Goal: Task Accomplishment & Management: Complete application form

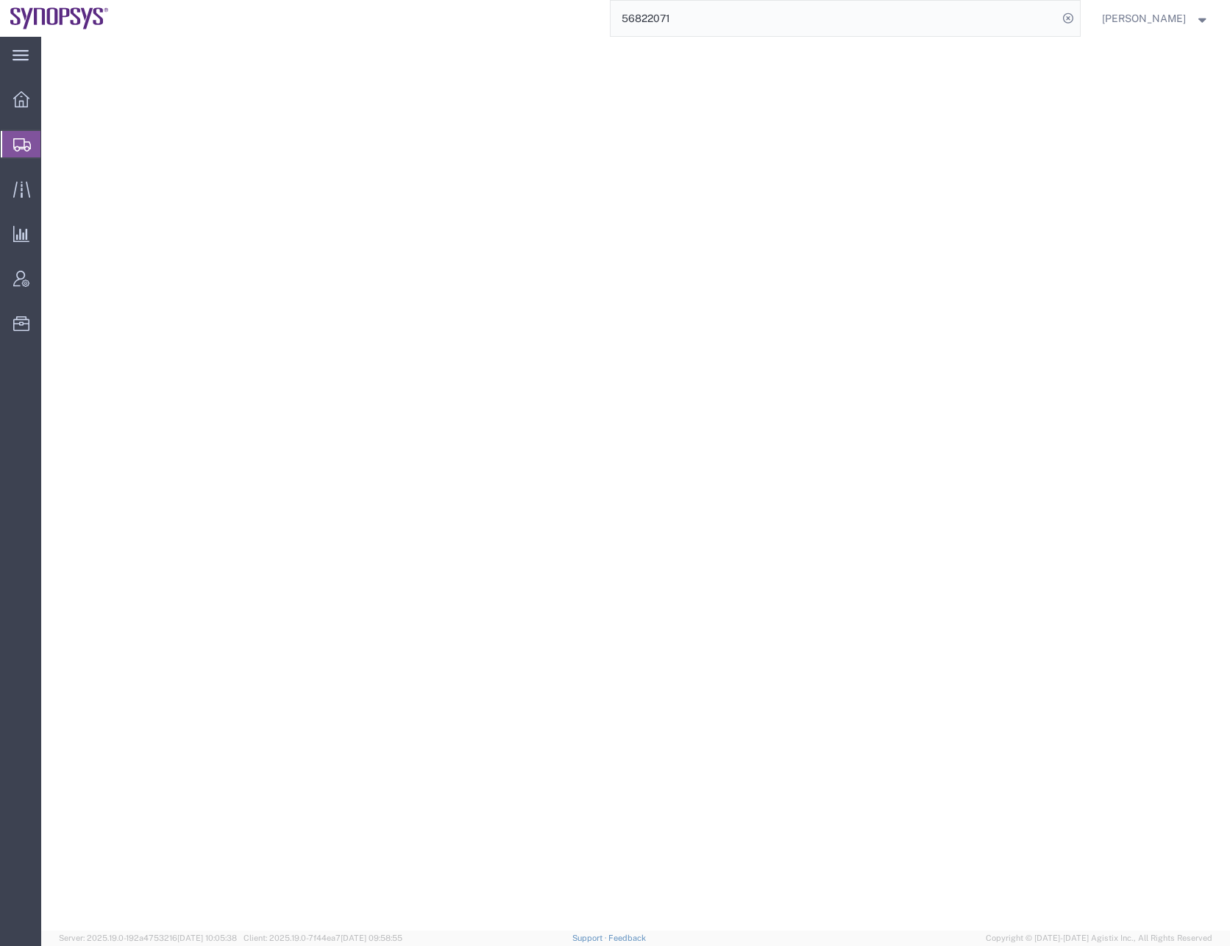
select select "CA"
select select
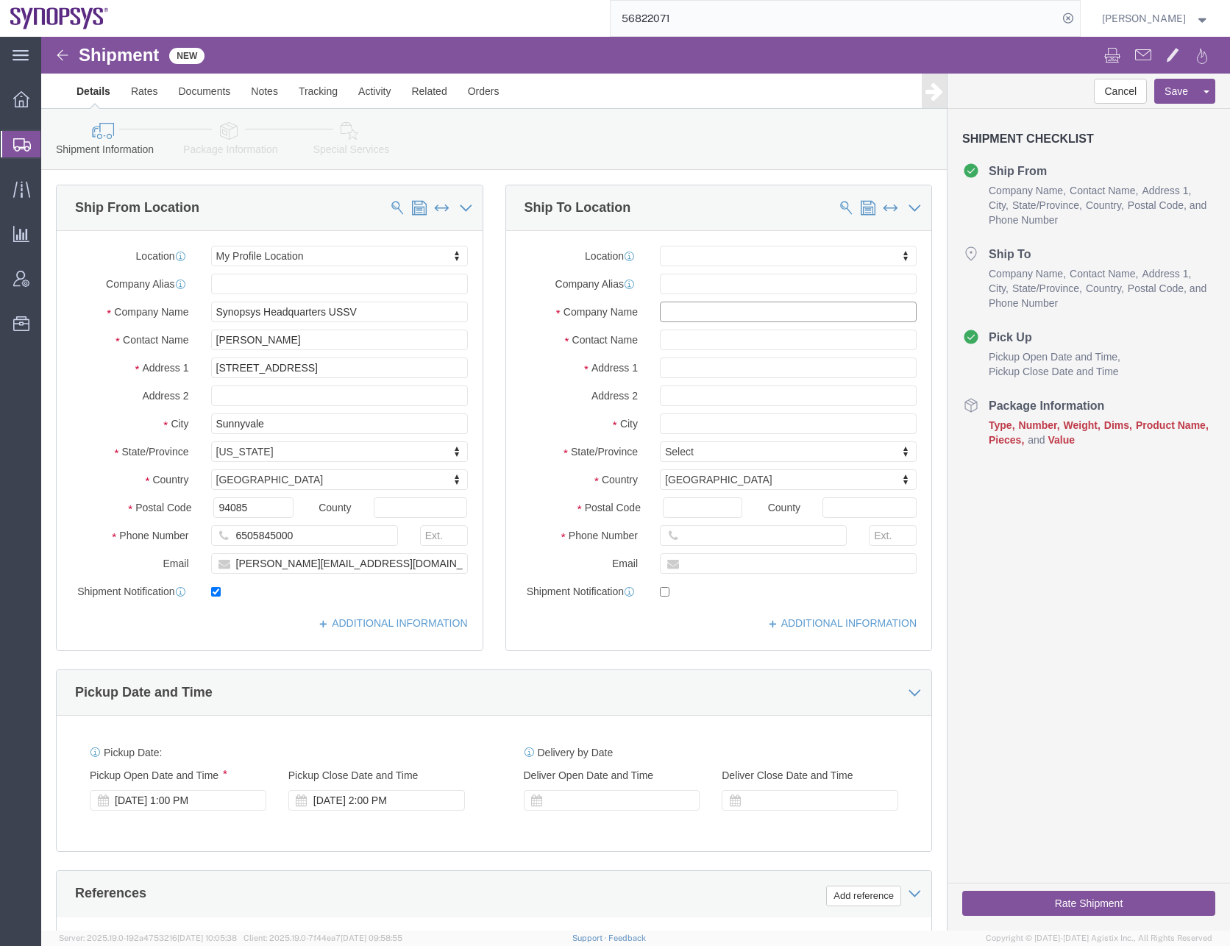
paste input "[PERSON_NAME]"
click div
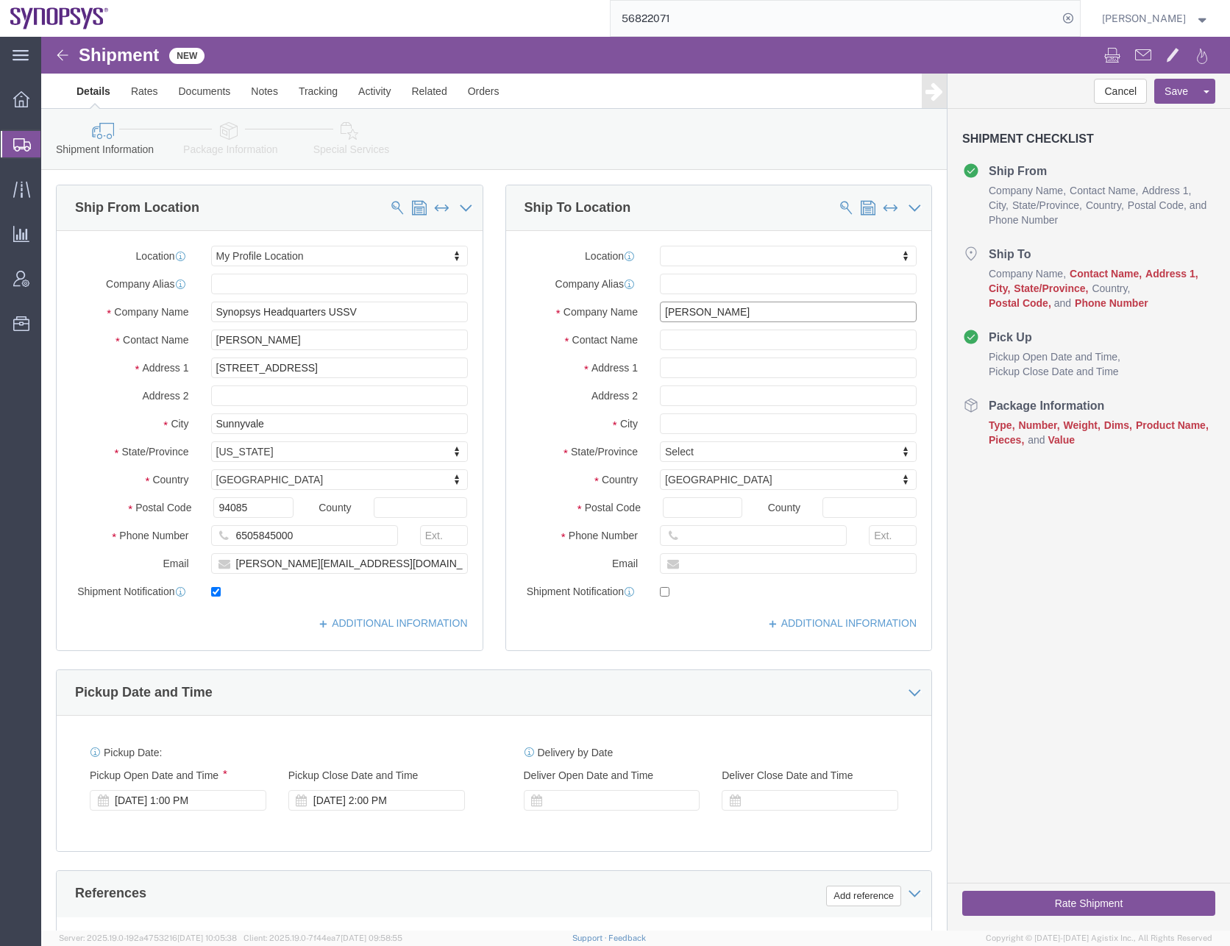
drag, startPoint x: 704, startPoint y: 273, endPoint x: 596, endPoint y: 283, distance: 107.9
click div "Company Name [PERSON_NAME]"
type input "CPA"
click input "text"
paste input "[PERSON_NAME]"
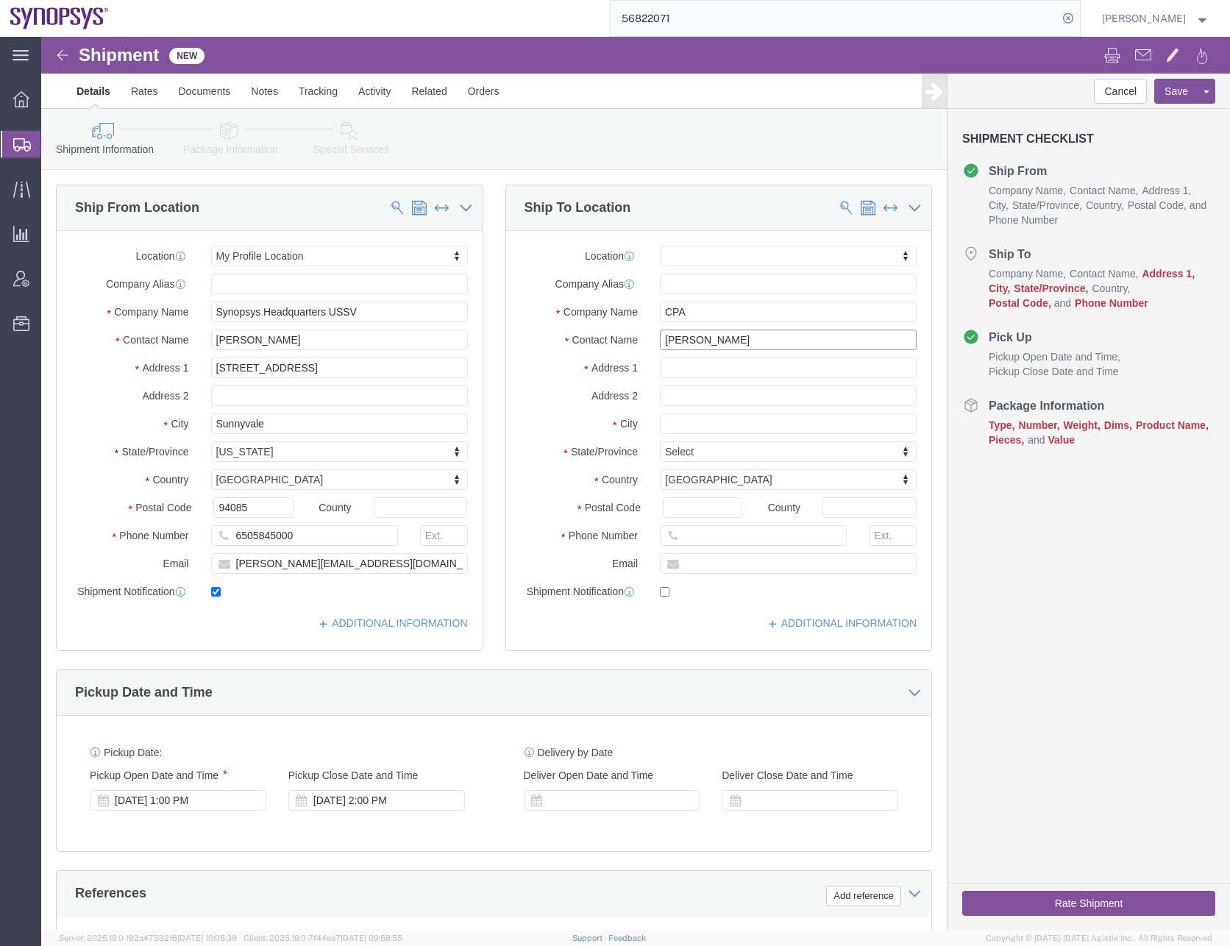
type input "[PERSON_NAME]"
click input "text"
paste input "[STREET_ADDRESS]"
drag, startPoint x: 744, startPoint y: 331, endPoint x: 695, endPoint y: 333, distance: 49.4
click input "[STREET_ADDRESS]"
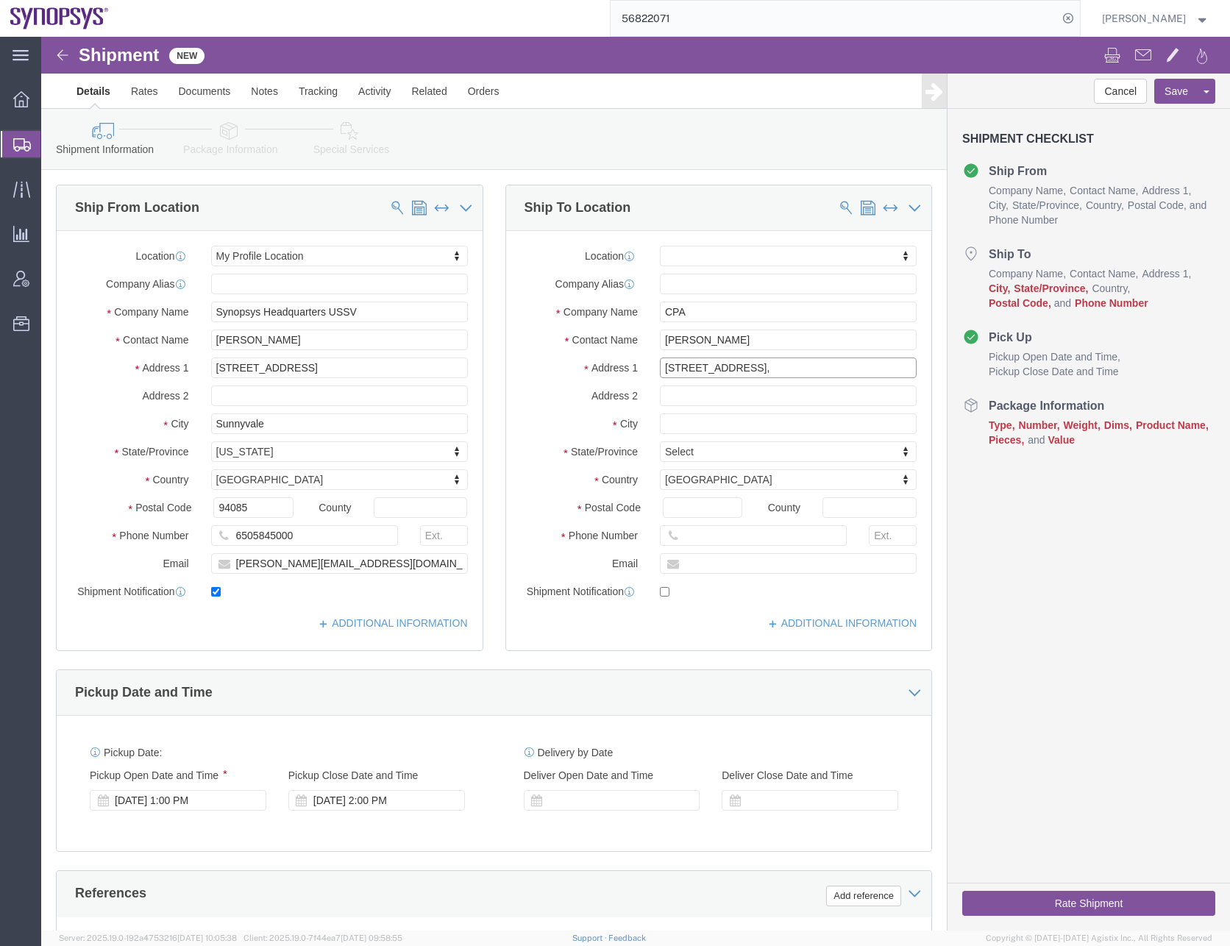
type input "[STREET_ADDRESS],"
select select
click input "text"
paste input "Suite 200"
type input "Suite 200"
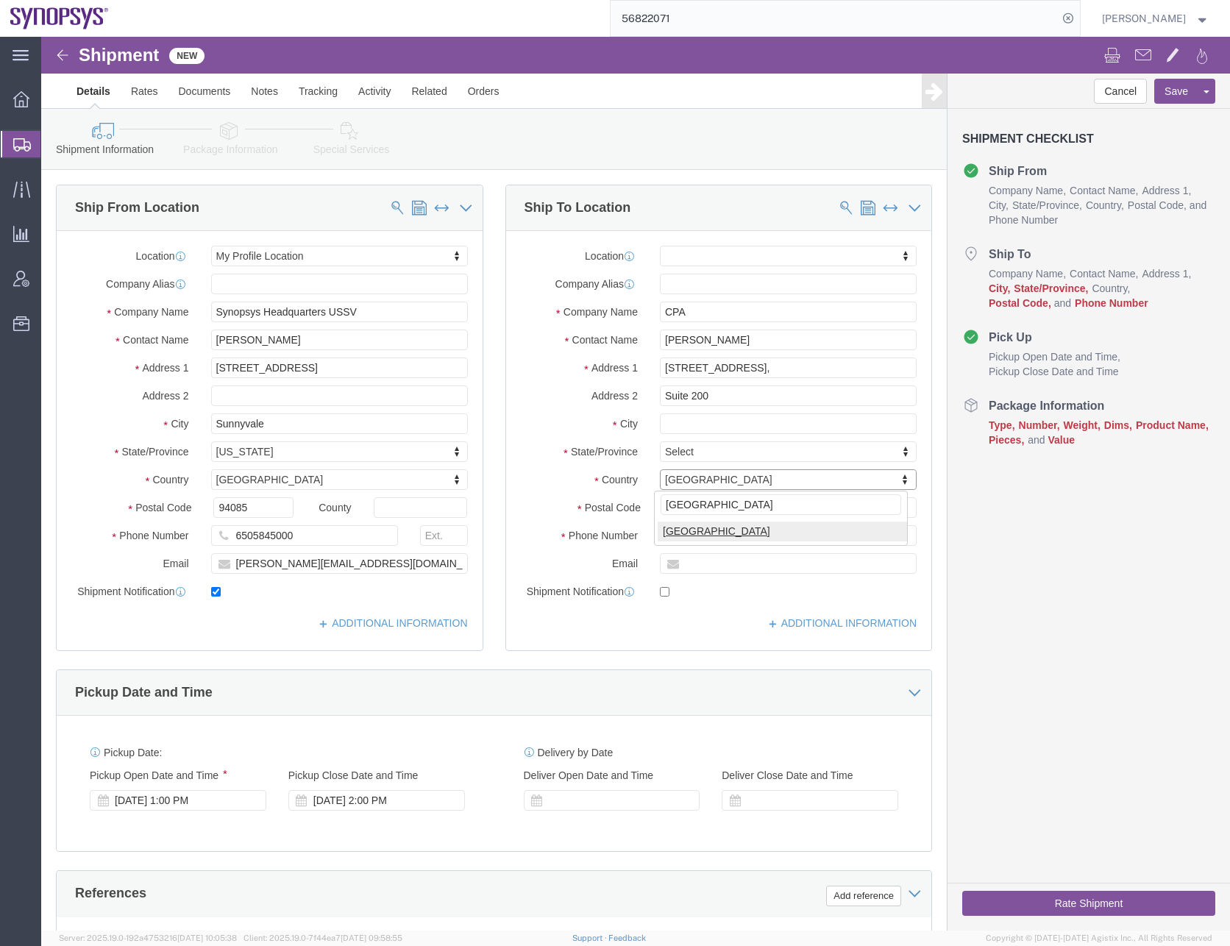
type input "[GEOGRAPHIC_DATA]"
select select
select select "CA"
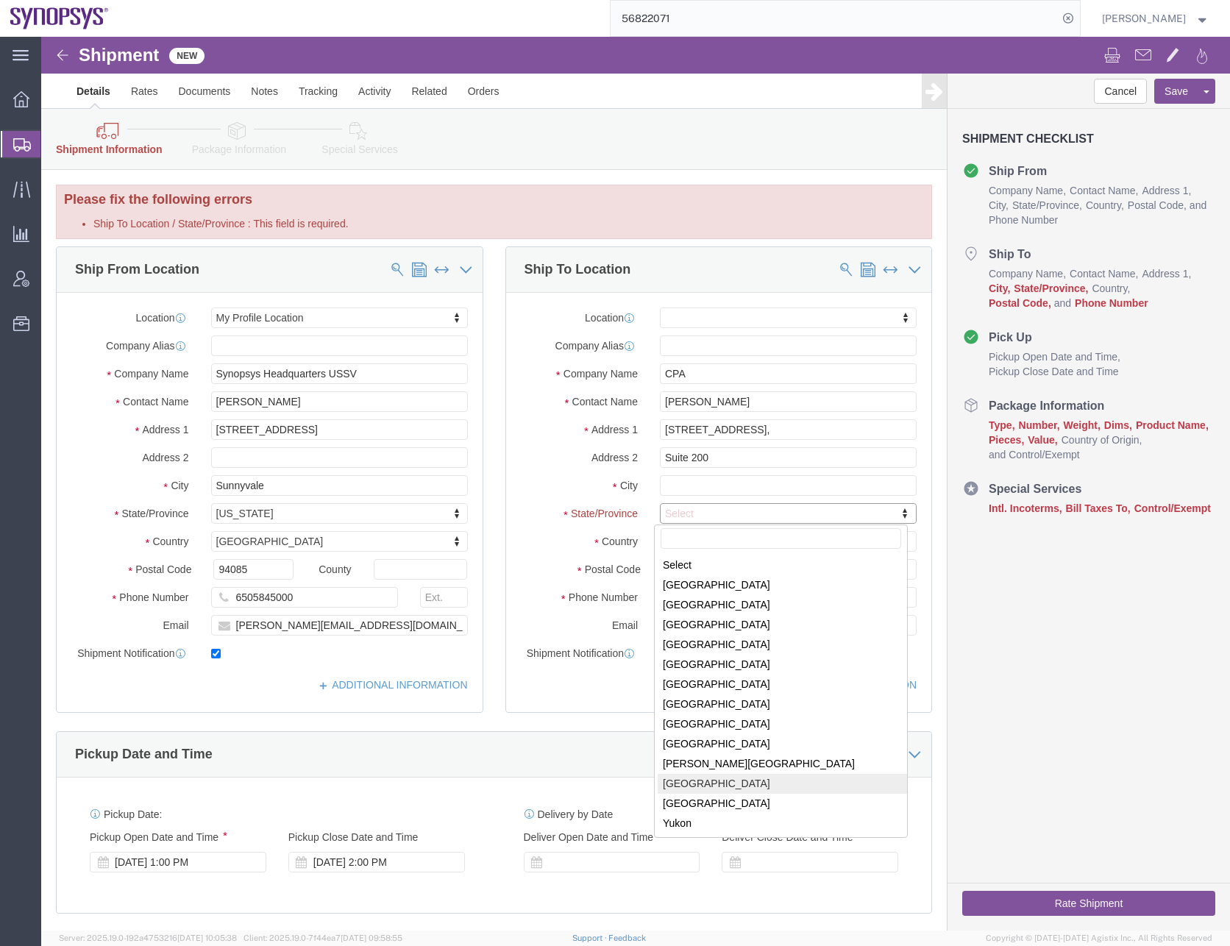
select select
select select "QC"
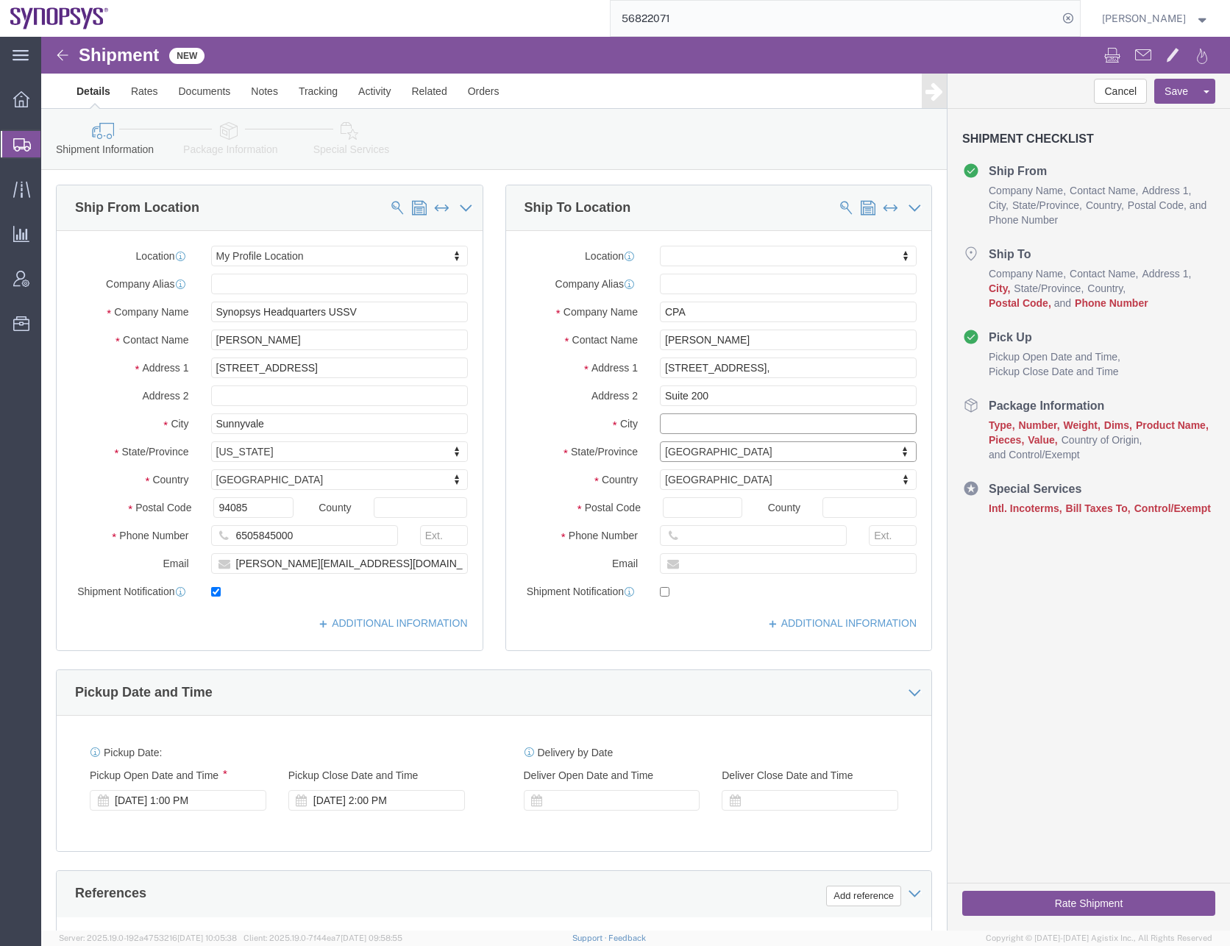
click input "text"
paste input "[GEOGRAPHIC_DATA], [GEOGRAPHIC_DATA], H4T 1V3"
drag, startPoint x: 759, startPoint y: 387, endPoint x: 705, endPoint y: 386, distance: 53.7
click input "[GEOGRAPHIC_DATA], [GEOGRAPHIC_DATA], H4T 1V3"
type input "Saint-Laurent,"
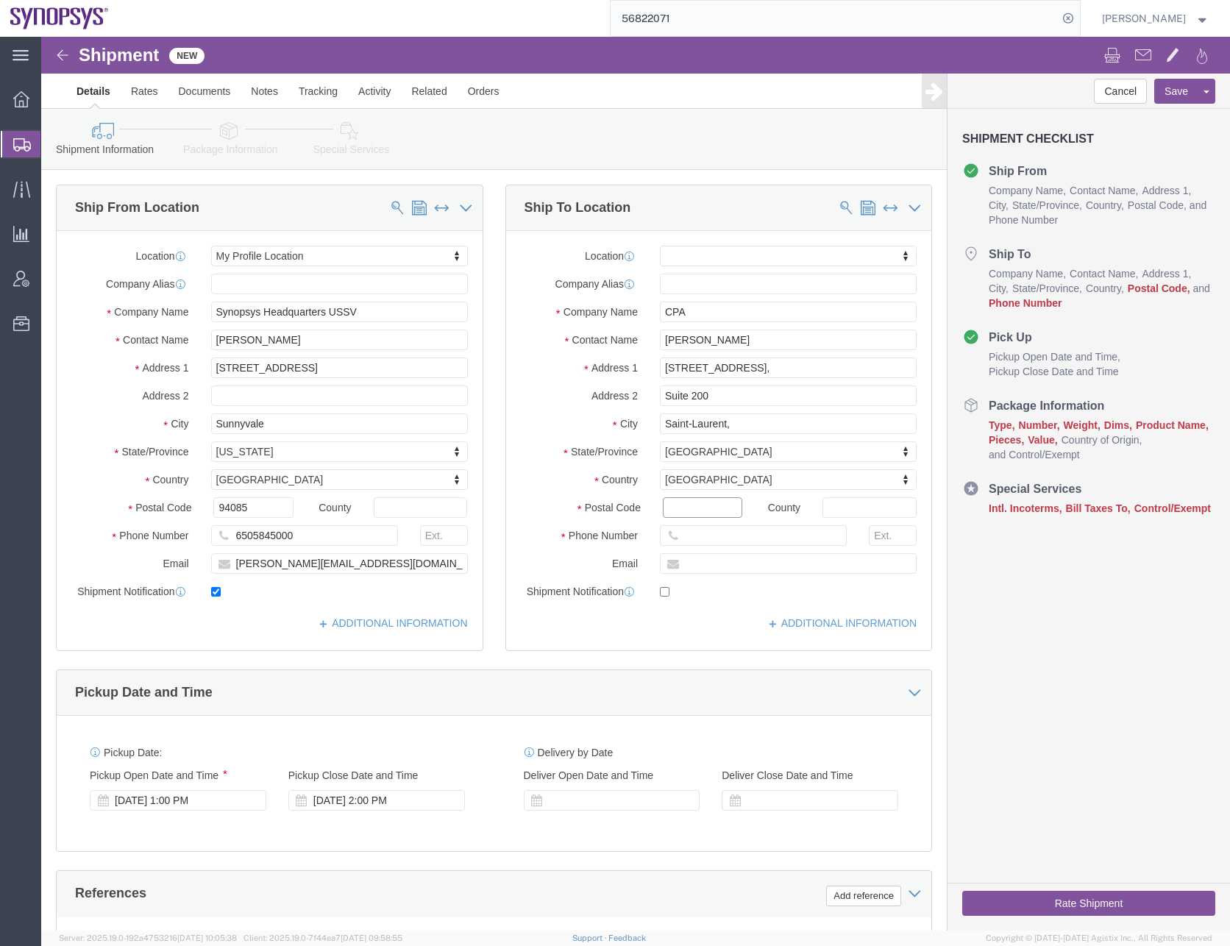
select select
click input "Postal Code"
paste input "H4T 1V3"
type input "H4T 1V3"
select select
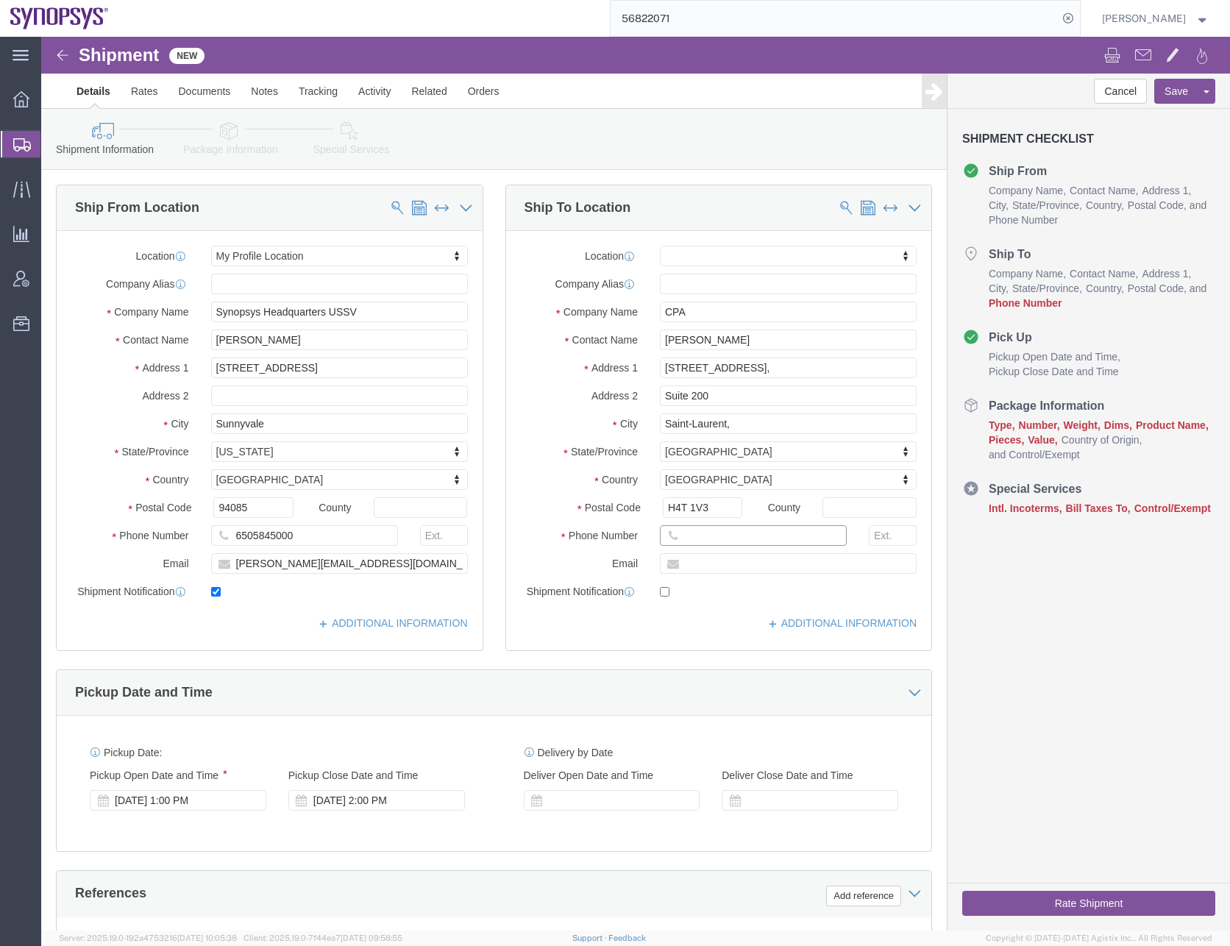
click input "text"
paste input "[PHONE_NUMBER]"
type input "[PHONE_NUMBER]"
click input "text"
click input "checkbox"
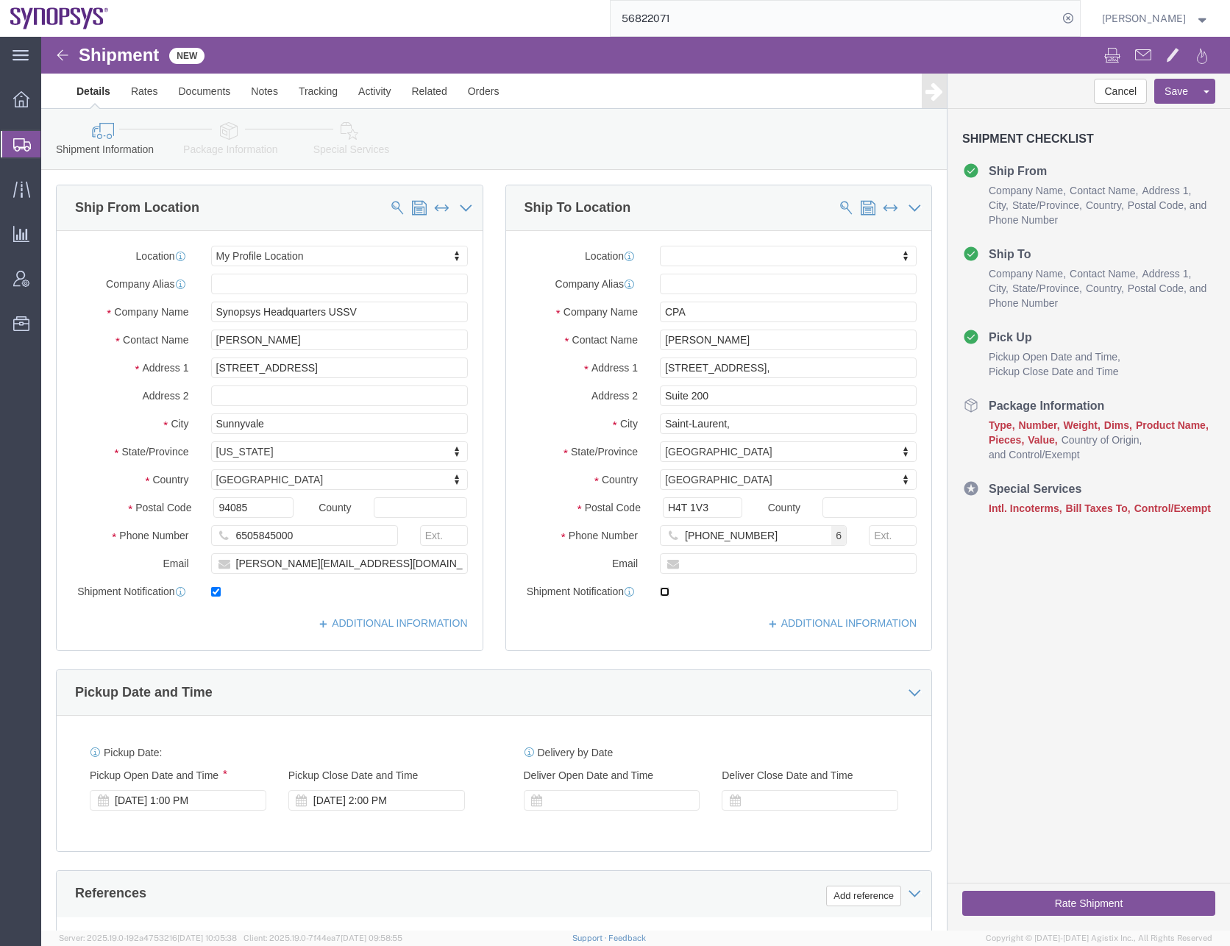
checkbox input "true"
click input "text"
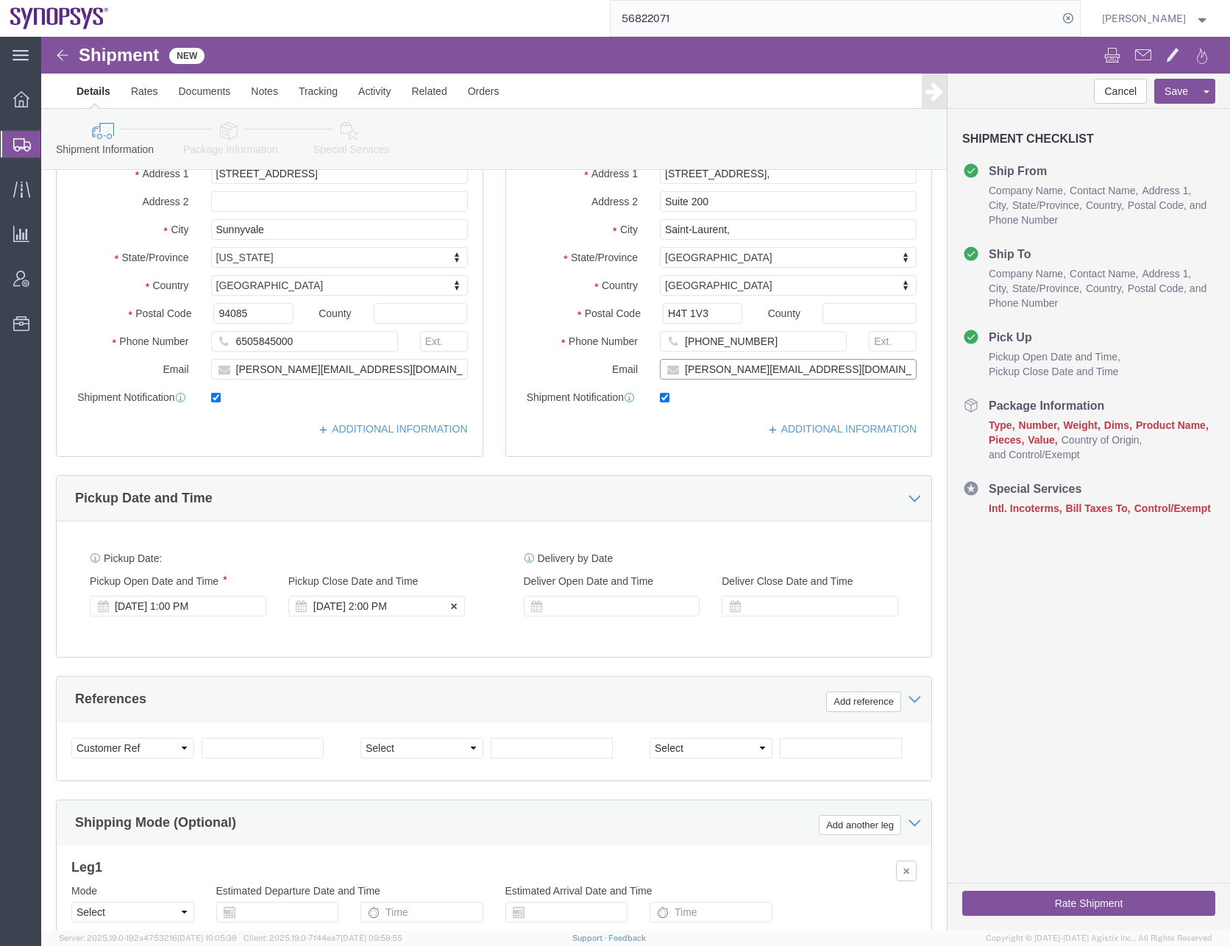
scroll to position [221, 0]
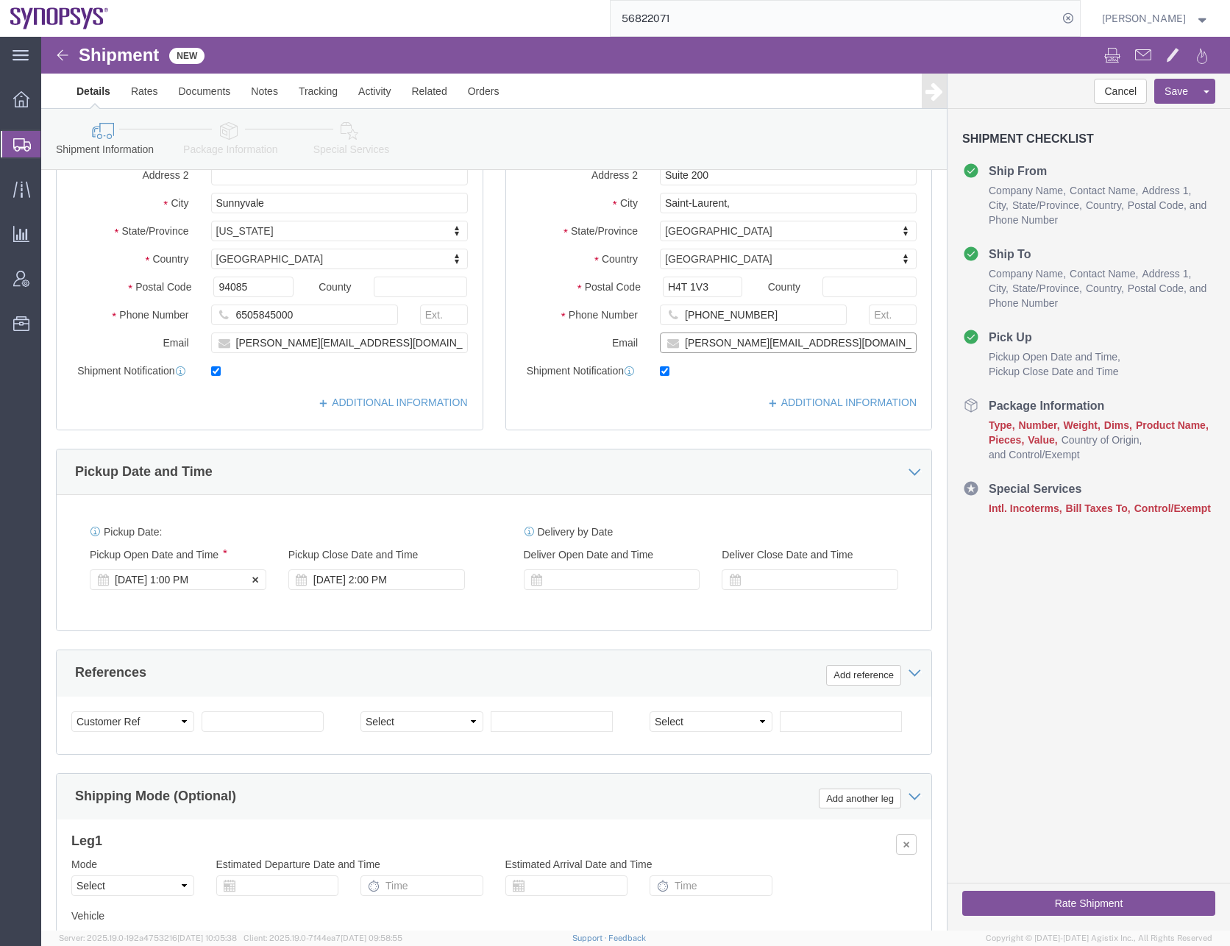
type input "[PERSON_NAME][EMAIL_ADDRESS][DOMAIN_NAME]"
click div "[DATE] 1:00 PM"
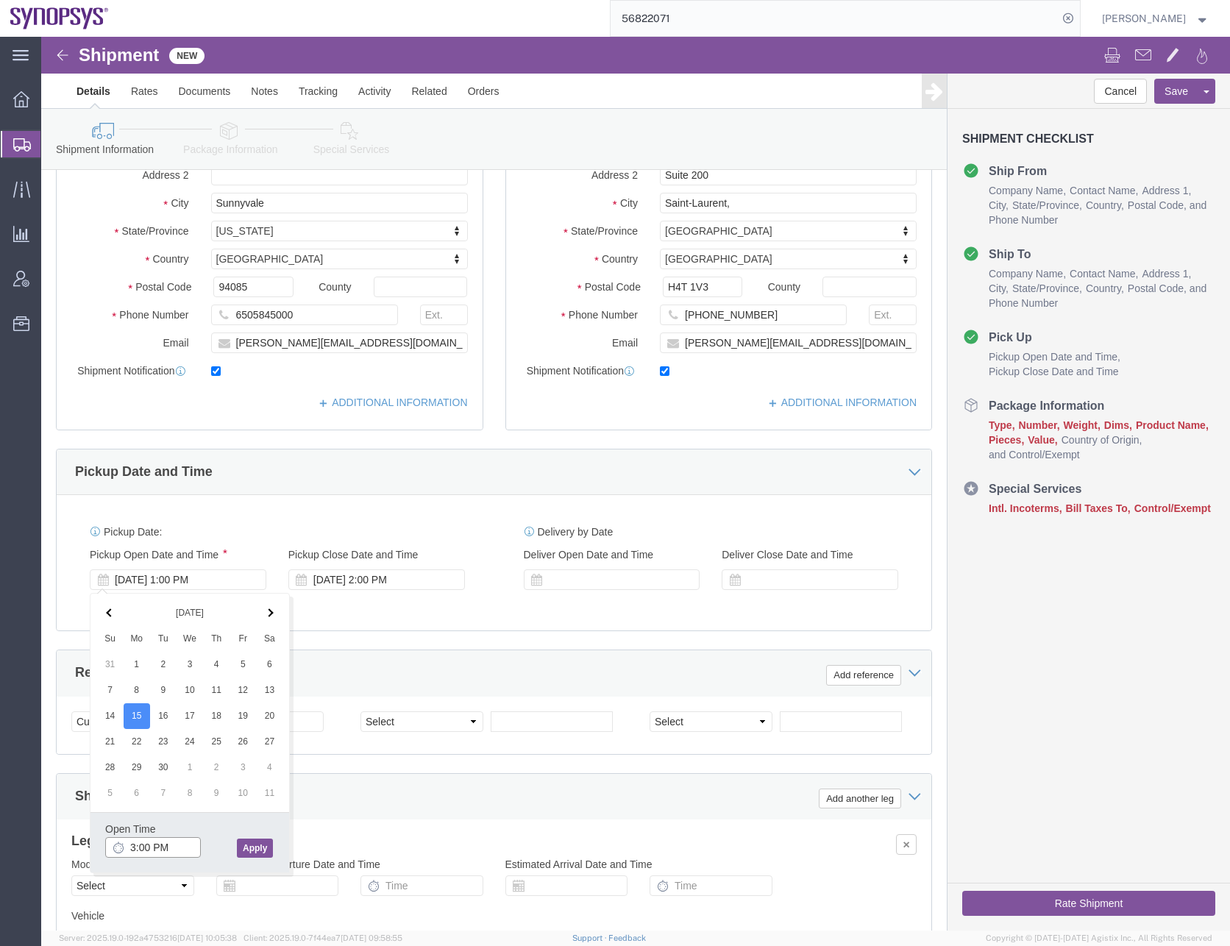
type input "3:00 PM"
click button "Apply"
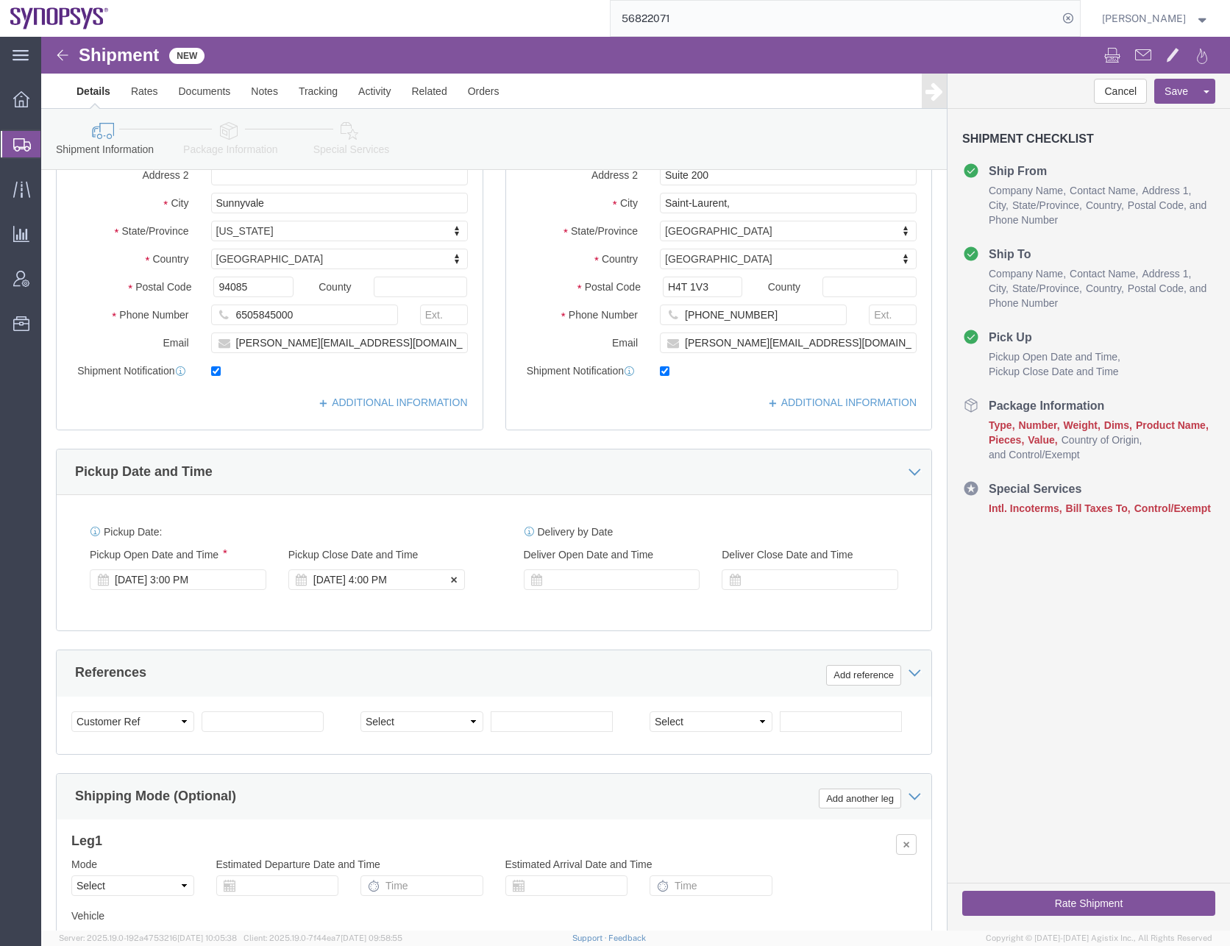
click div "[DATE] 4:00 PM"
type input "6:00 PM"
click button "Apply"
click div "Pickup Date: Pickup Start Date Pickup Start Time Pickup Open Date and Time [DAT…"
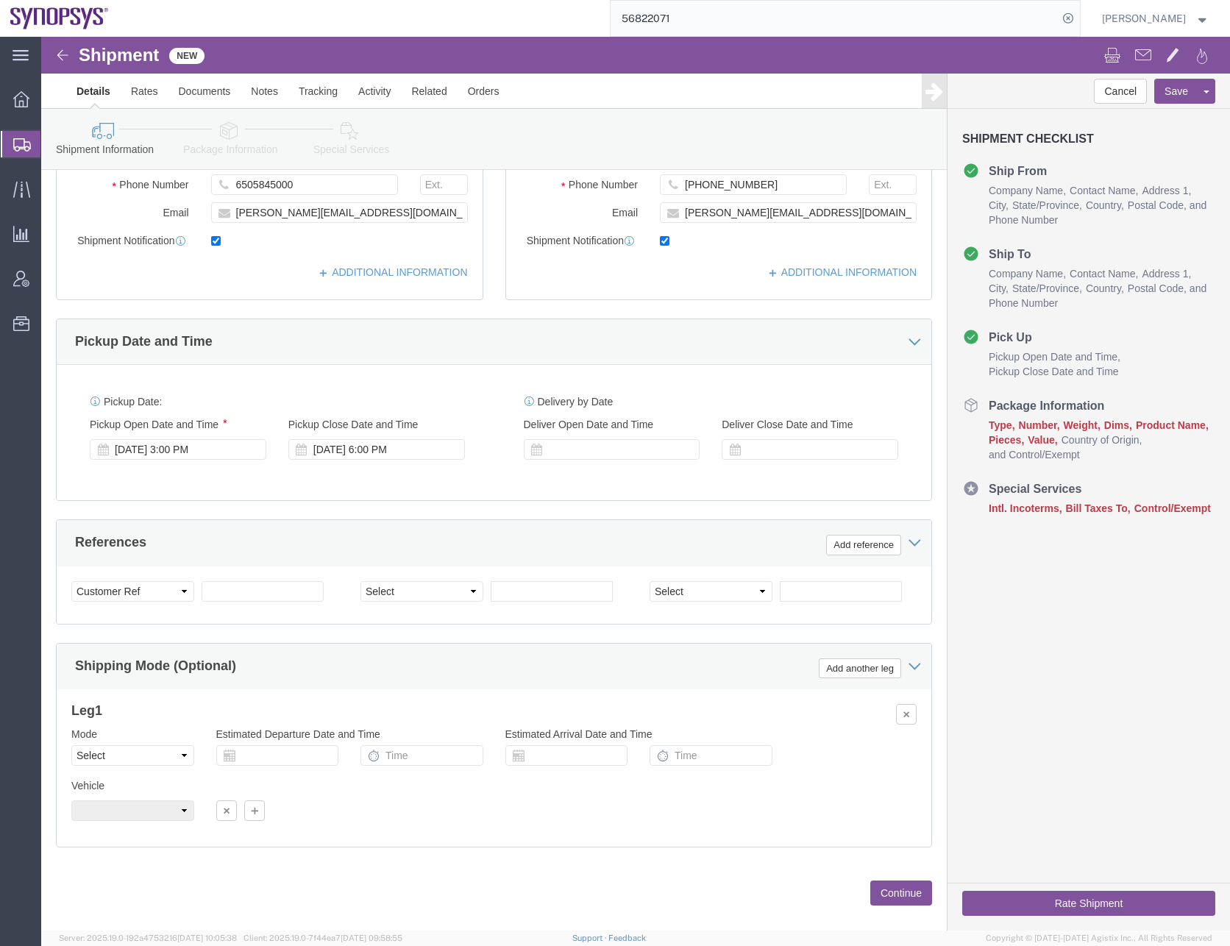
scroll to position [371, 0]
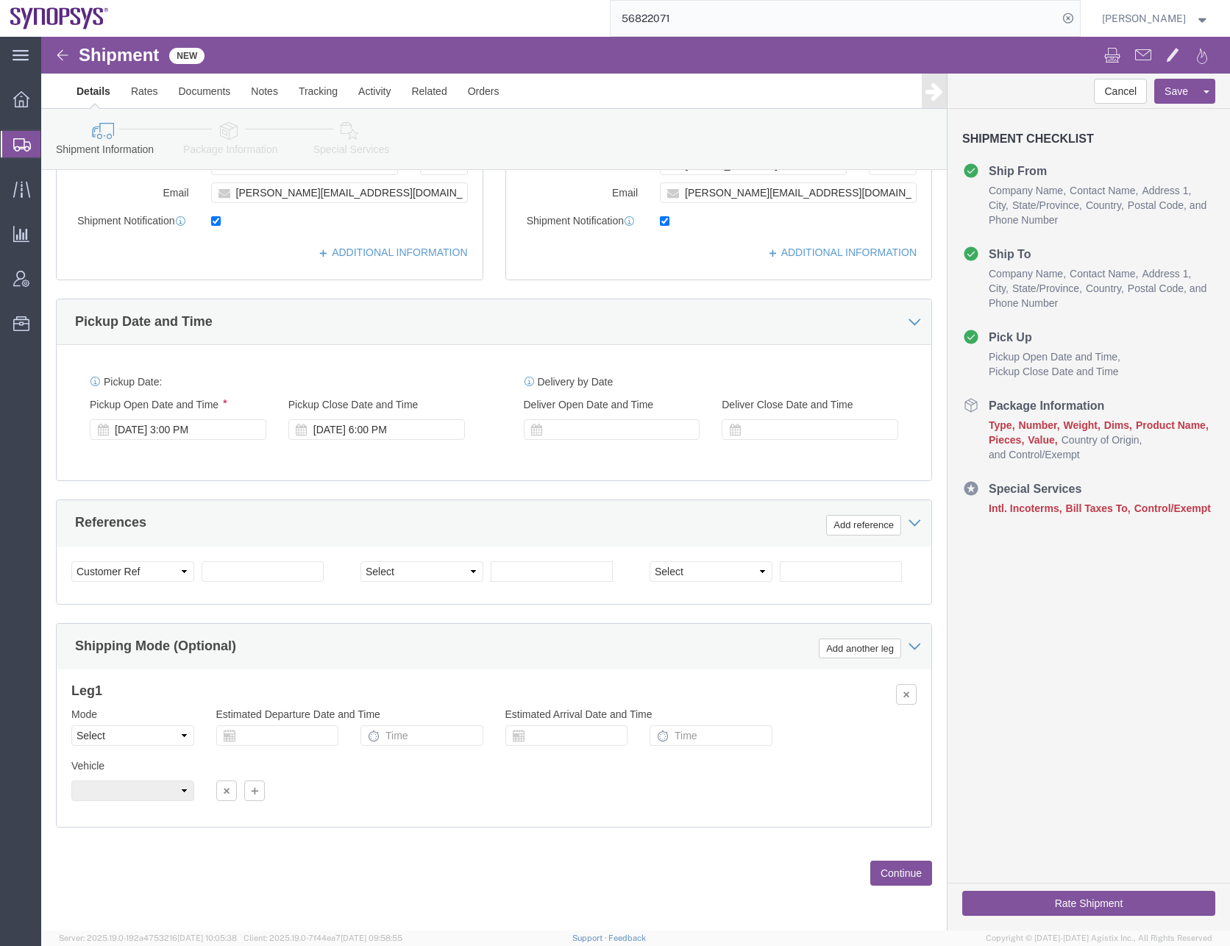
click button "Continue"
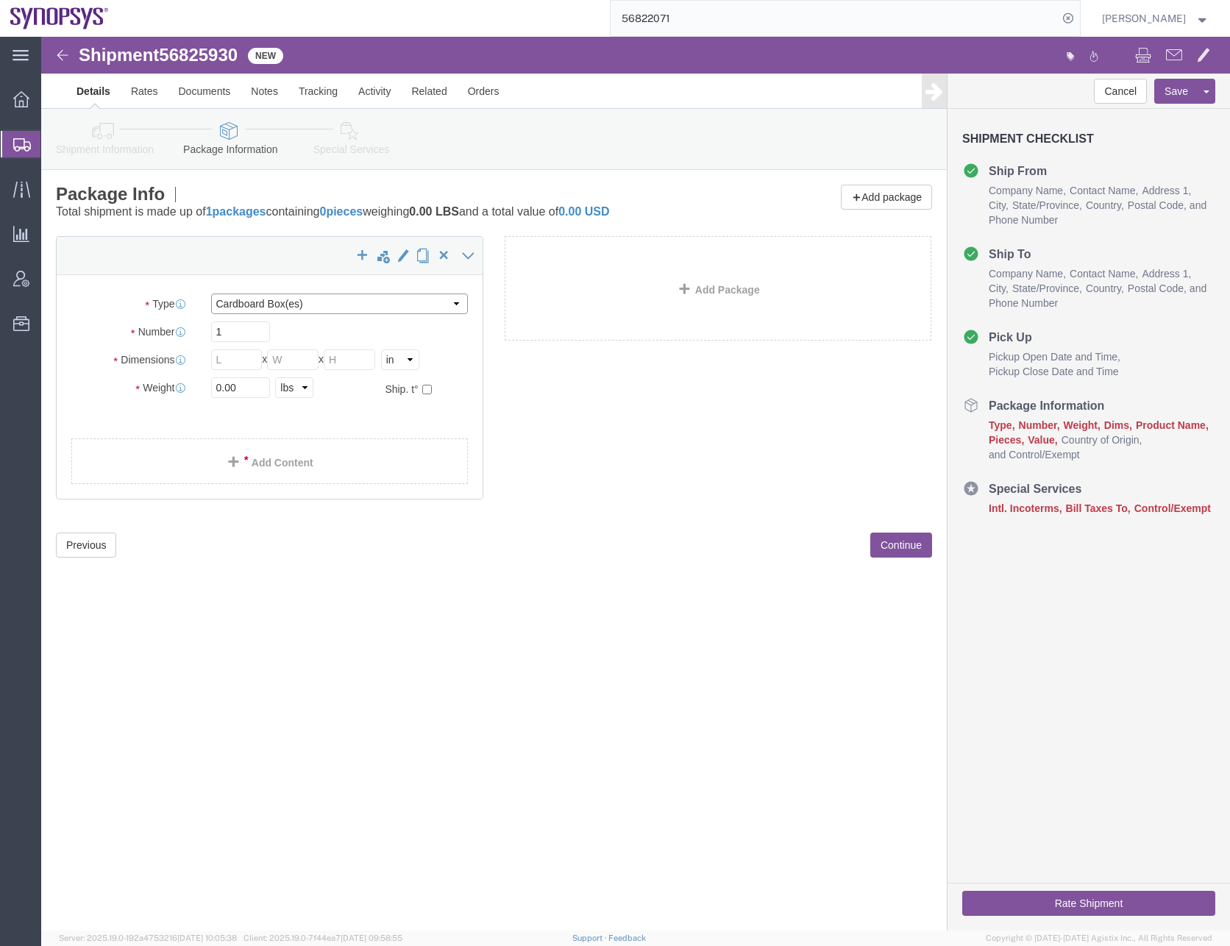
click select "Select Bale(s) Basket(s) Bolt(s) Bottle(s) Buckets Bulk Bundle(s) Can(s) Cardbo…"
select select "ENV"
click select "Select Bale(s) Basket(s) Bolt(s) Bottle(s) Buckets Bulk Bundle(s) Can(s) Cardbo…"
type input "9.50"
type input "12.50"
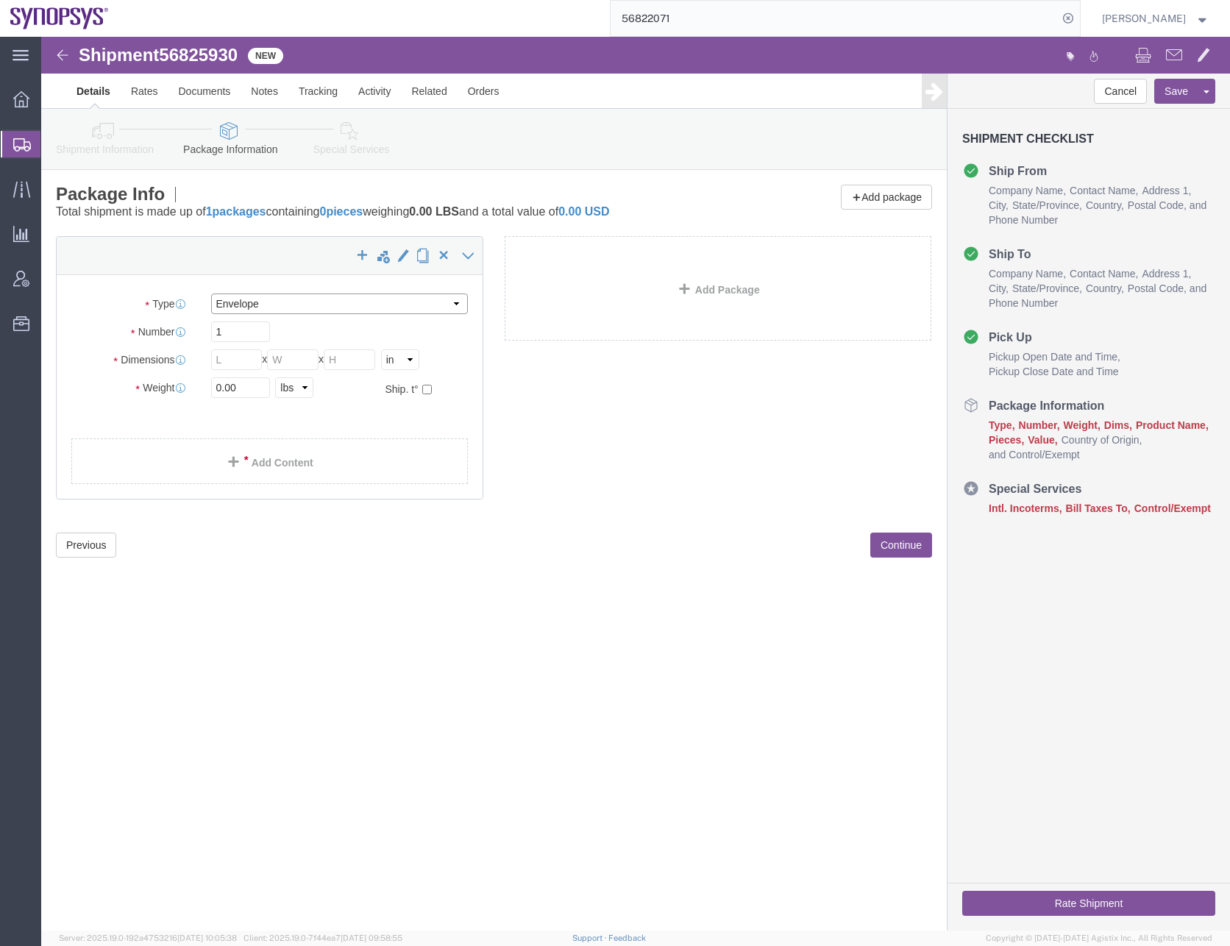
type input "0.25"
type input "1"
click select "Select Bale(s) Basket(s) Bolt(s) Bottle(s) Buckets Bulk Bundle(s) Can(s) Cardbo…"
select select "PAK"
click select "Select Bale(s) Basket(s) Bolt(s) Bottle(s) Buckets Bulk Bundle(s) Can(s) Cardbo…"
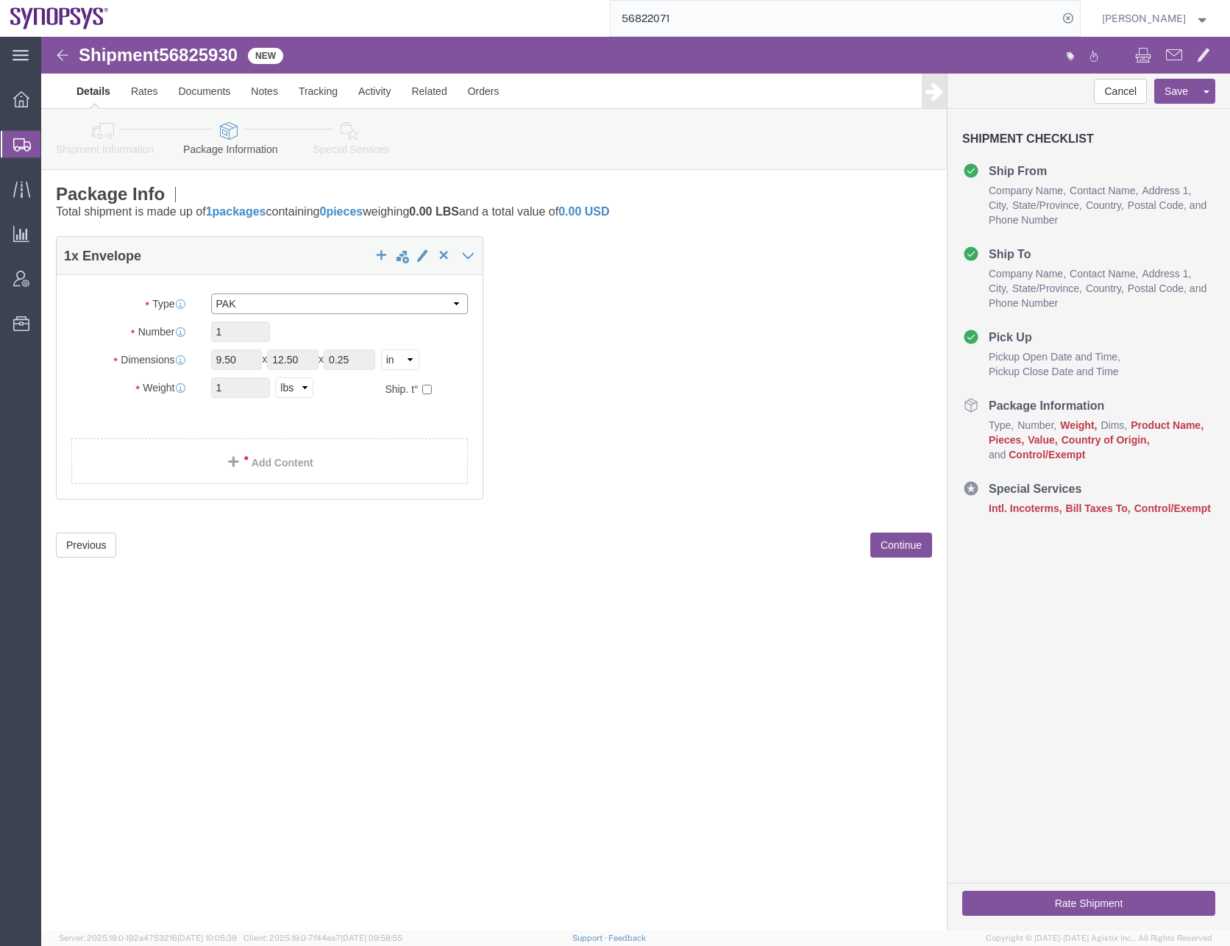
type input "10.25"
type input "12.75"
type input "1.00"
drag, startPoint x: 200, startPoint y: 346, endPoint x: 148, endPoint y: 350, distance: 52.4
click div "Weight 1 Select kgs lbs Ship. t°"
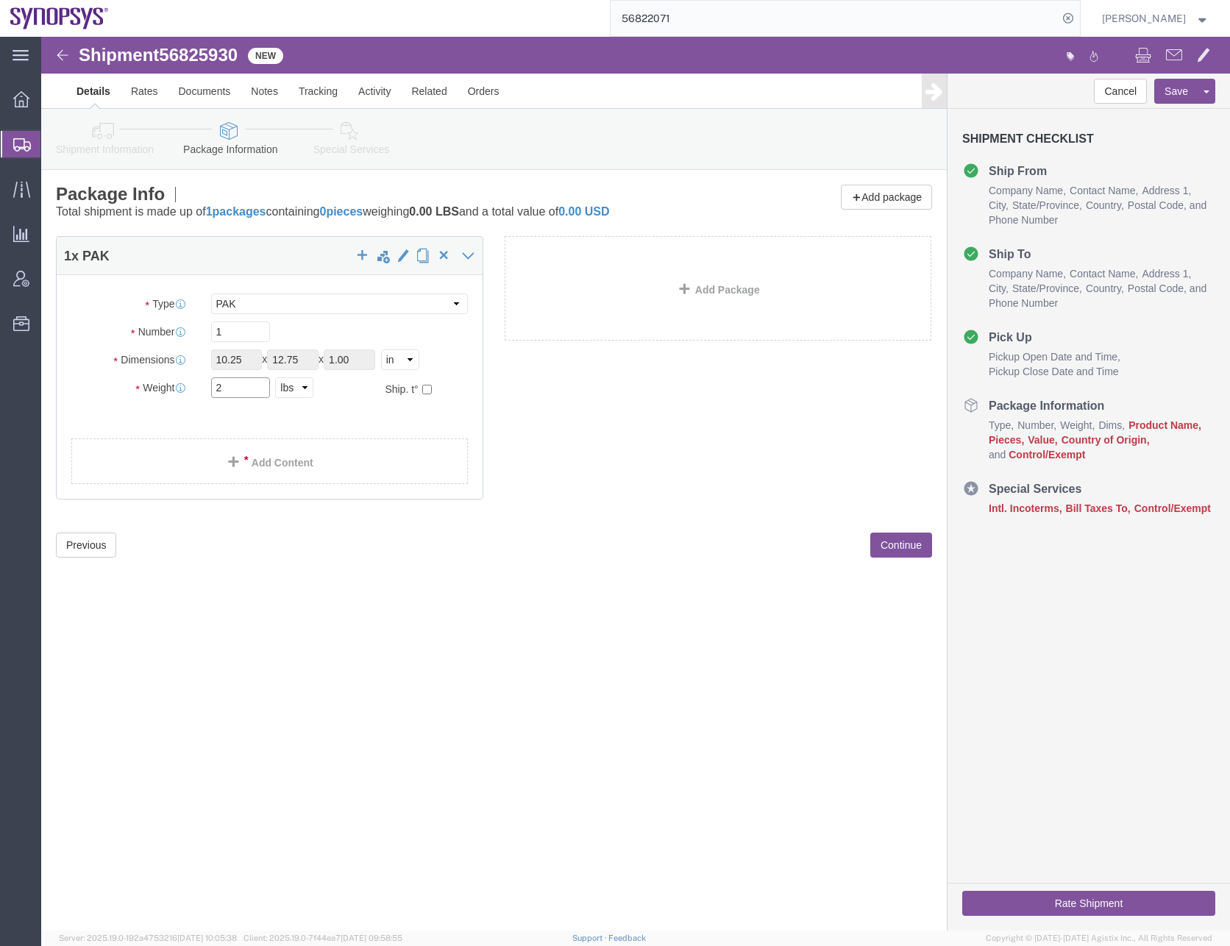
type input "2"
click link "Add Content"
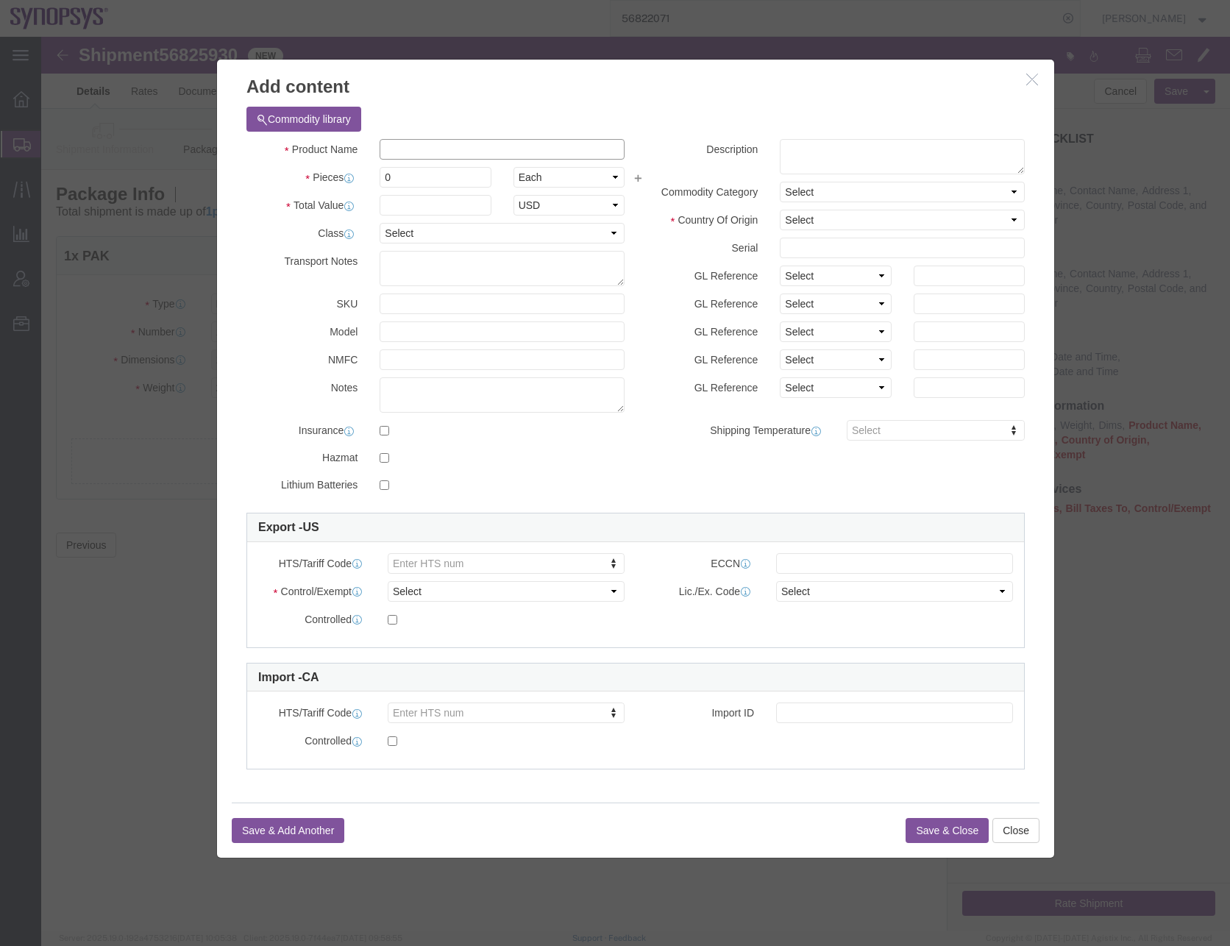
click input "text"
type input "docu"
click strong "Docu"
type input "1"
select select "USD"
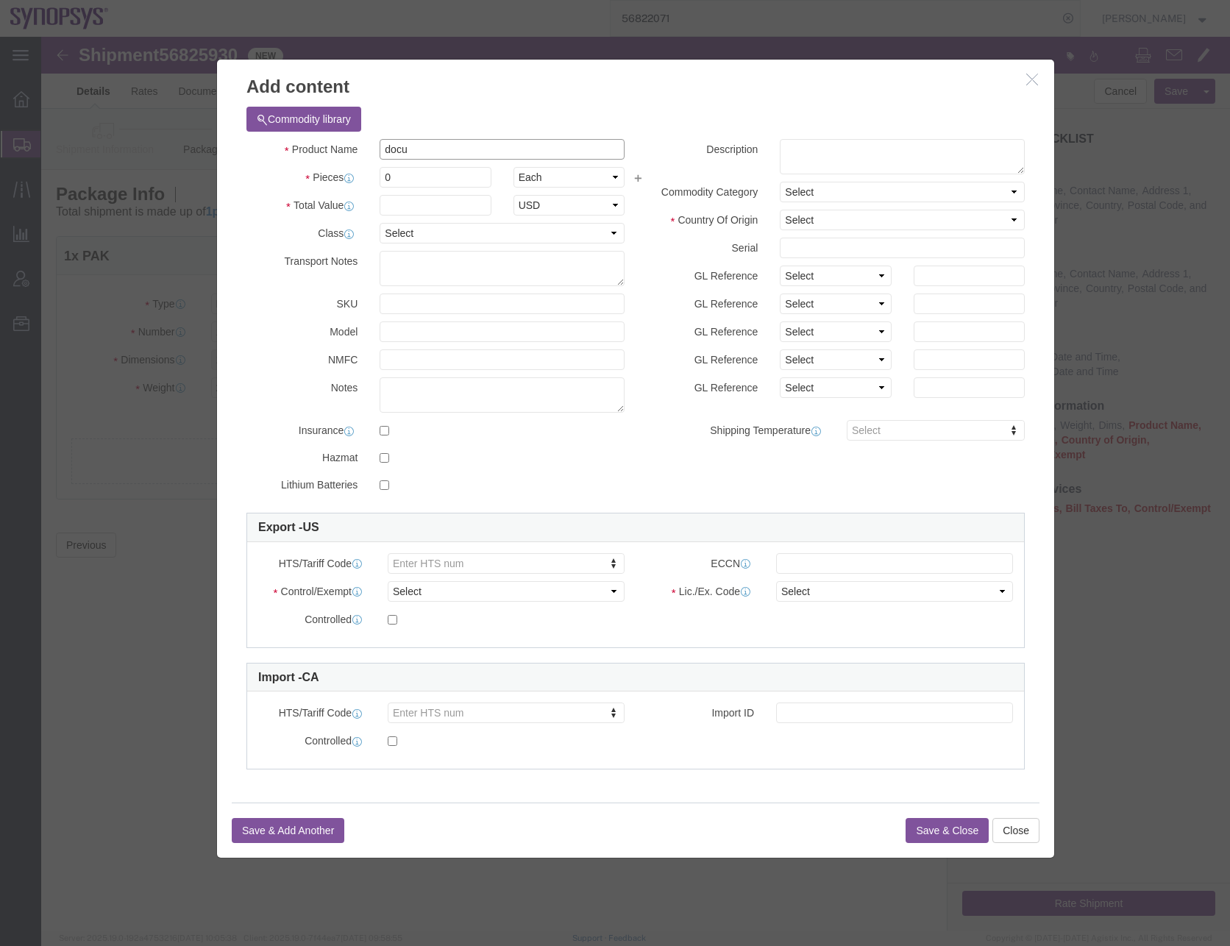
type input "EAR99"
select select "BIS"
select select "NLR"
checkbox input "false"
type input "Documents"
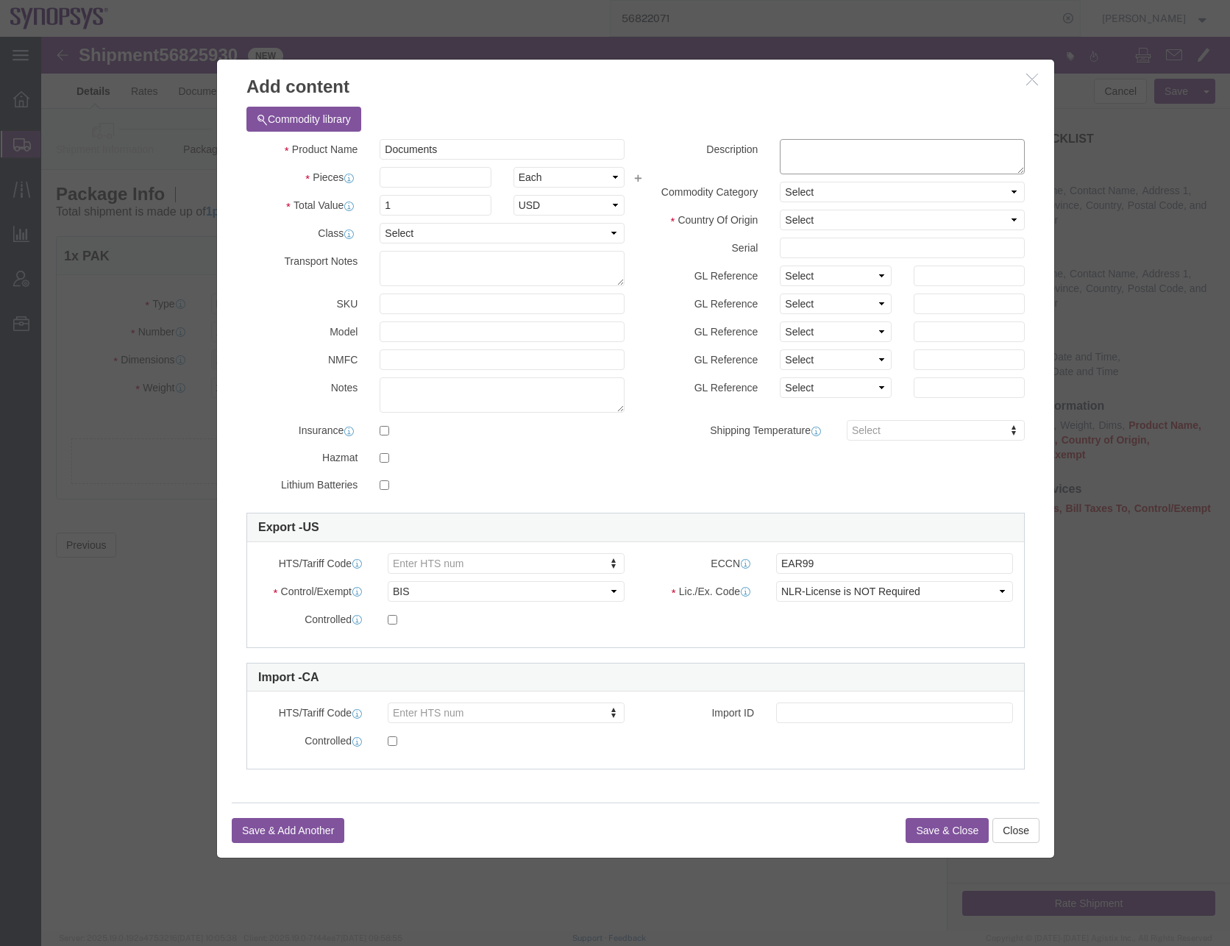
click textarea
type textarea "Documents"
click strong "Documents"
select select
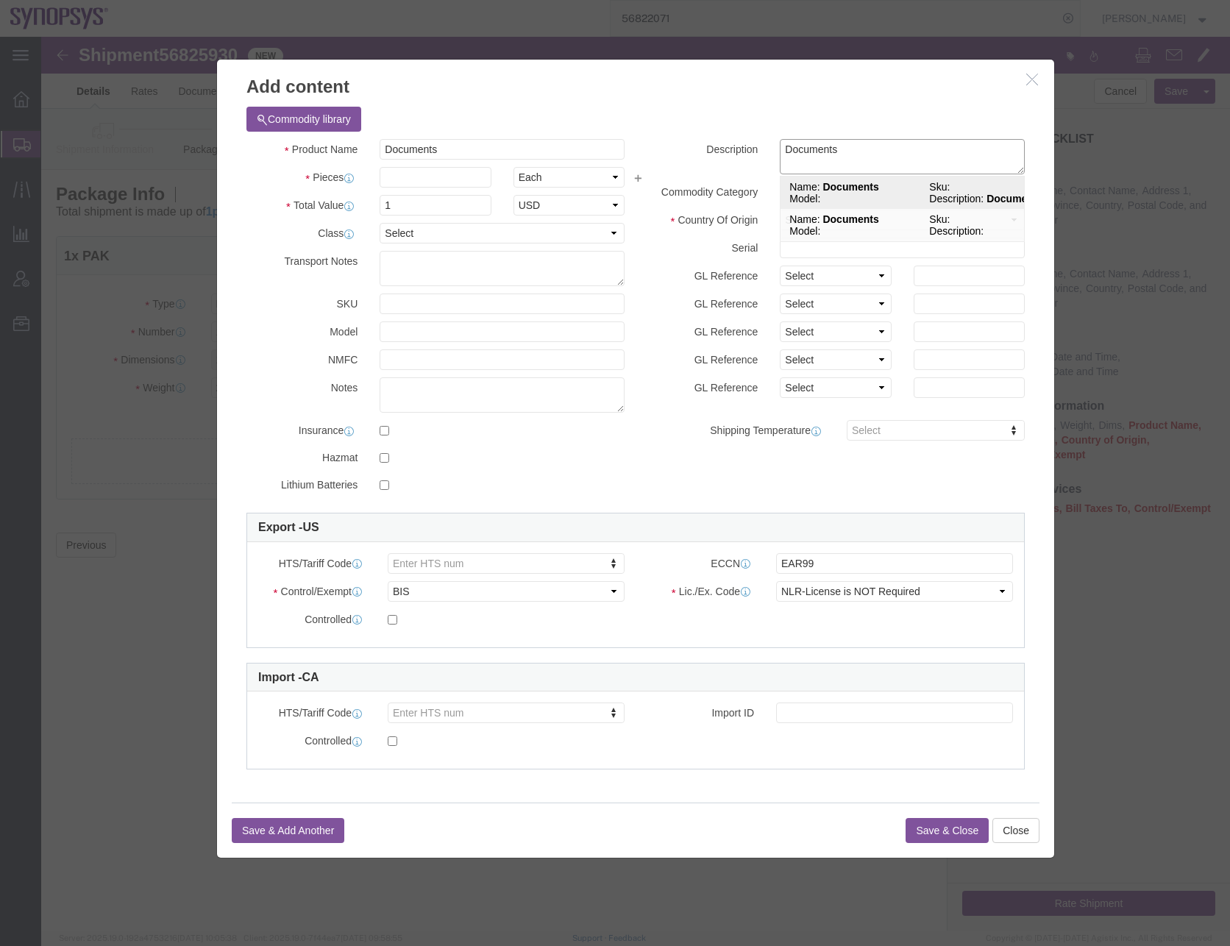
select select "US"
select select
checkbox input "false"
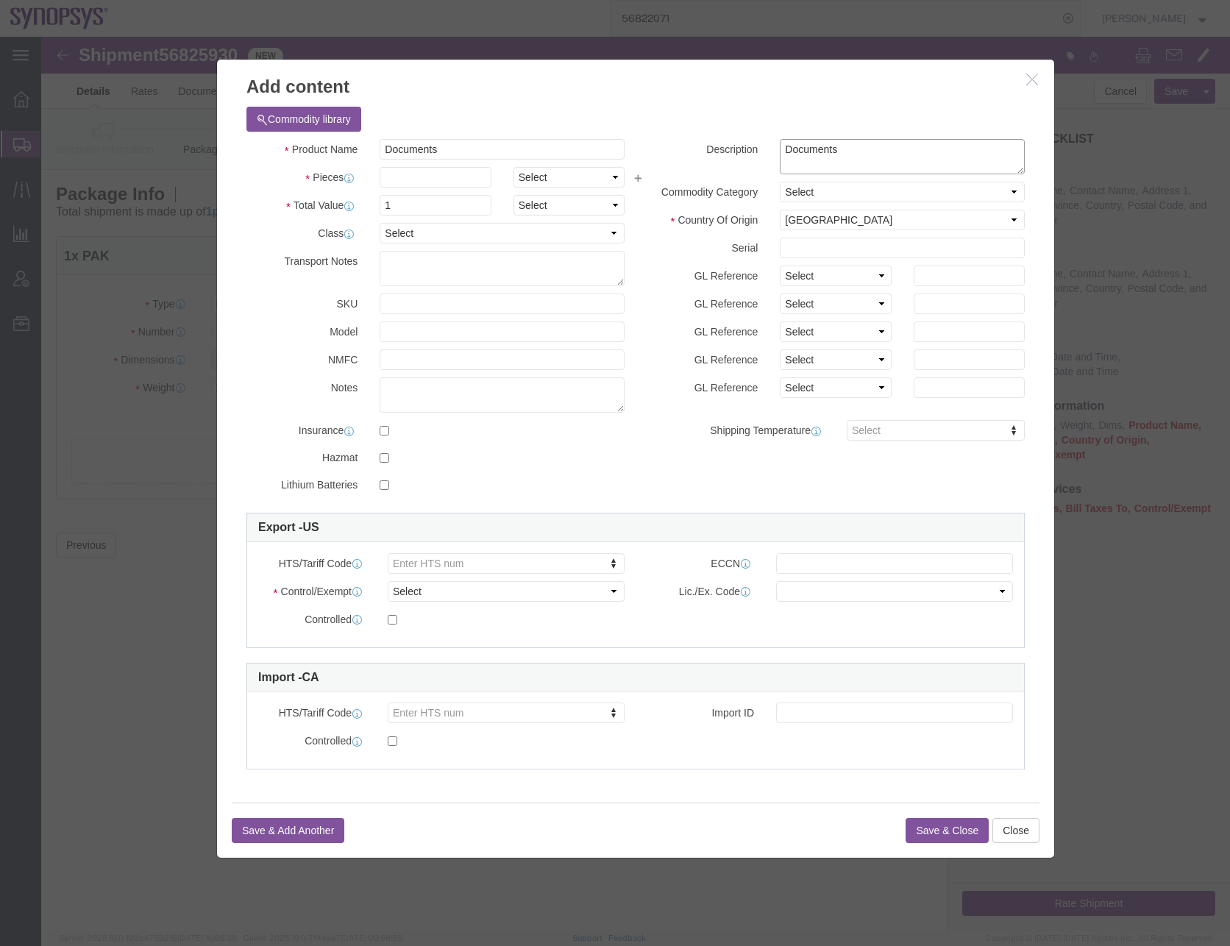
type textarea "Documents"
click input "text"
type input "1"
drag, startPoint x: 352, startPoint y: 165, endPoint x: 328, endPoint y: 168, distance: 24.5
click div "1"
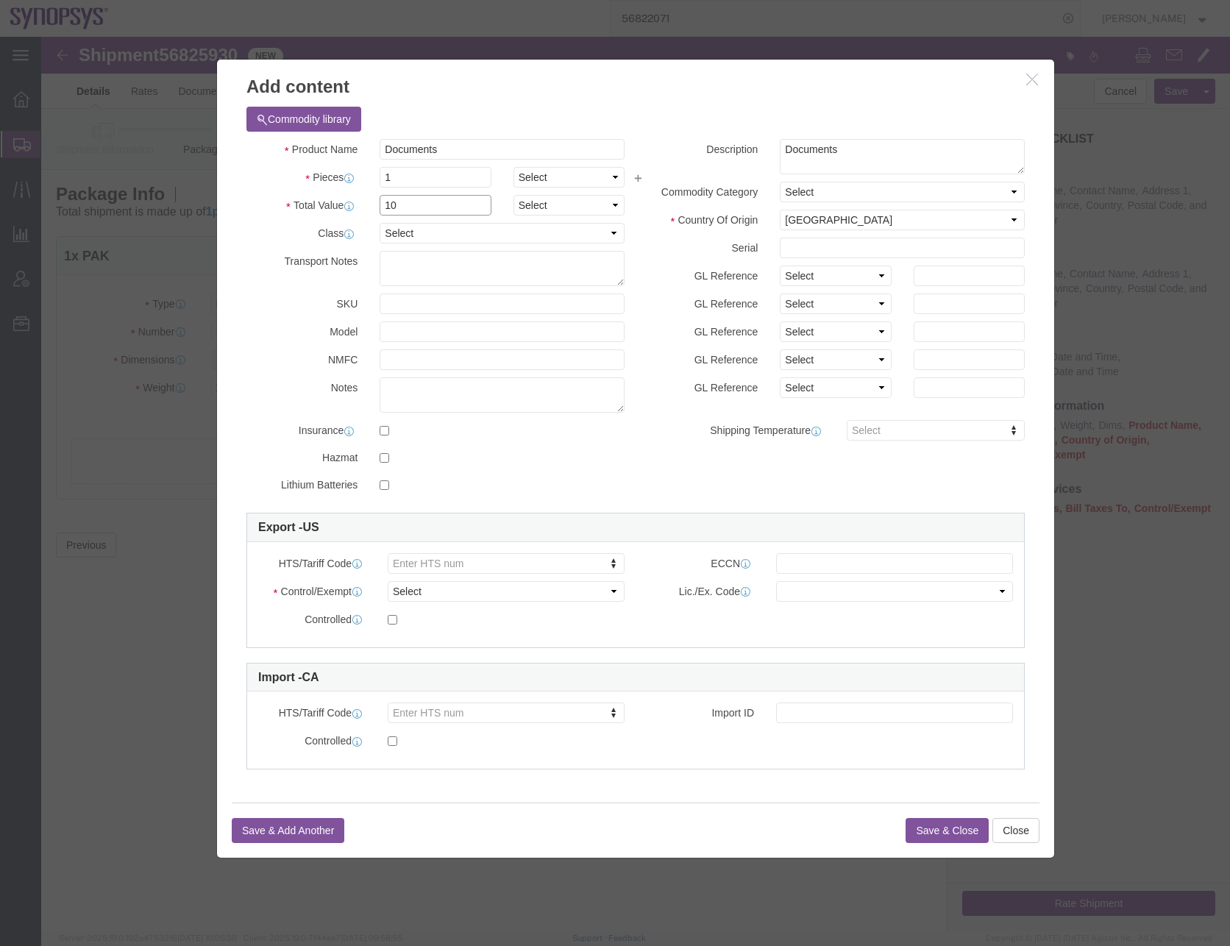
type input "10"
drag, startPoint x: 394, startPoint y: 197, endPoint x: 384, endPoint y: 205, distance: 12.5
click select "Select 50 55 60 65 70 85 92.5 100 125 175 250 300 400"
select select "50"
click select "Select 50 55 60 65 70 85 92.5 100 125 175 250 300 400"
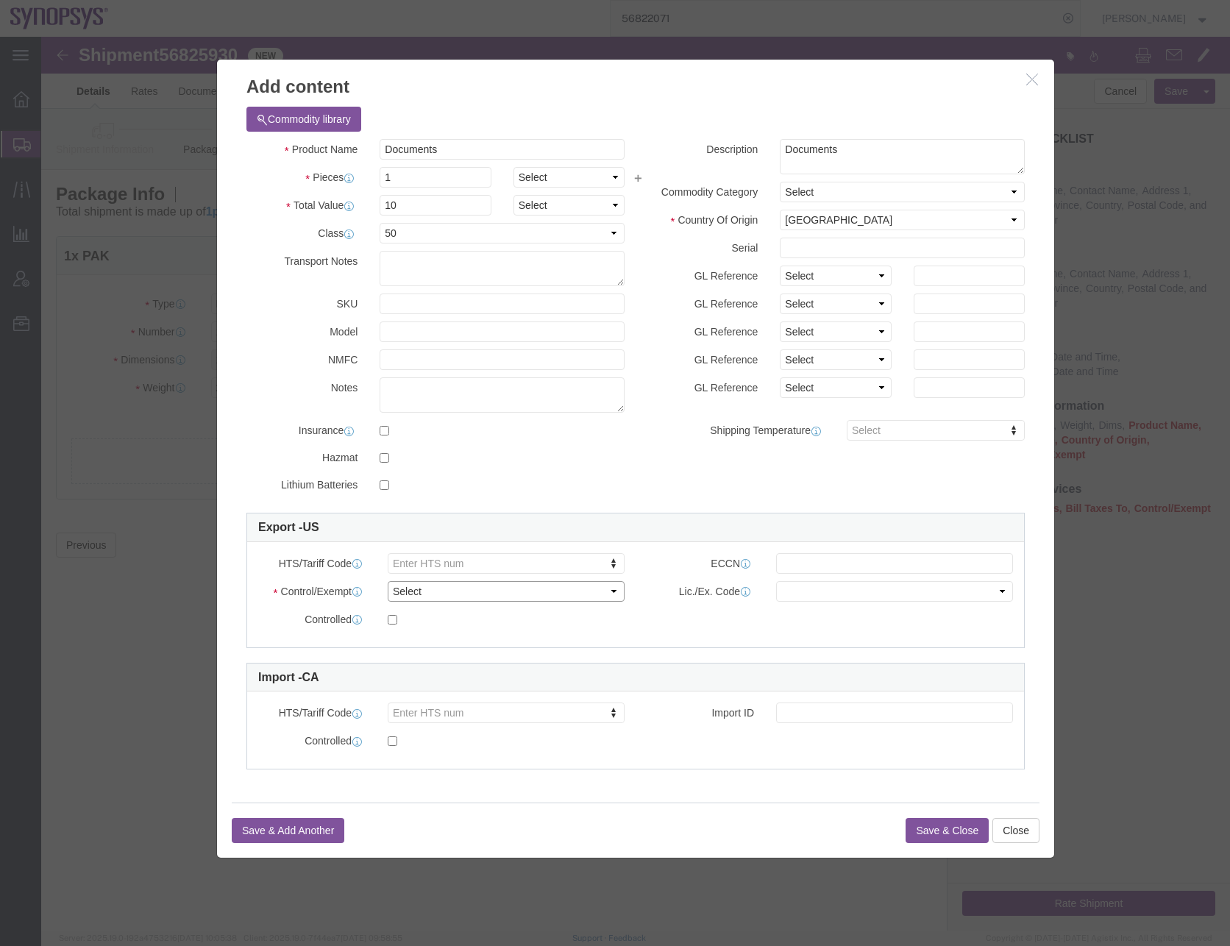
click select "Select ATF BIS DEA EPA FDA FTR ITAR OFAC Other (OPA)"
select select "FTR"
click select "Select ATF BIS DEA EPA FDA FTR ITAR OFAC Other (OPA)"
click input "text"
type input "EAR99"
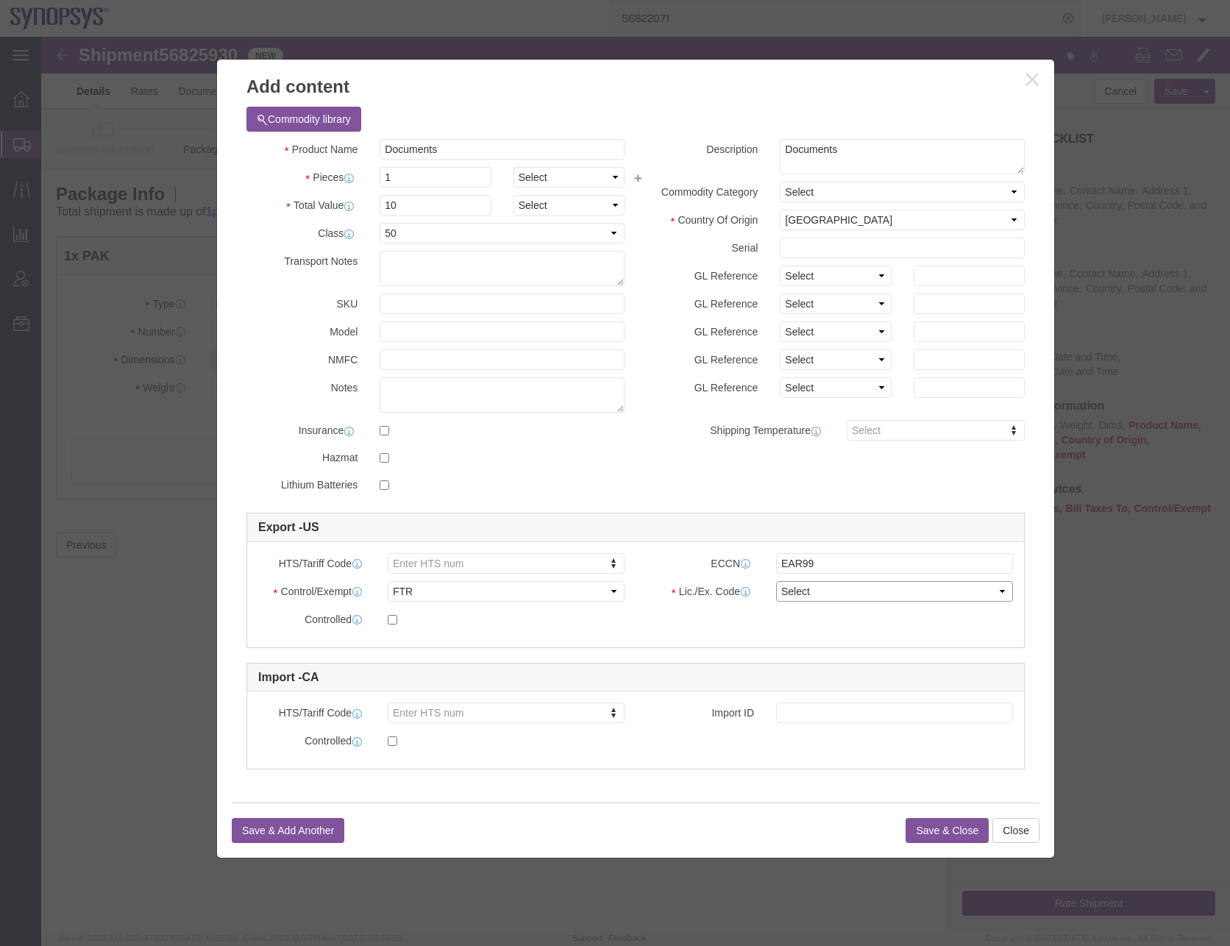
click select "Select 30.2(d)(2) 30.36 30.37(a) 30.37(f) 30.37(g) 30.37(h) 30.37(i) 30.37(j) 3…"
select select "30.36"
click select "Select 30.2(d)(2) 30.36 30.37(a) 30.37(f) 30.37(g) 30.37(h) 30.37(i) 30.37(j) 3…"
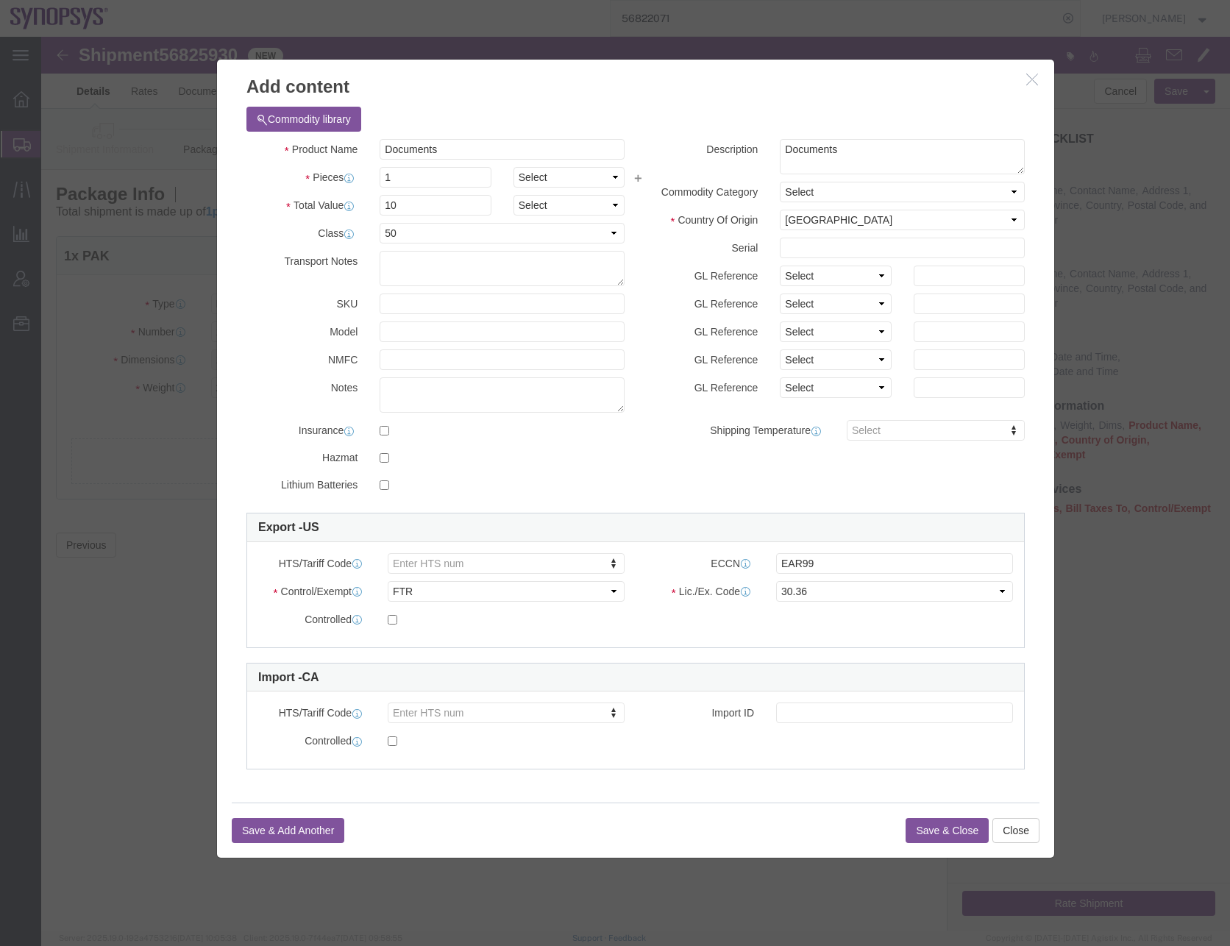
click button "Save & Close"
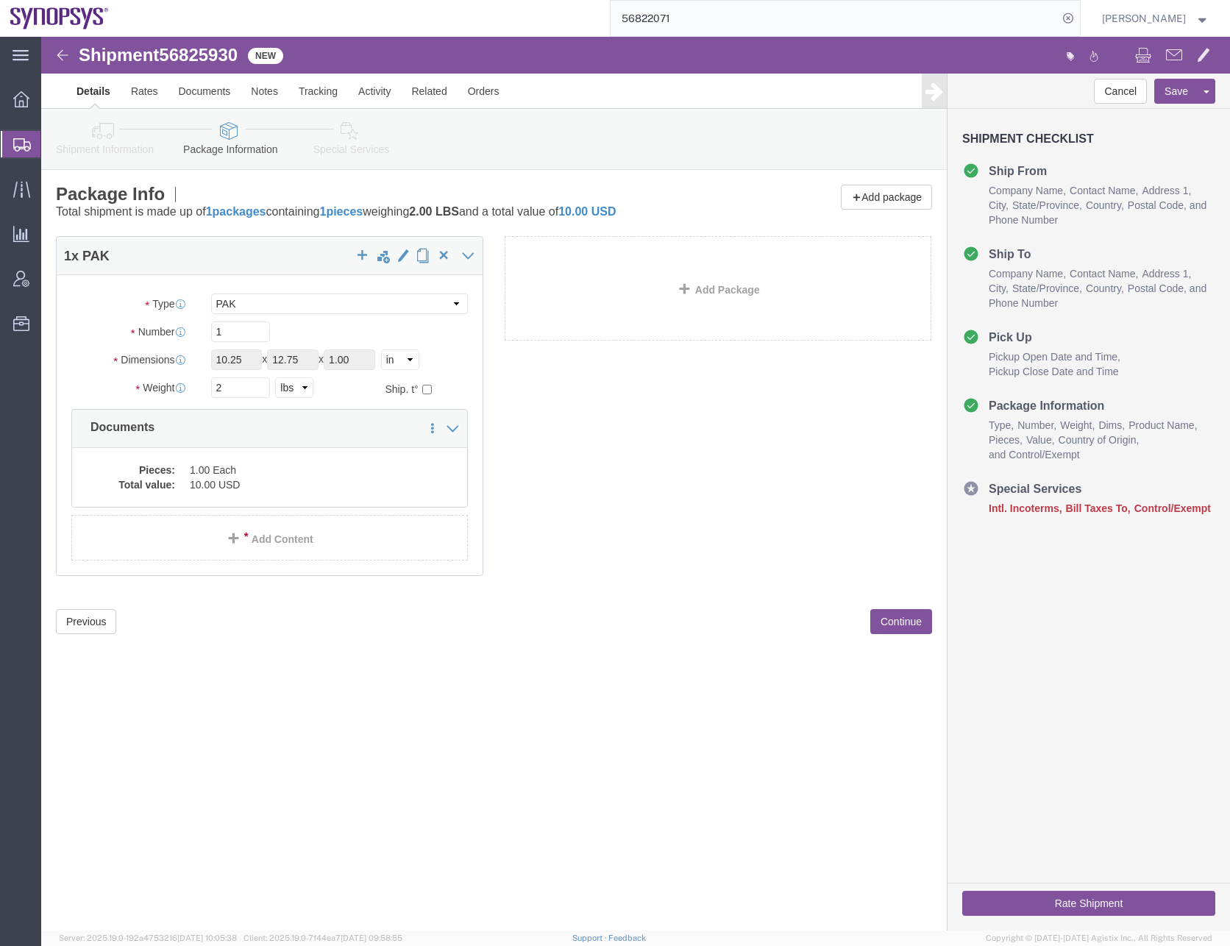
click button "Continue"
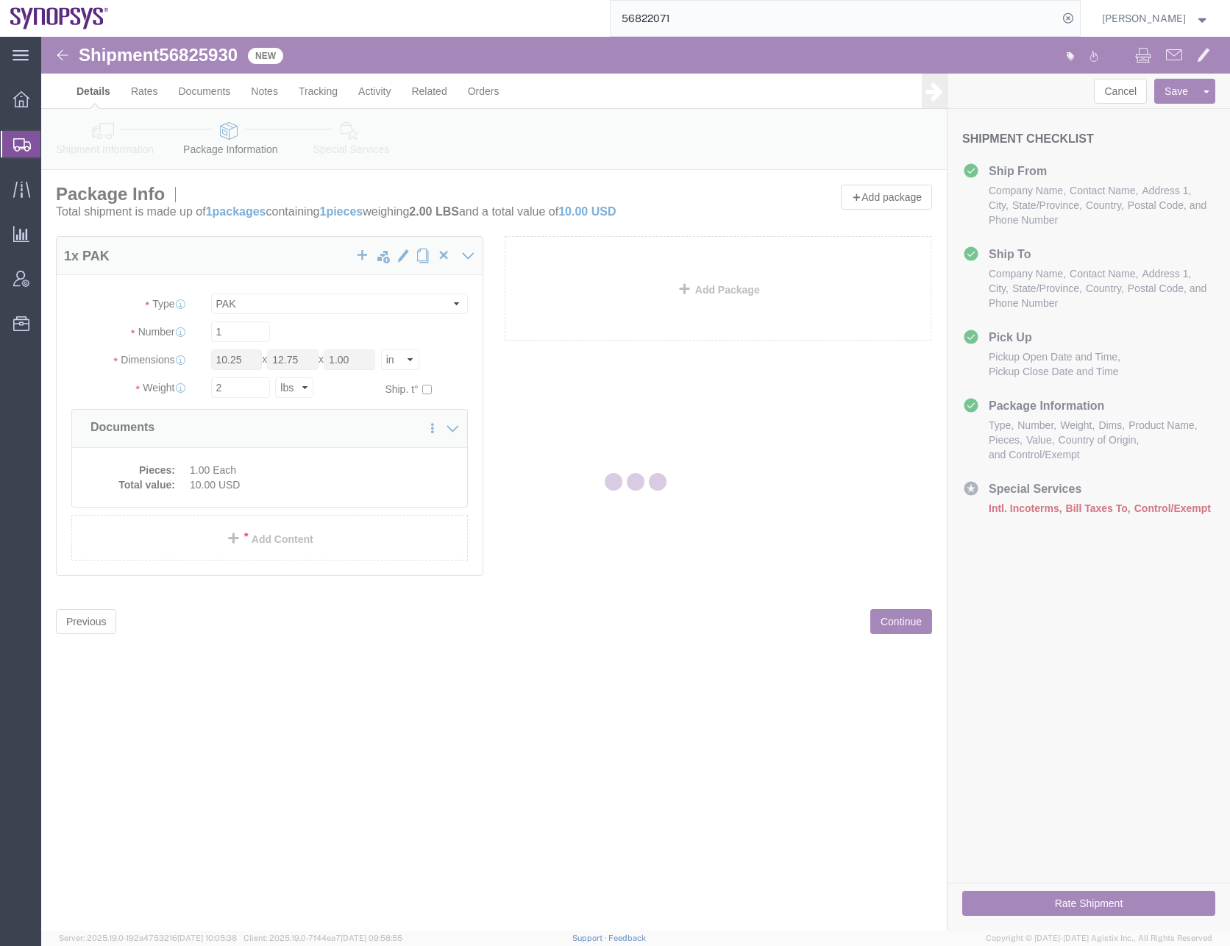
select select
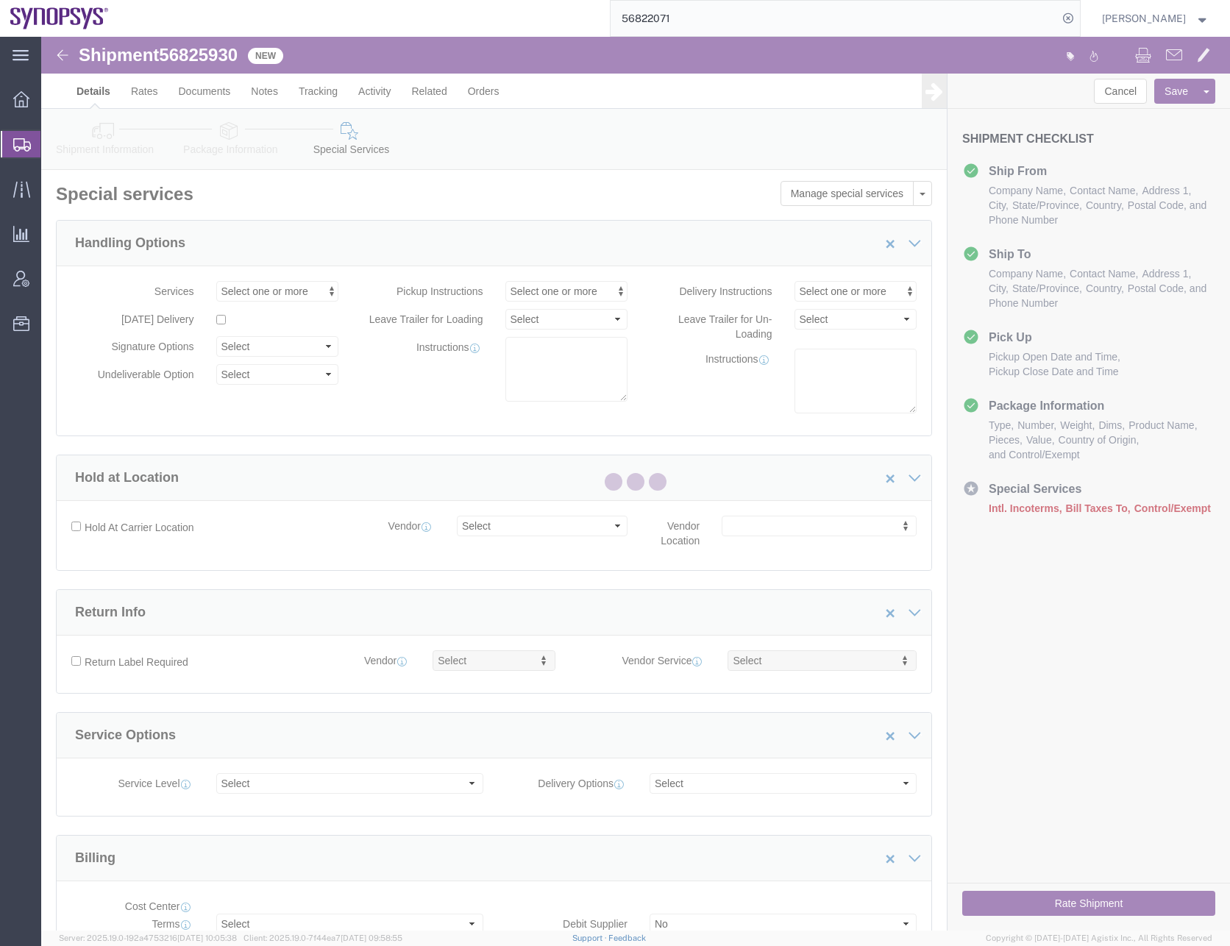
select select "COSTCENTER"
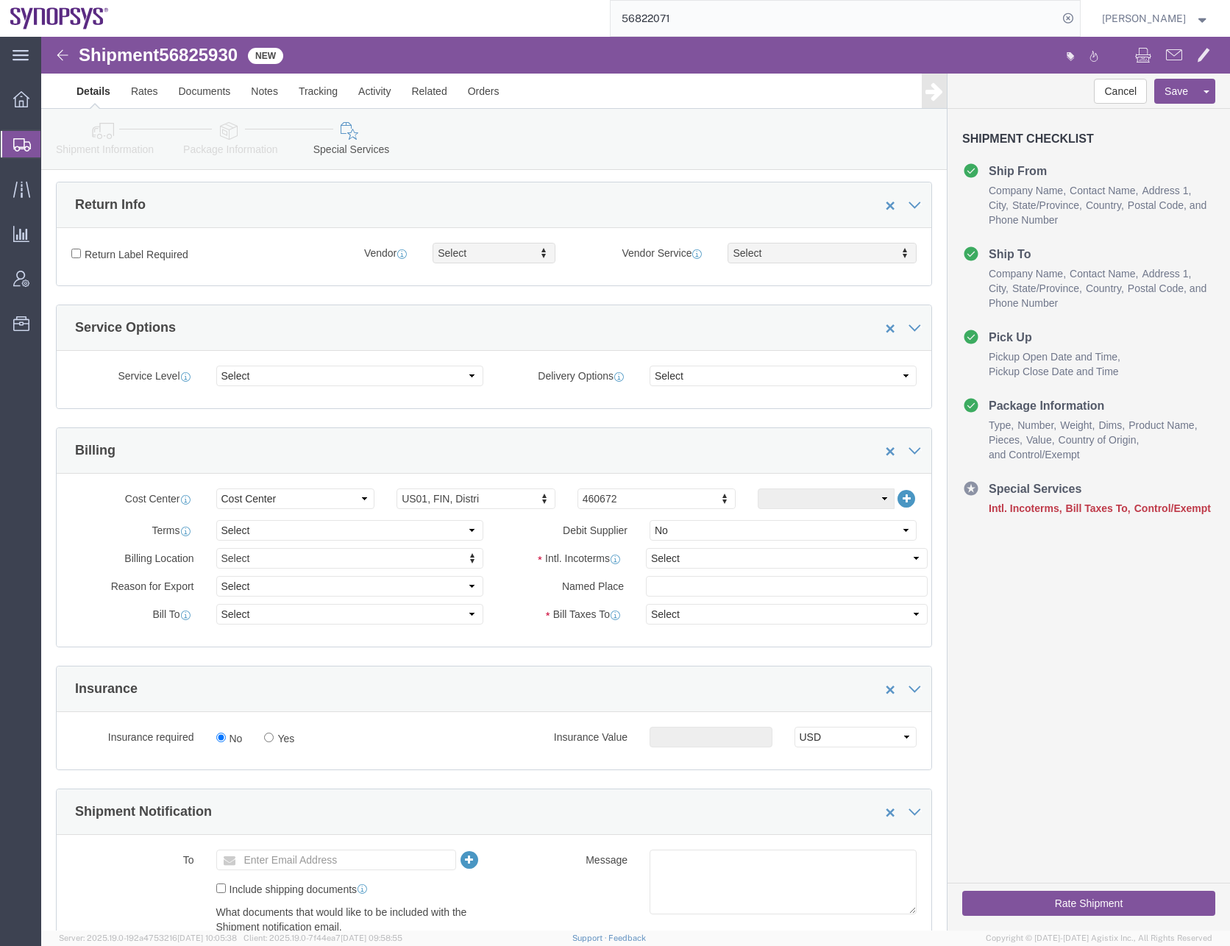
scroll to position [442, 0]
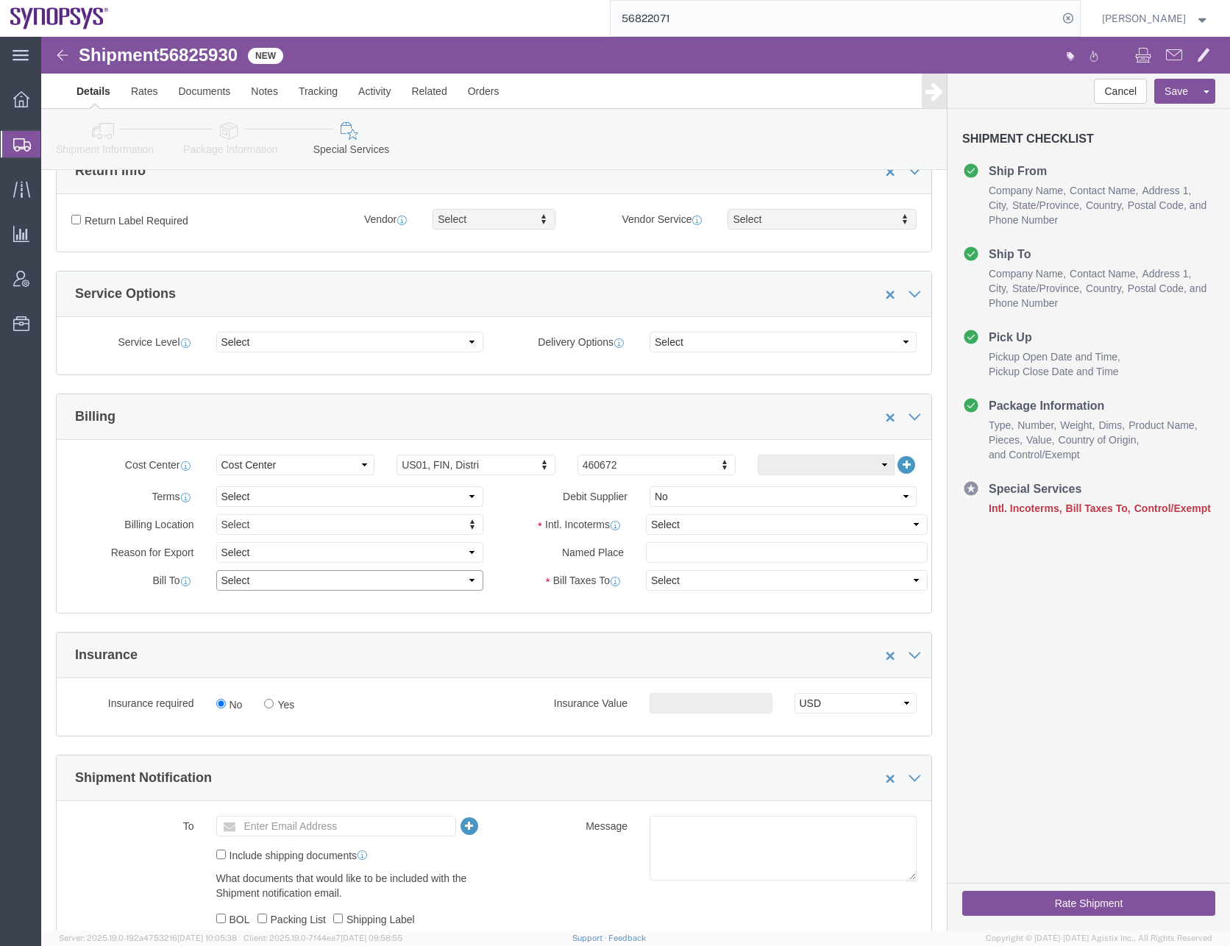
click select "Select Recipient Account Sender/Shipper Third Party Account"
select select "SHIP"
click select "Select Recipient Account Sender/Shipper Third Party Account"
click select "Select Carriage Insurance Paid Carriage Paid To Cost and Freight Cost Insurance…"
select select "DDP"
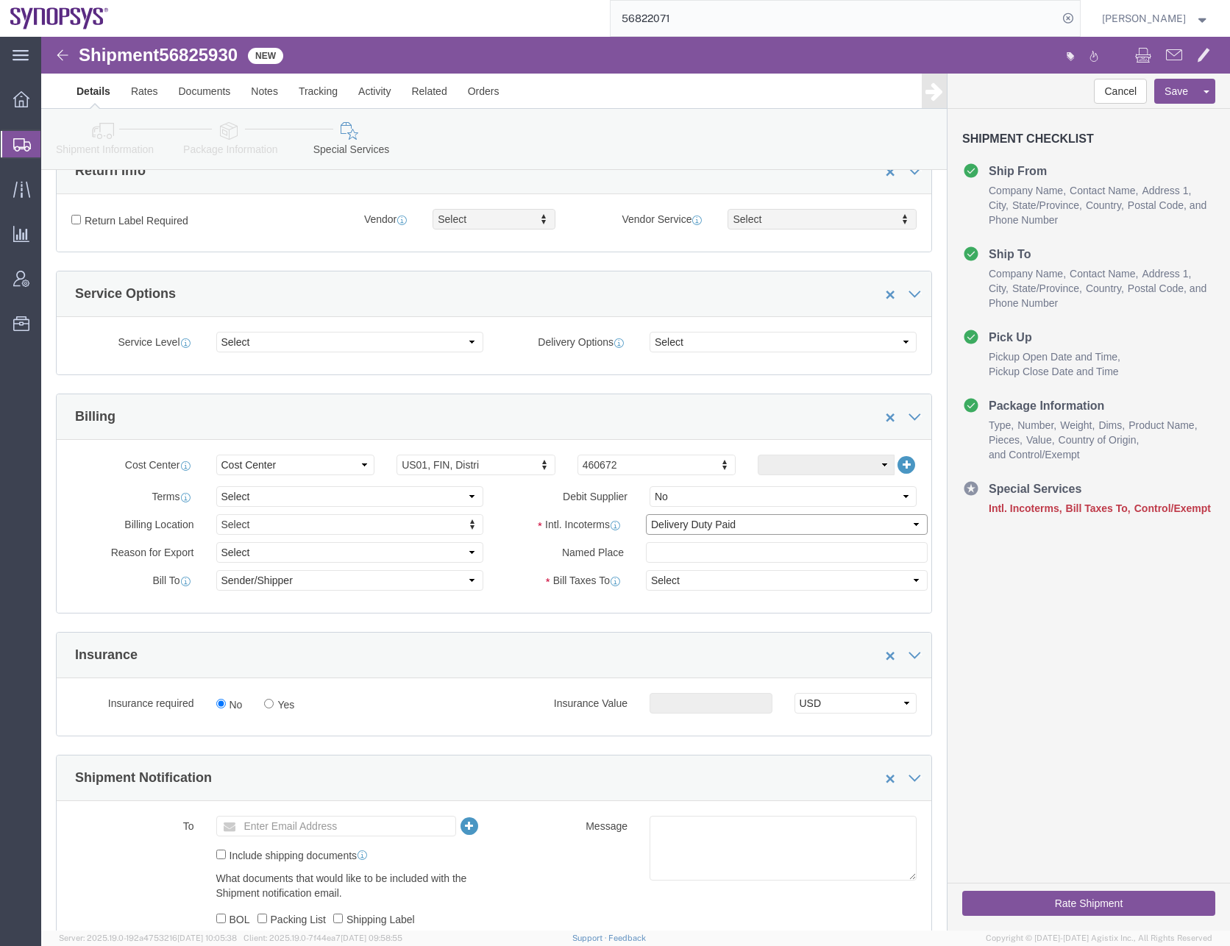
click select "Select Carriage Insurance Paid Carriage Paid To Cost and Freight Cost Insurance…"
select select "SHIP"
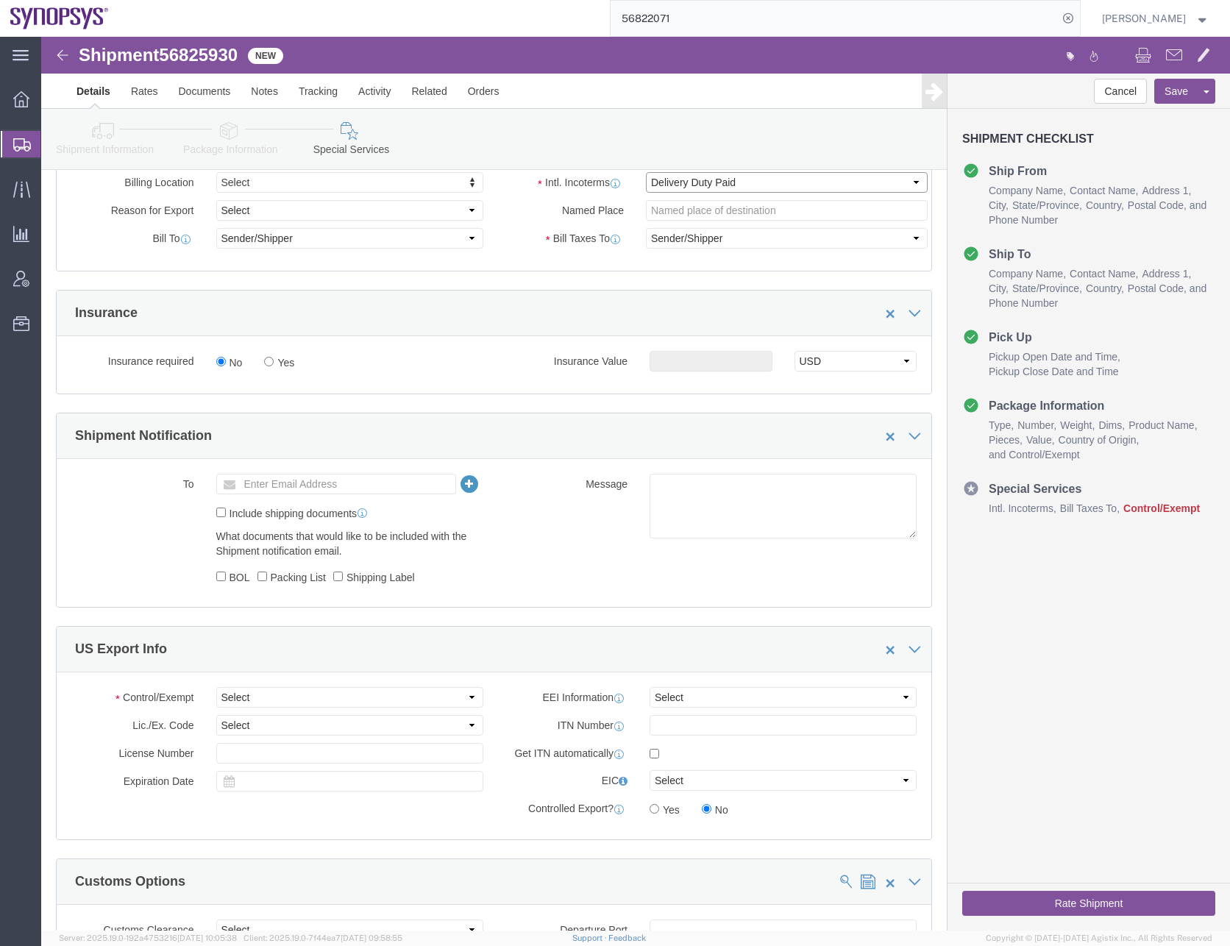
scroll to position [883, 0]
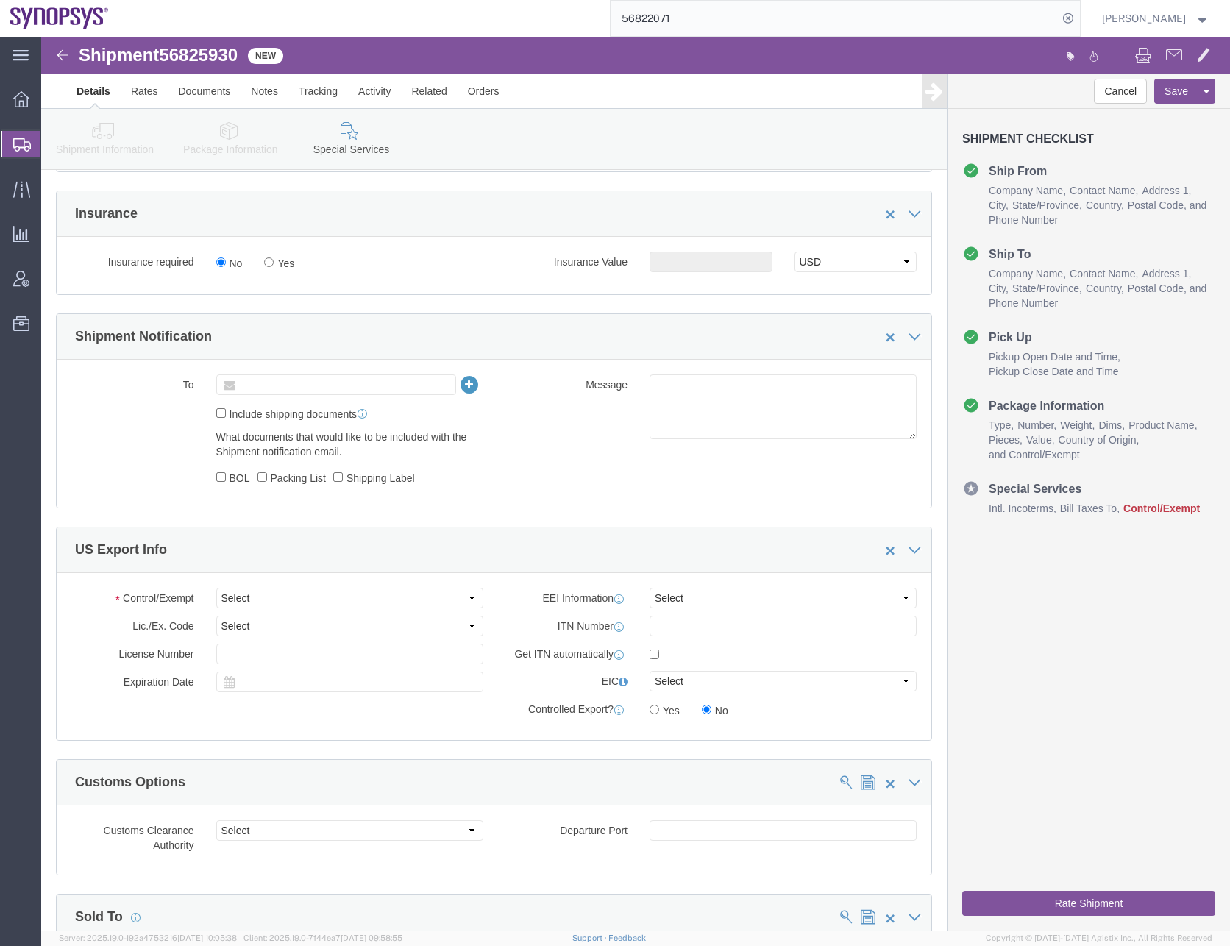
click input "text"
type input "[PERSON_NAME]"
type input "[PERSON_NAME][EMAIL_ADDRESS][DOMAIN_NAME]"
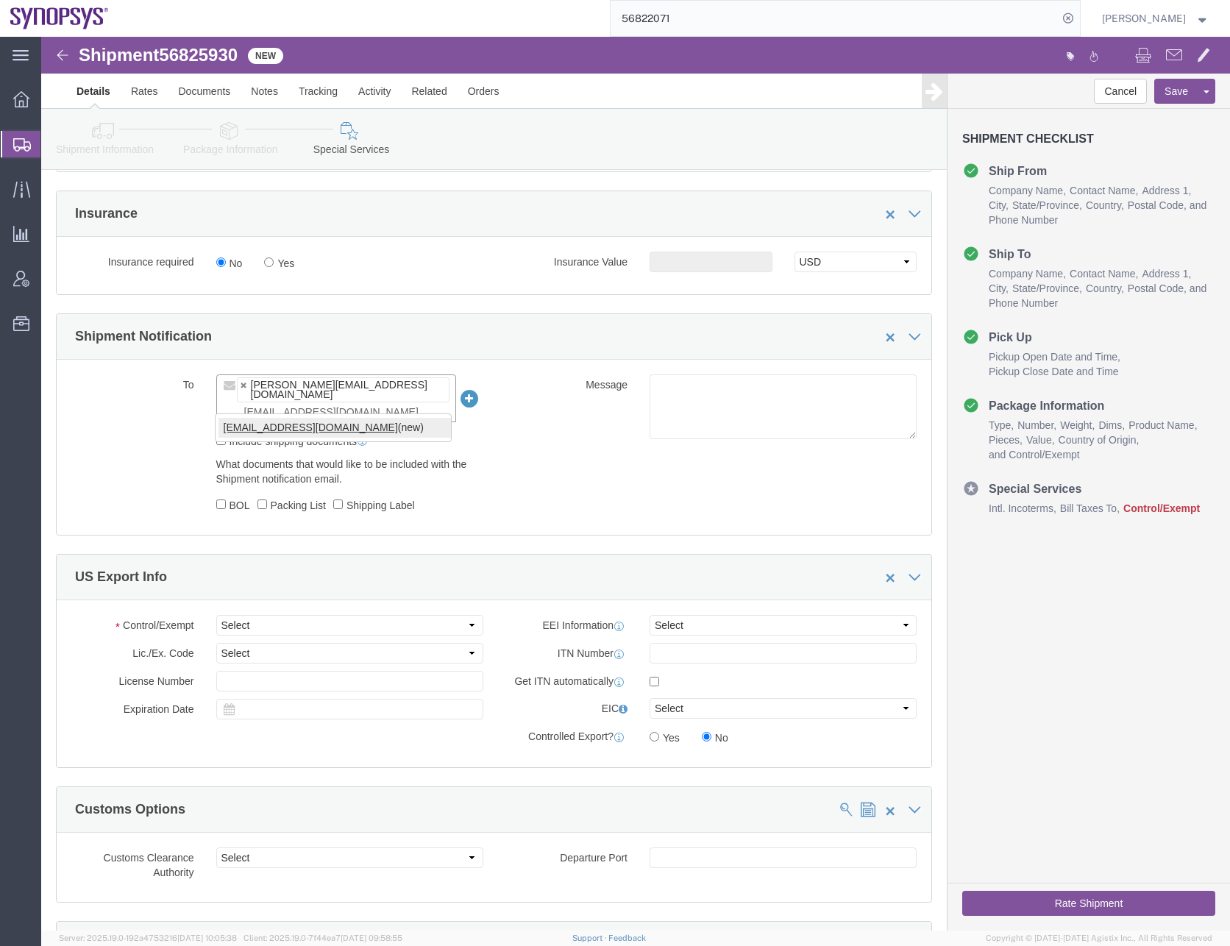
type input "[EMAIL_ADDRESS][DOMAIN_NAME]"
type input "[PERSON_NAME][EMAIL_ADDRESS][DOMAIN_NAME],[EMAIL_ADDRESS][DOMAIN_NAME]"
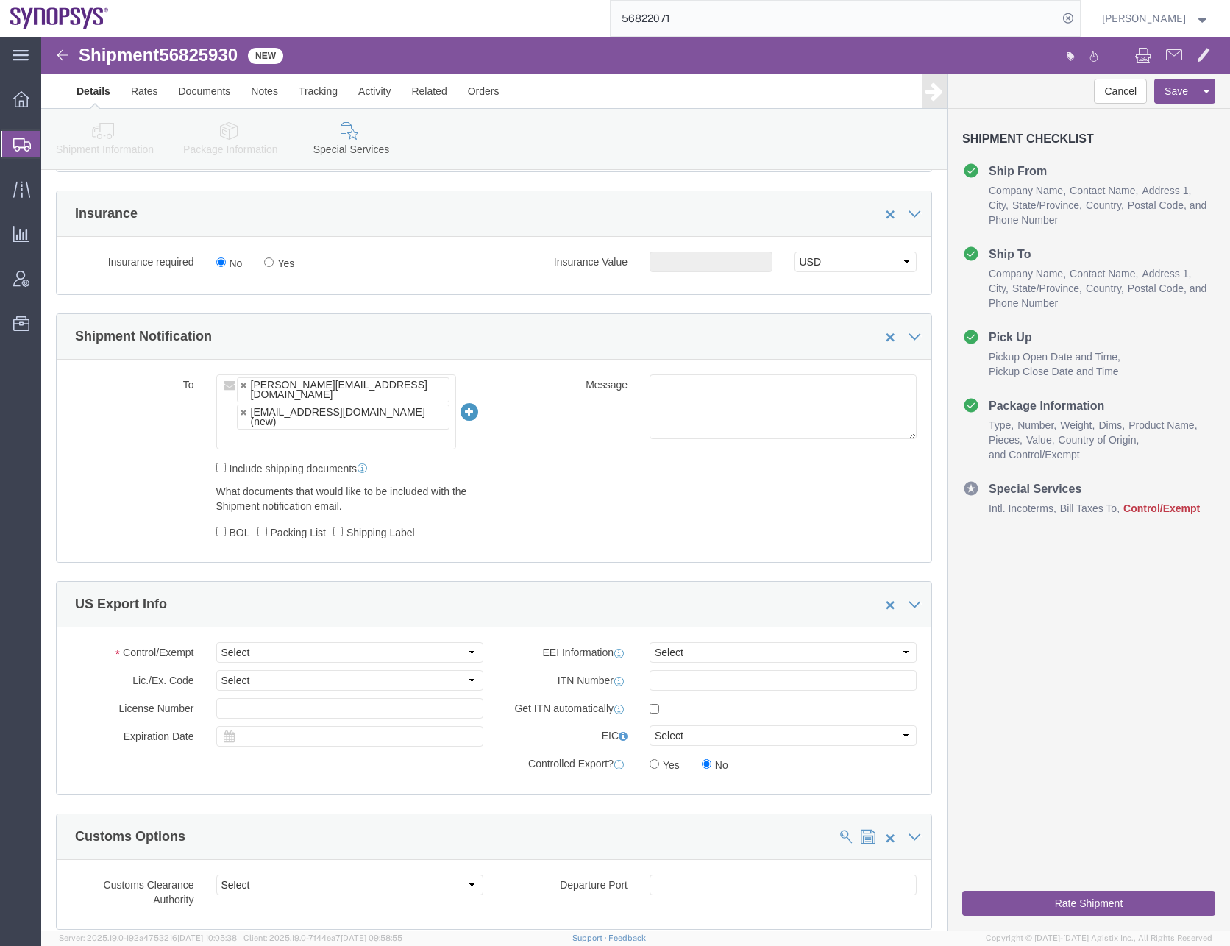
click div "To [PERSON_NAME][EMAIL_ADDRESS][DOMAIN_NAME] [EMAIL_ADDRESS][DOMAIN_NAME] (new)…"
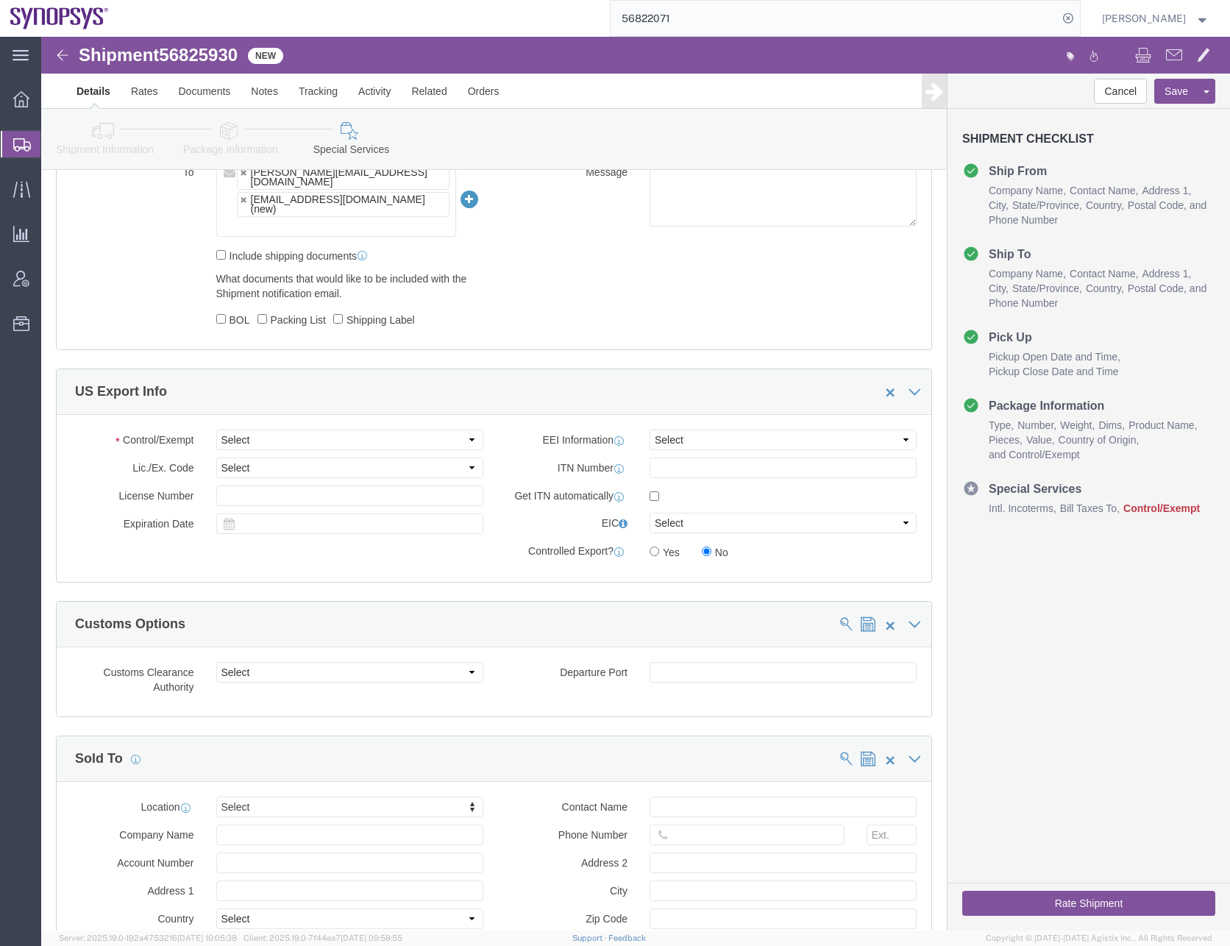
scroll to position [1104, 0]
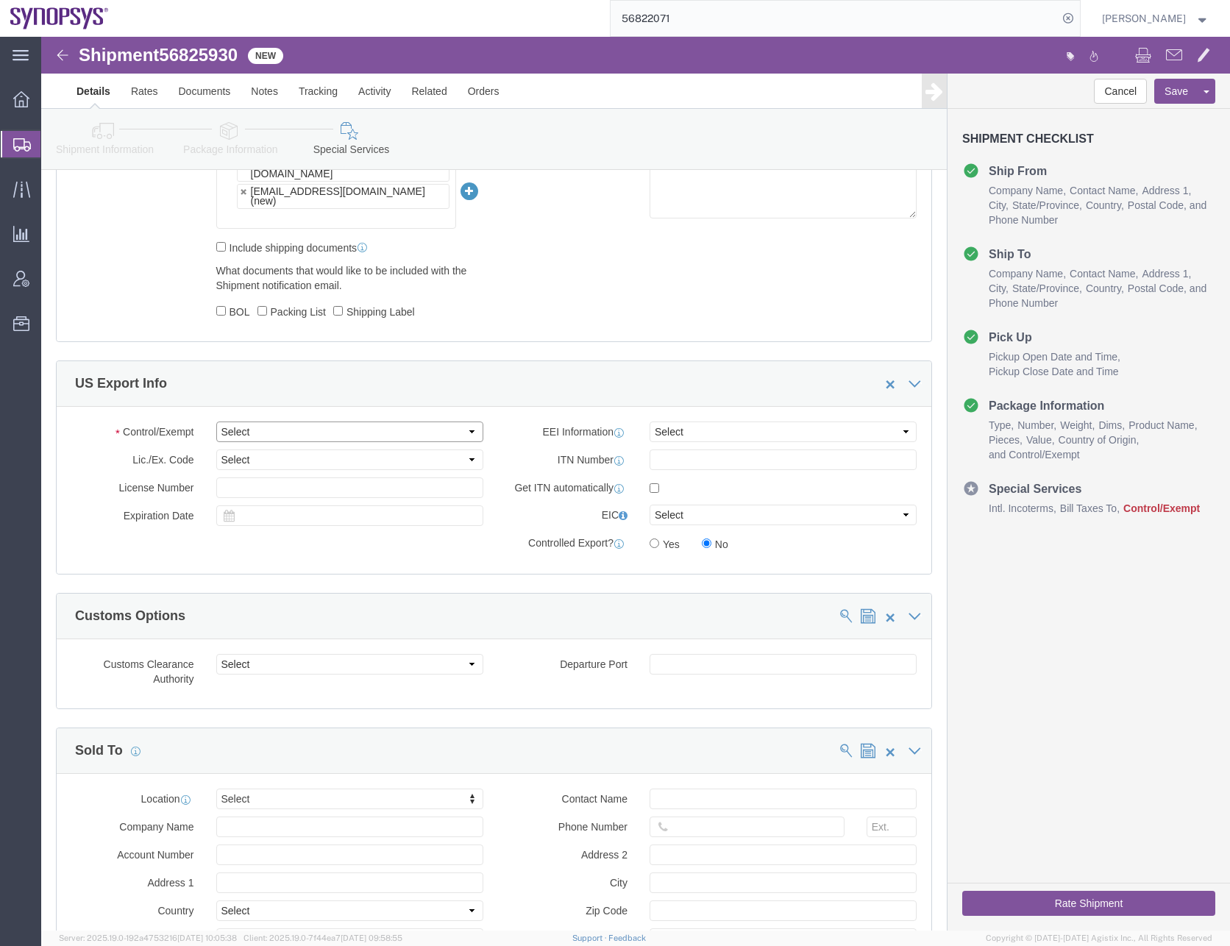
click select "Select ATF BIS DEA EPA FDA FTR ITAR OFAC Other (OPA)"
select select "FTR"
click select "Select ATF BIS DEA EPA FDA FTR ITAR OFAC Other (OPA)"
click select "Select 30.2(d)(2) 30.36 30.37(a) 30.37(f) 30.37(g) 30.37(h) 30.37(i) 30.37(j) 3…"
select select "30.36"
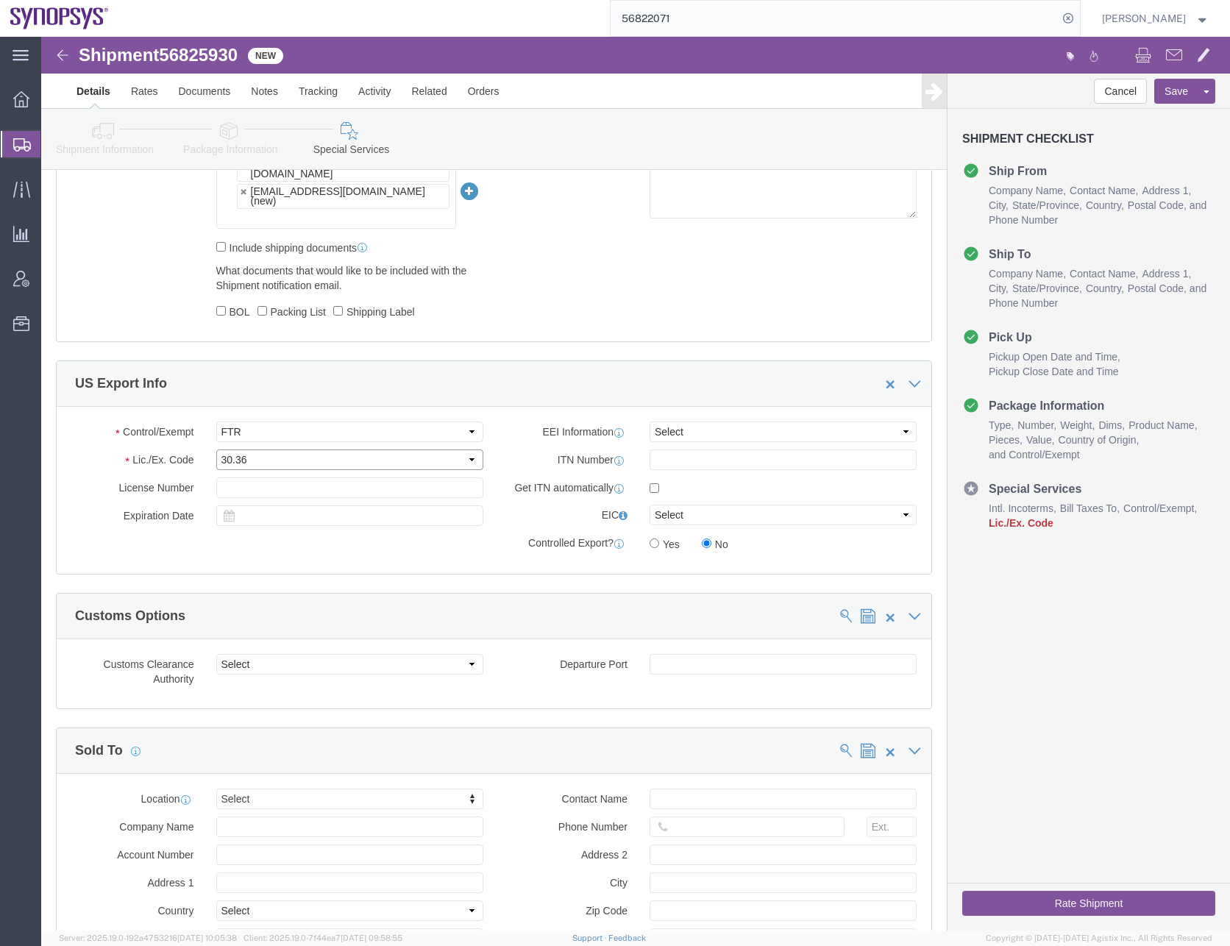
click select "Select 30.2(d)(2) 30.36 30.37(a) 30.37(f) 30.37(g) 30.37(h) 30.37(i) 30.37(j) 3…"
click select "Select AES-Direct EEI Carrier File EEI EEI Exempt"
select select "EXEM"
click select "Select AES-Direct EEI Carrier File EEI EEI Exempt"
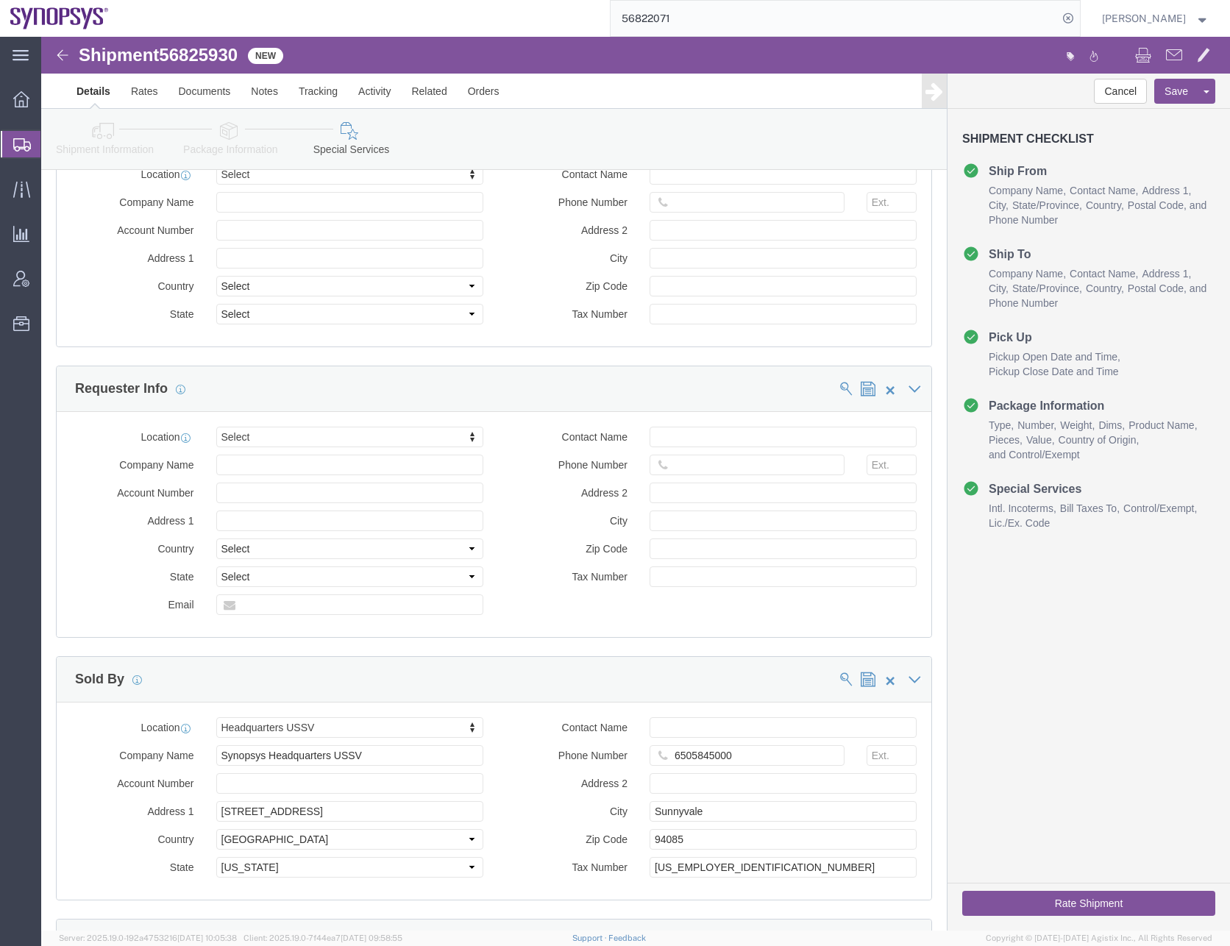
scroll to position [1840, 0]
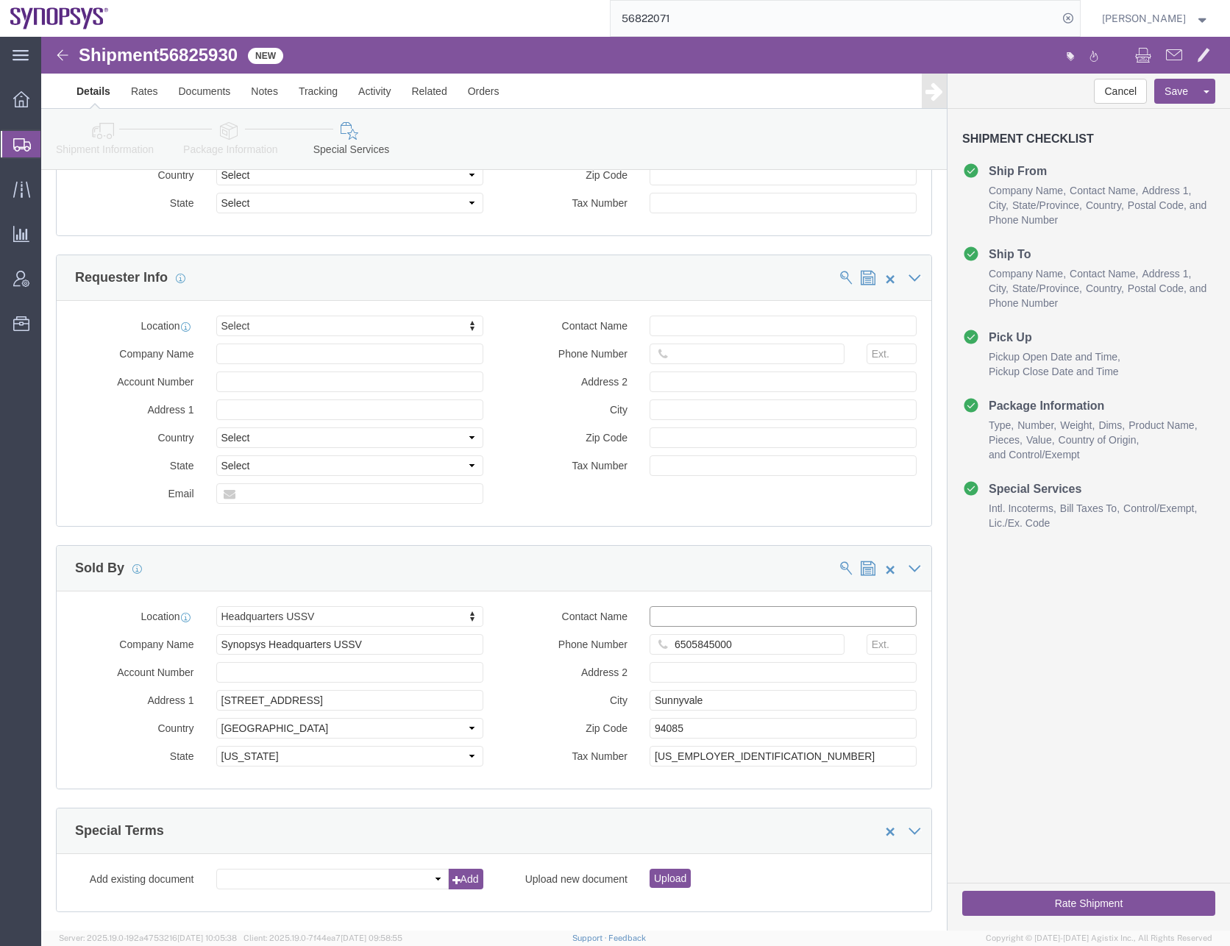
click input "Contact Name"
type input "R"
click div "Sold By"
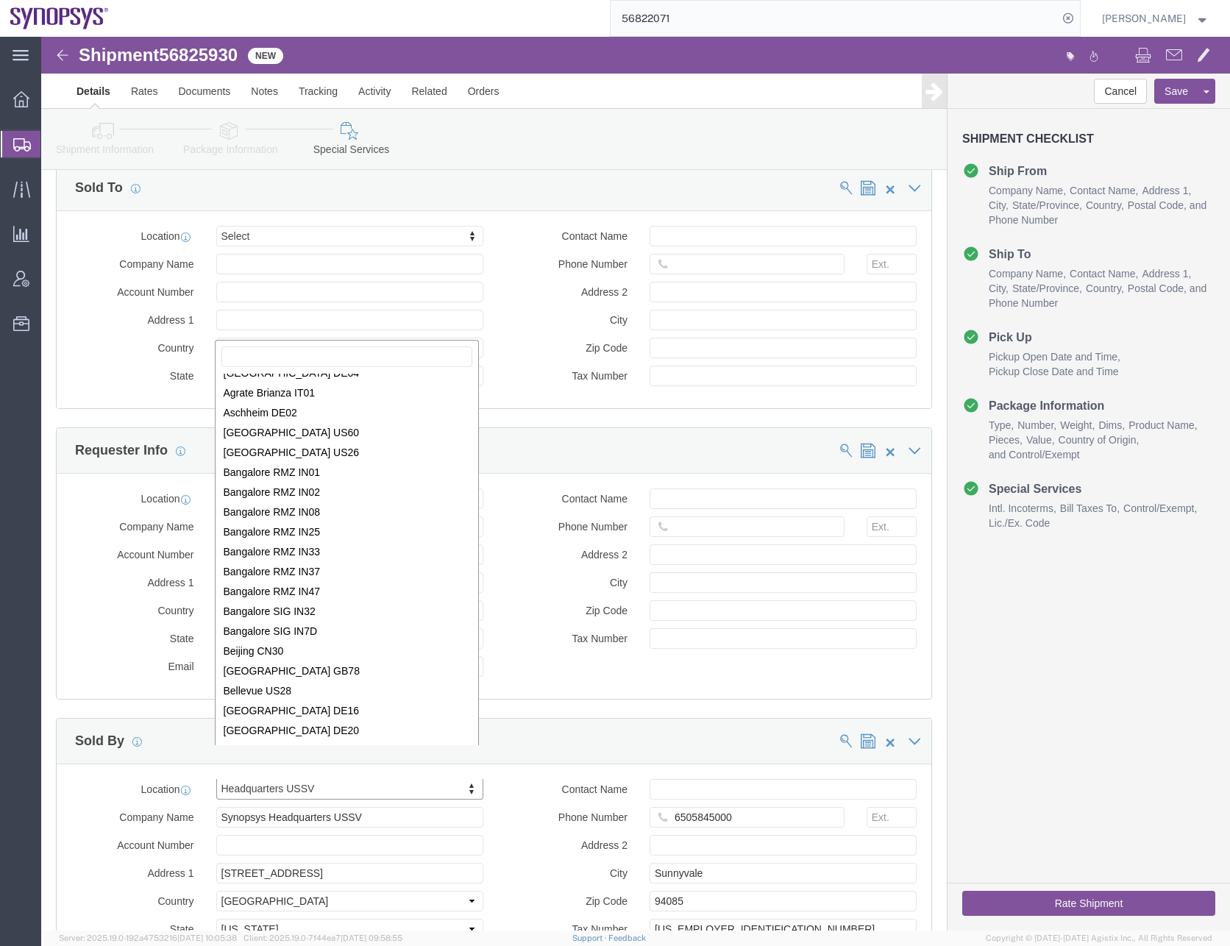
scroll to position [0, 0]
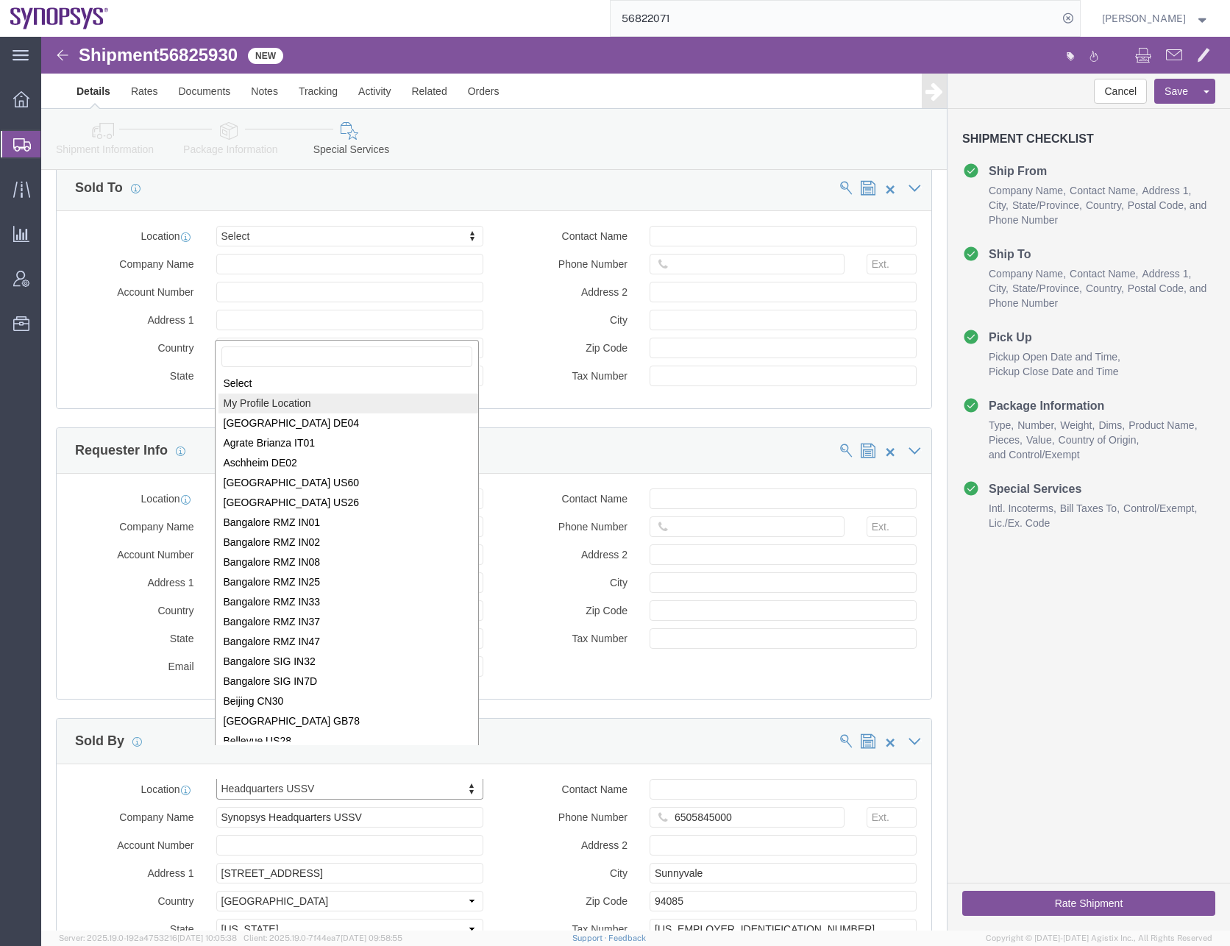
select select "MYPROFILE"
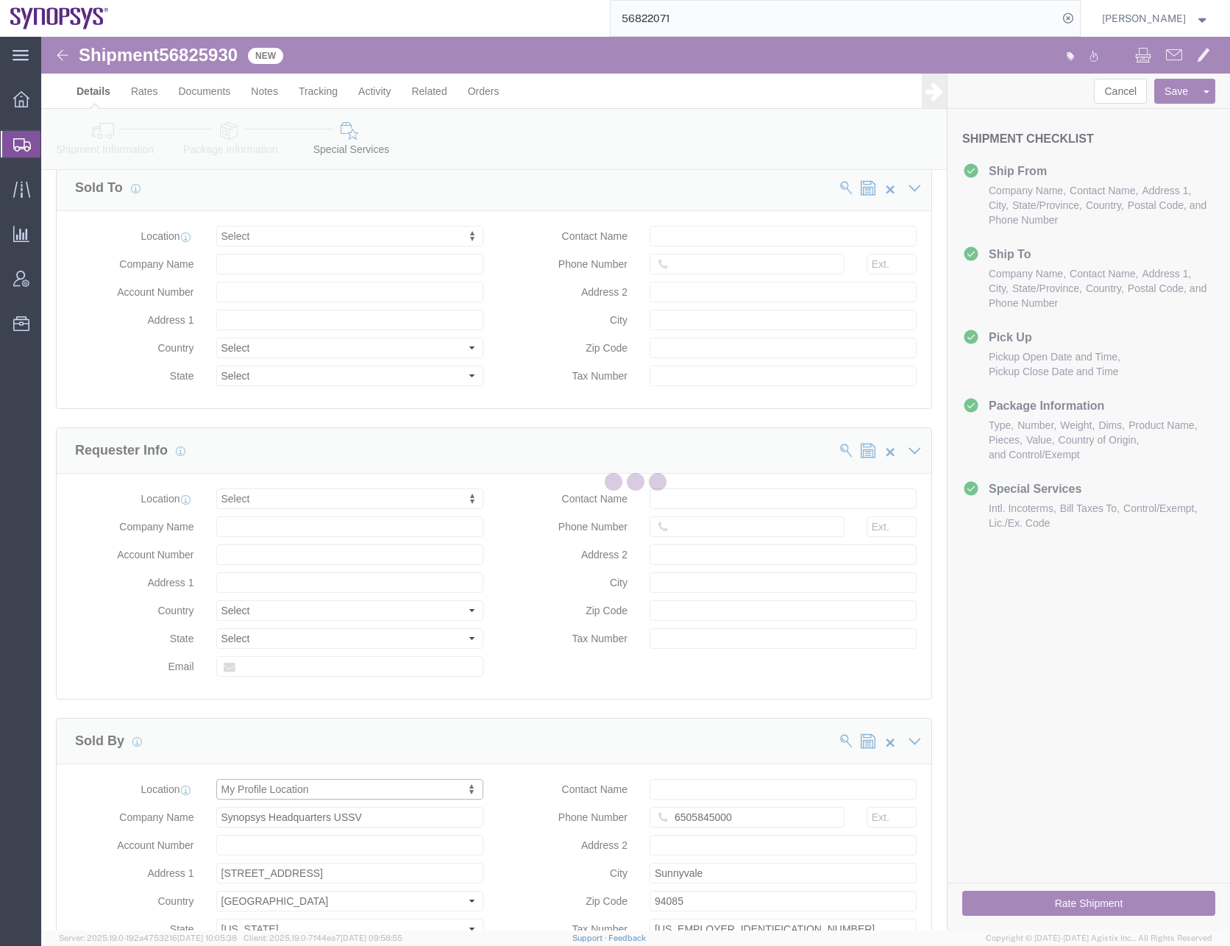
type input "[PERSON_NAME]"
type input "0016505845000"
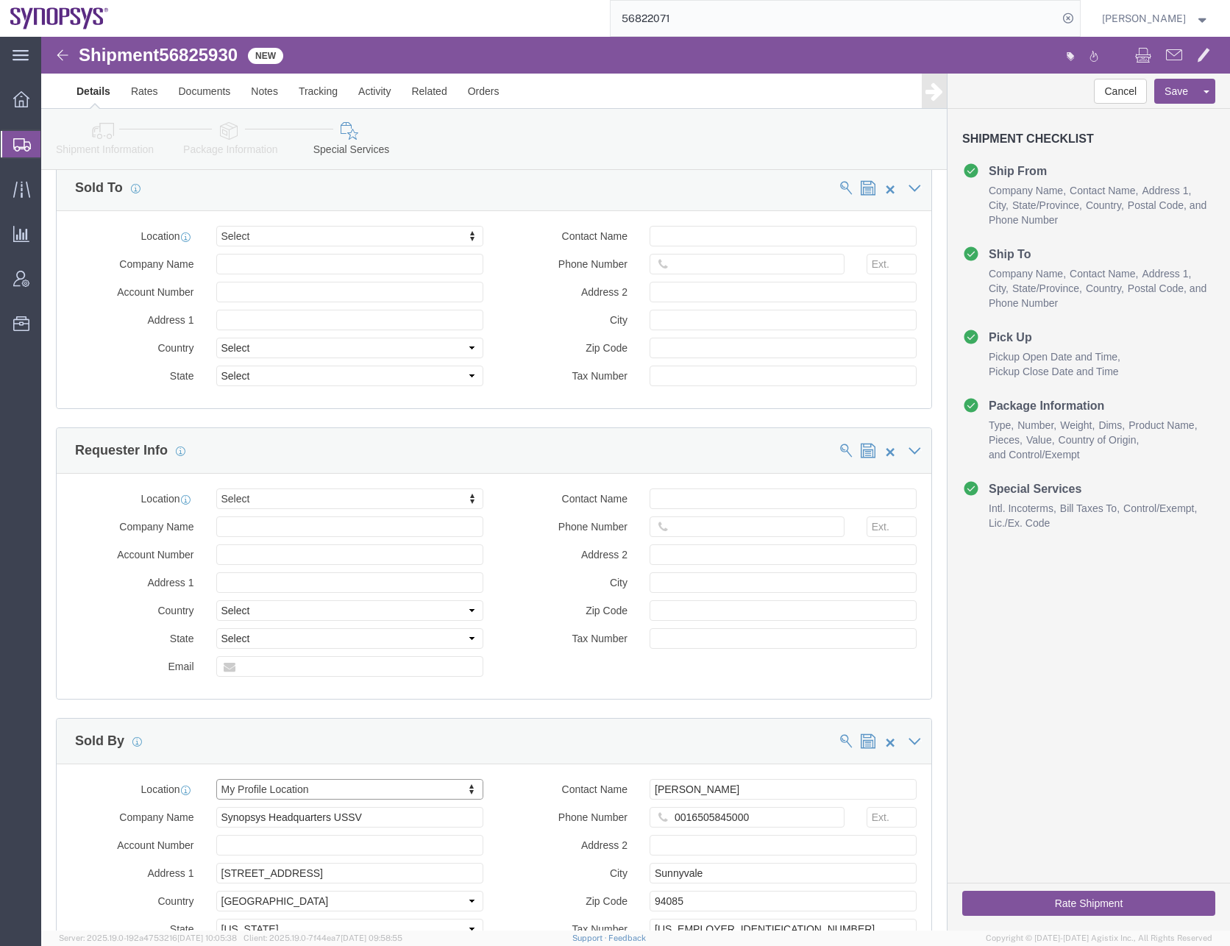
select select "CA"
click input "0016505845000"
type input "6505845000"
click div "Cancel Save Assign To Save As Template Shipment Checklist Ship From Company Nam…"
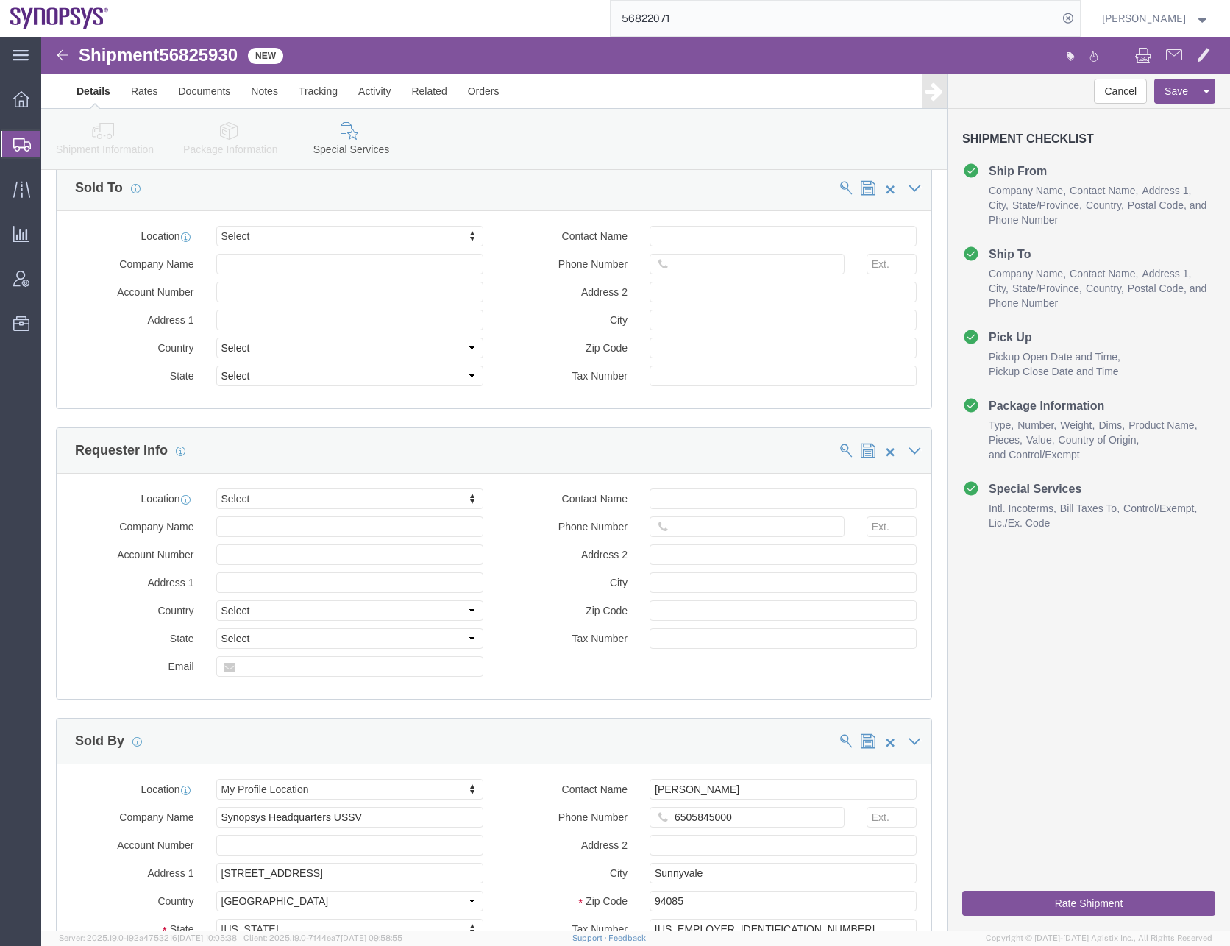
click div "Cancel Save Assign To Save As Template Shipment Checklist Ship From Company Nam…"
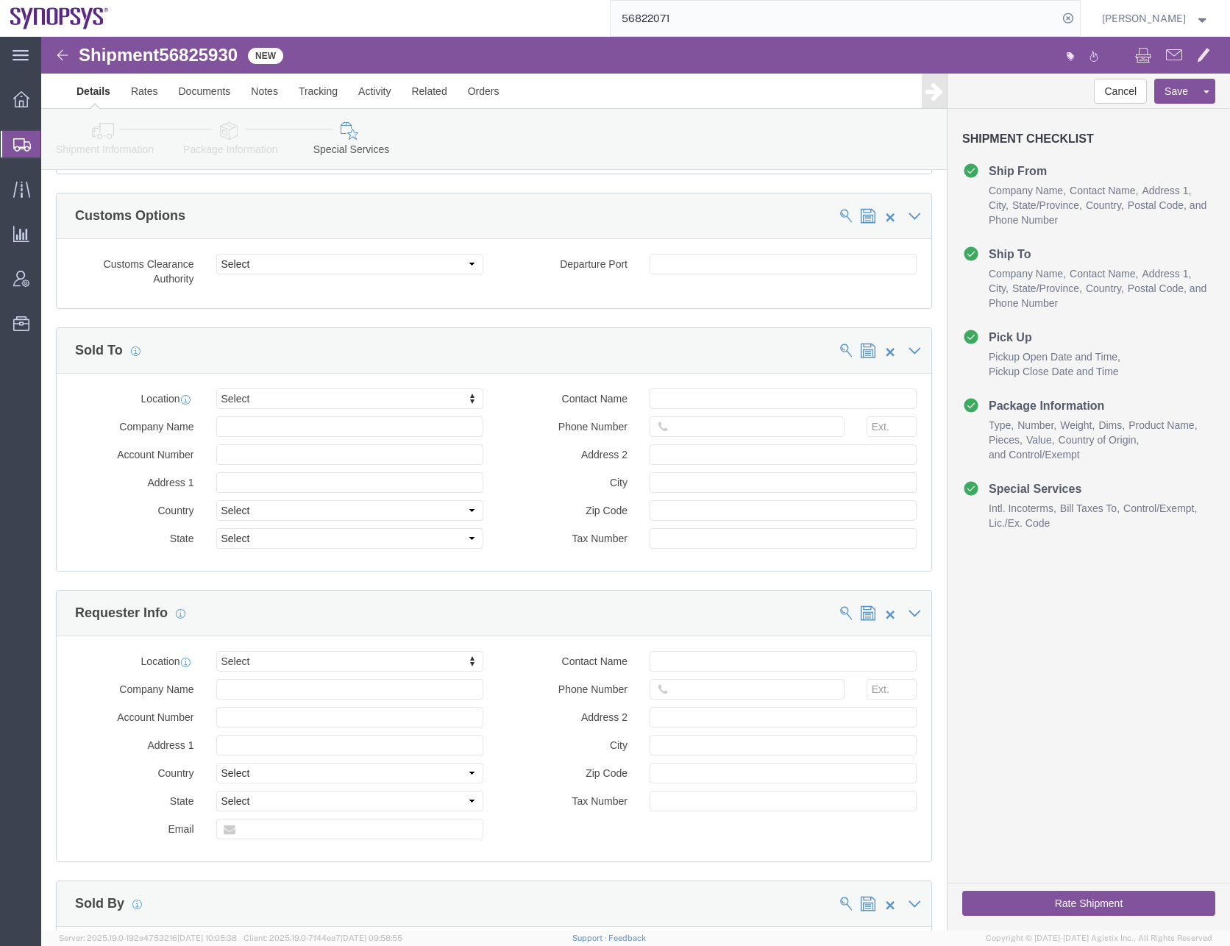
scroll to position [1299, 0]
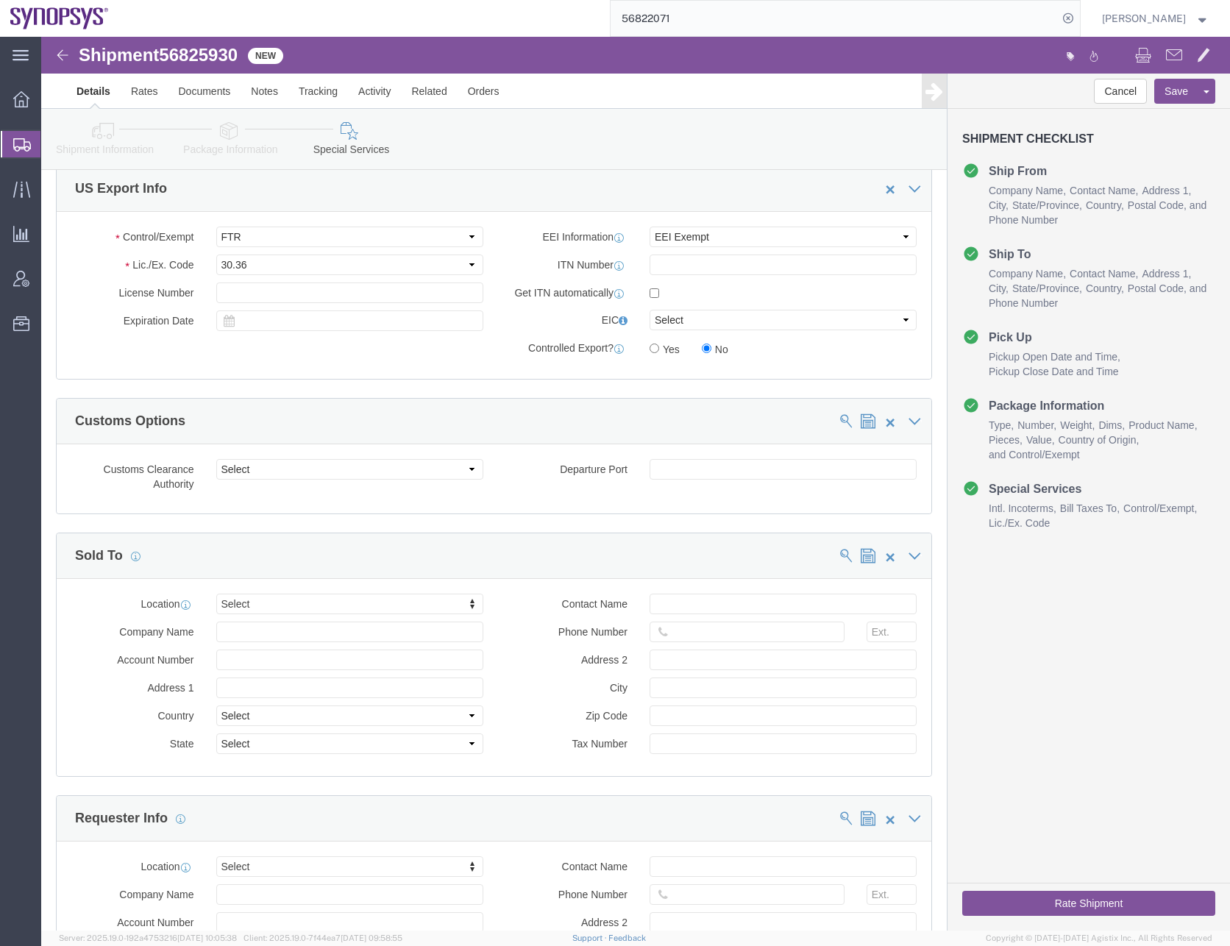
click button "Rate Shipment"
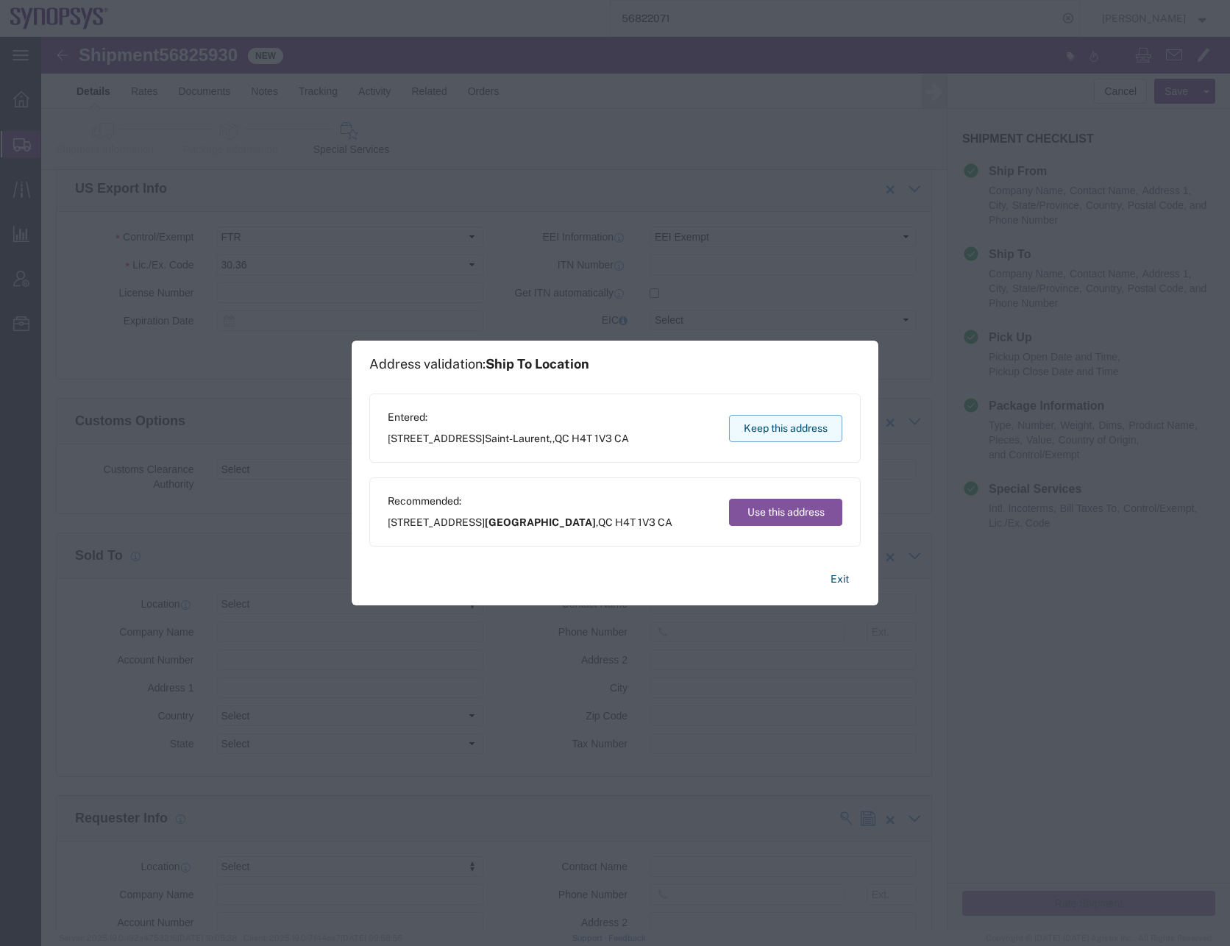
click at [808, 423] on button "Keep this address" at bounding box center [785, 428] width 113 height 27
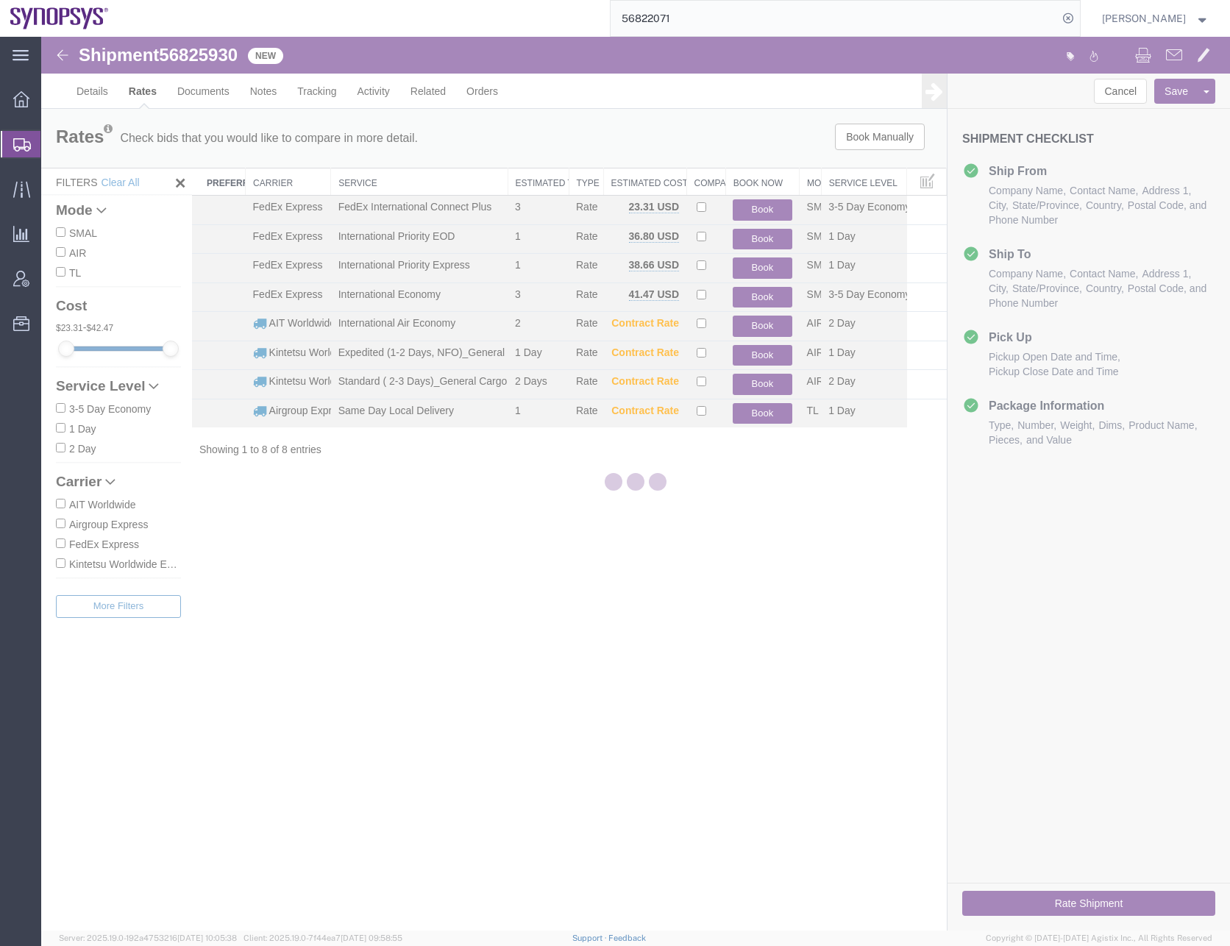
scroll to position [0, 0]
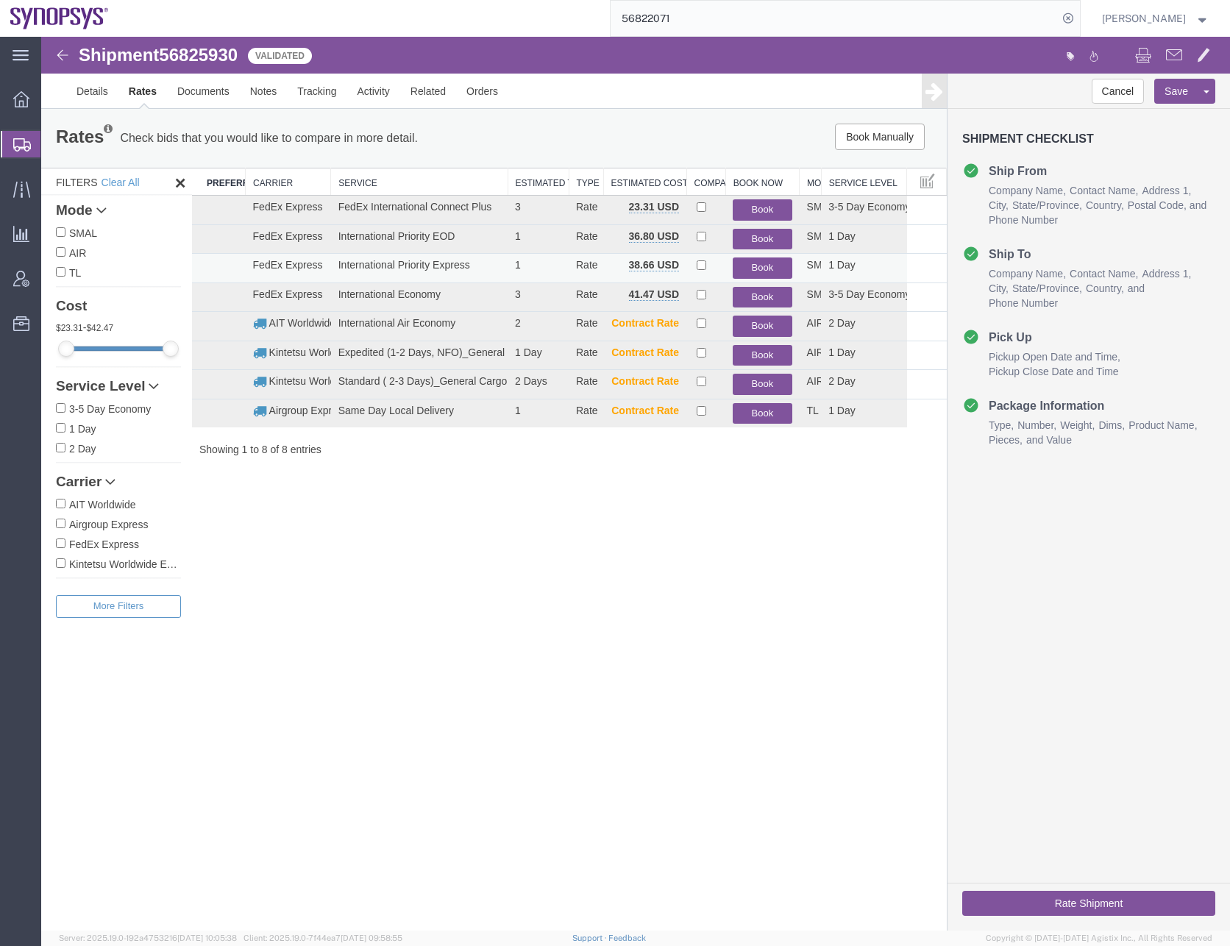
click at [759, 269] on button "Book" at bounding box center [762, 268] width 59 height 21
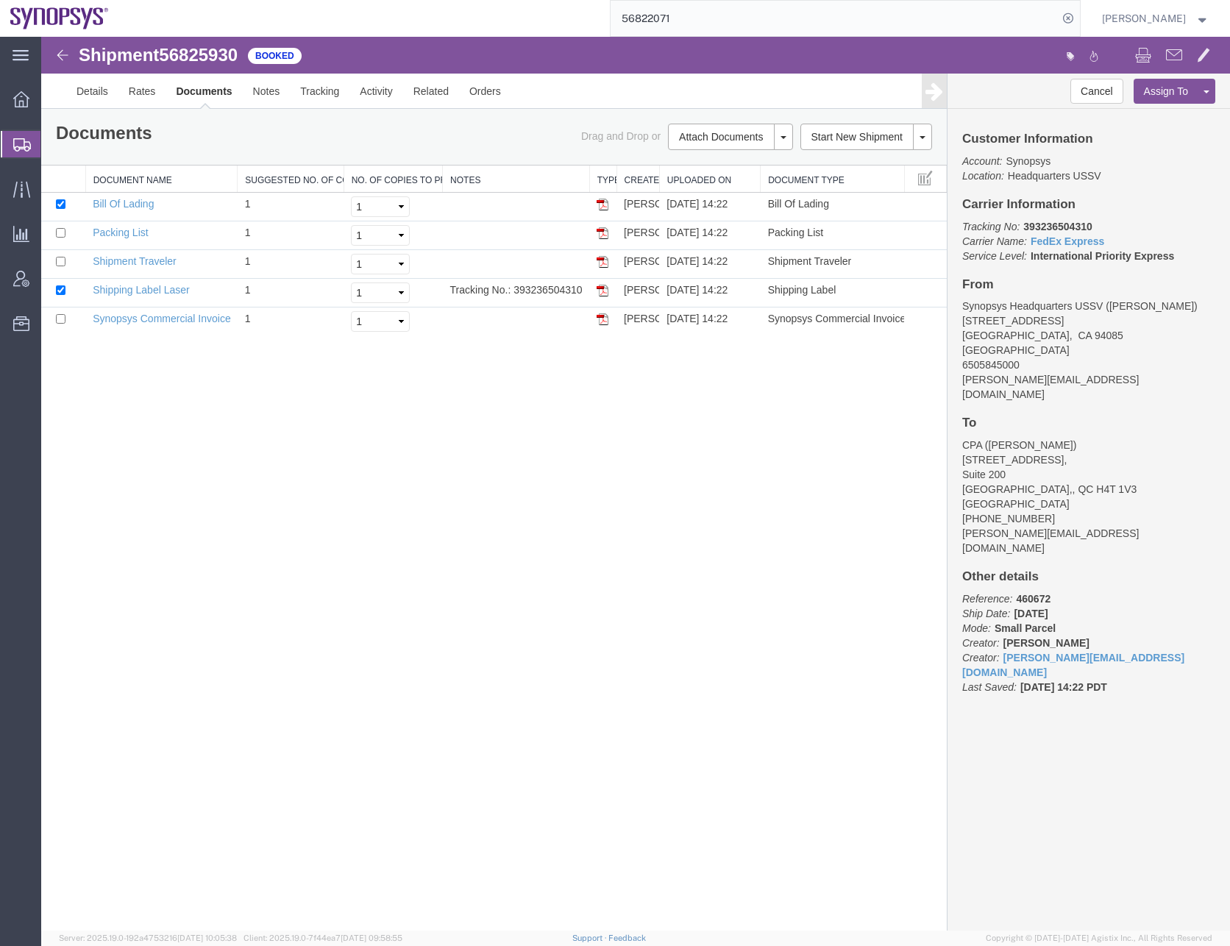
click at [381, 588] on div "Shipment 56825930 5 of 5 Booked Details Rates Documents Notes Tracking Activity…" at bounding box center [635, 484] width 1189 height 894
click at [62, 205] on input "checkbox" at bounding box center [61, 204] width 10 height 10
checkbox input "false"
click at [61, 233] on input "checkbox" at bounding box center [61, 233] width 10 height 10
checkbox input "true"
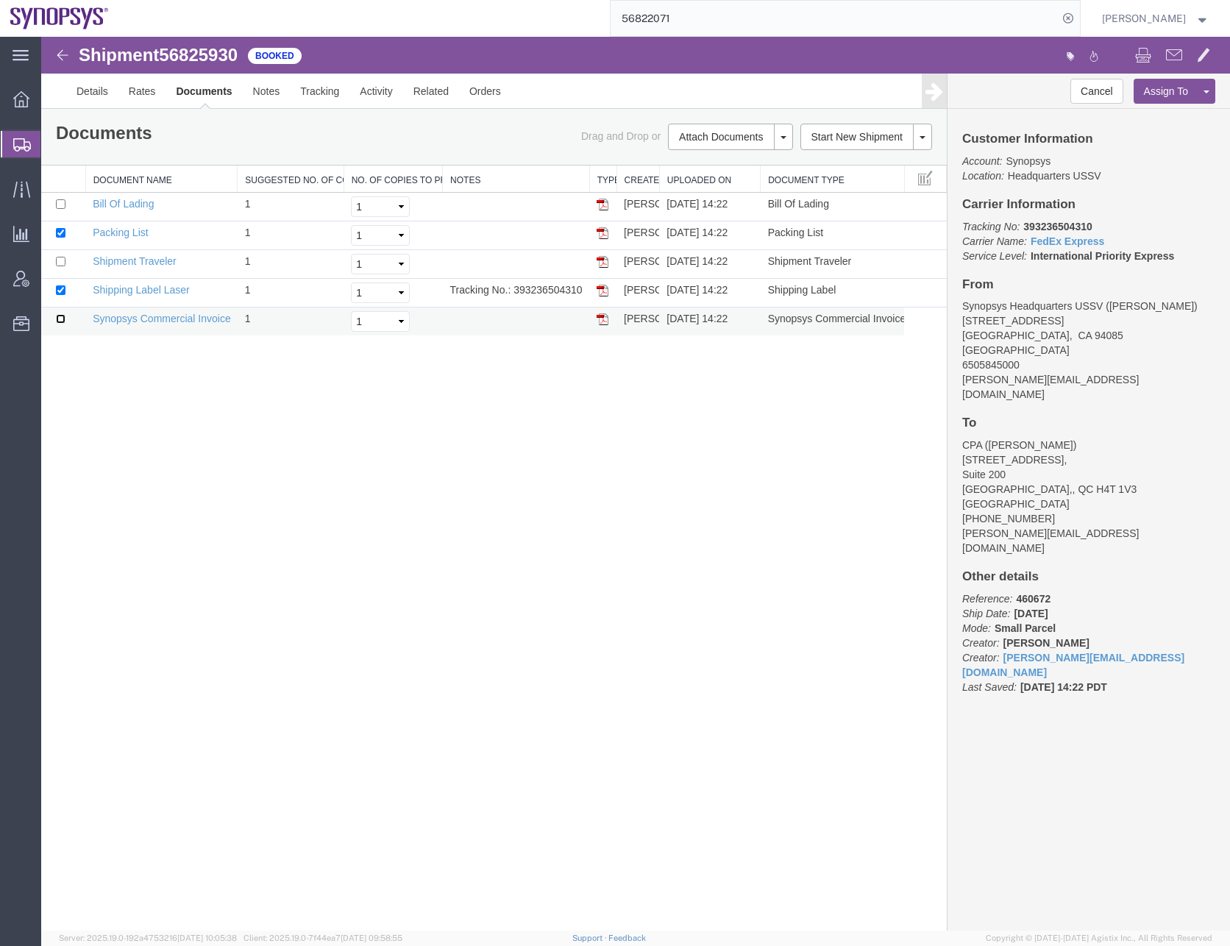
click at [60, 318] on input "checkbox" at bounding box center [61, 319] width 10 height 10
checkbox input "true"
click at [709, 164] on link "Print Documents" at bounding box center [729, 162] width 128 height 22
click at [27, 141] on icon at bounding box center [22, 144] width 18 height 13
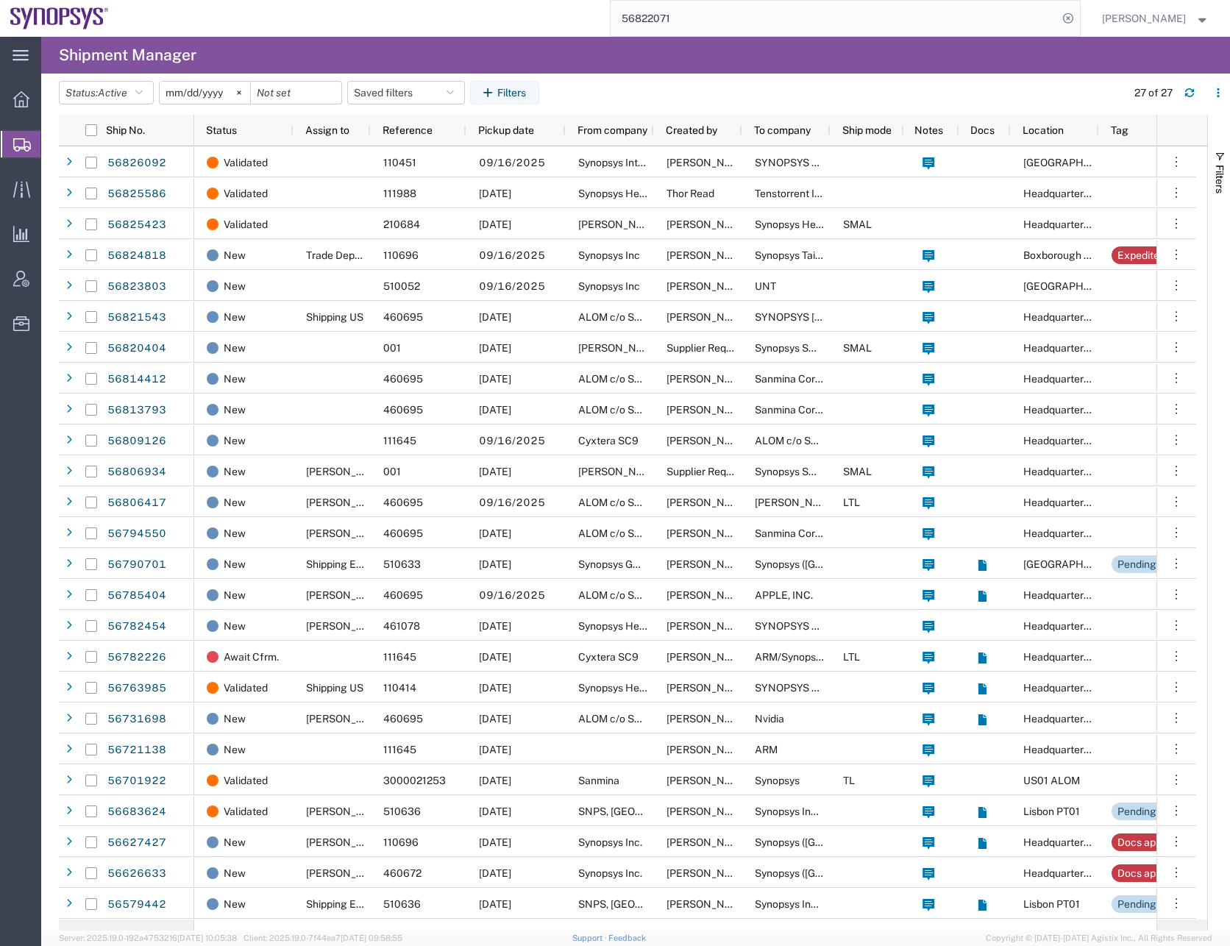
click at [661, 18] on input "56822071" at bounding box center [834, 18] width 447 height 35
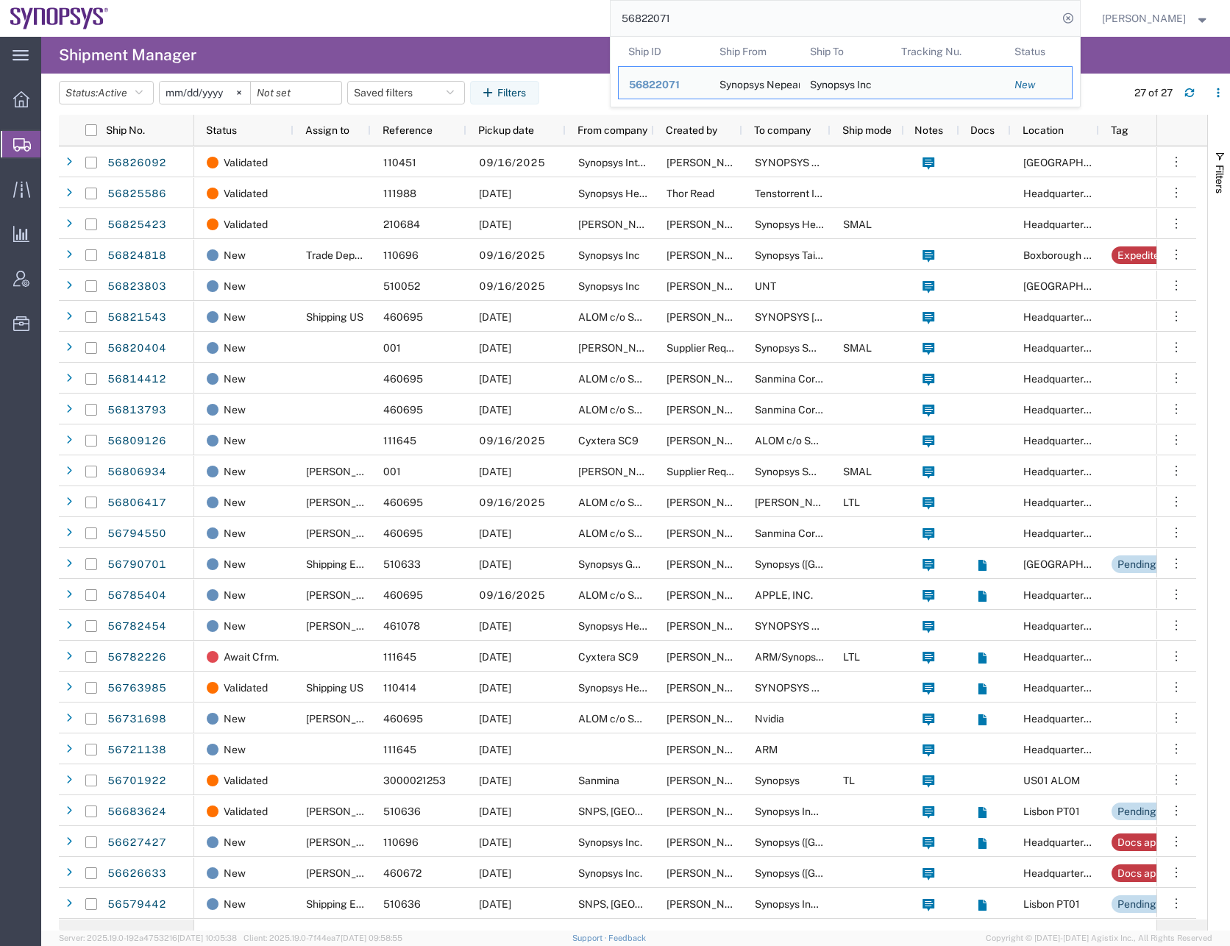
click at [661, 18] on input "56822071" at bounding box center [834, 18] width 447 height 35
paste input "795198"
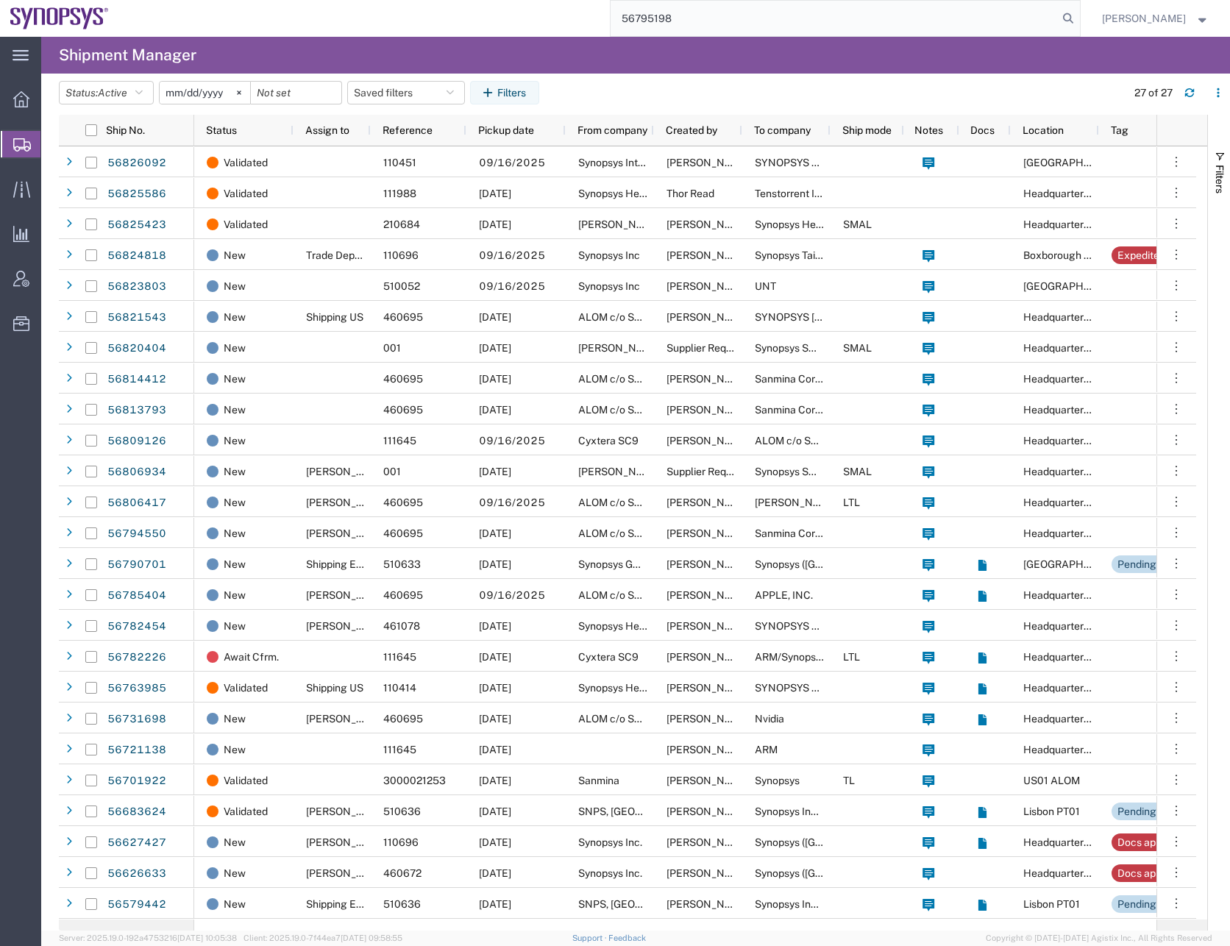
type input "56795198"
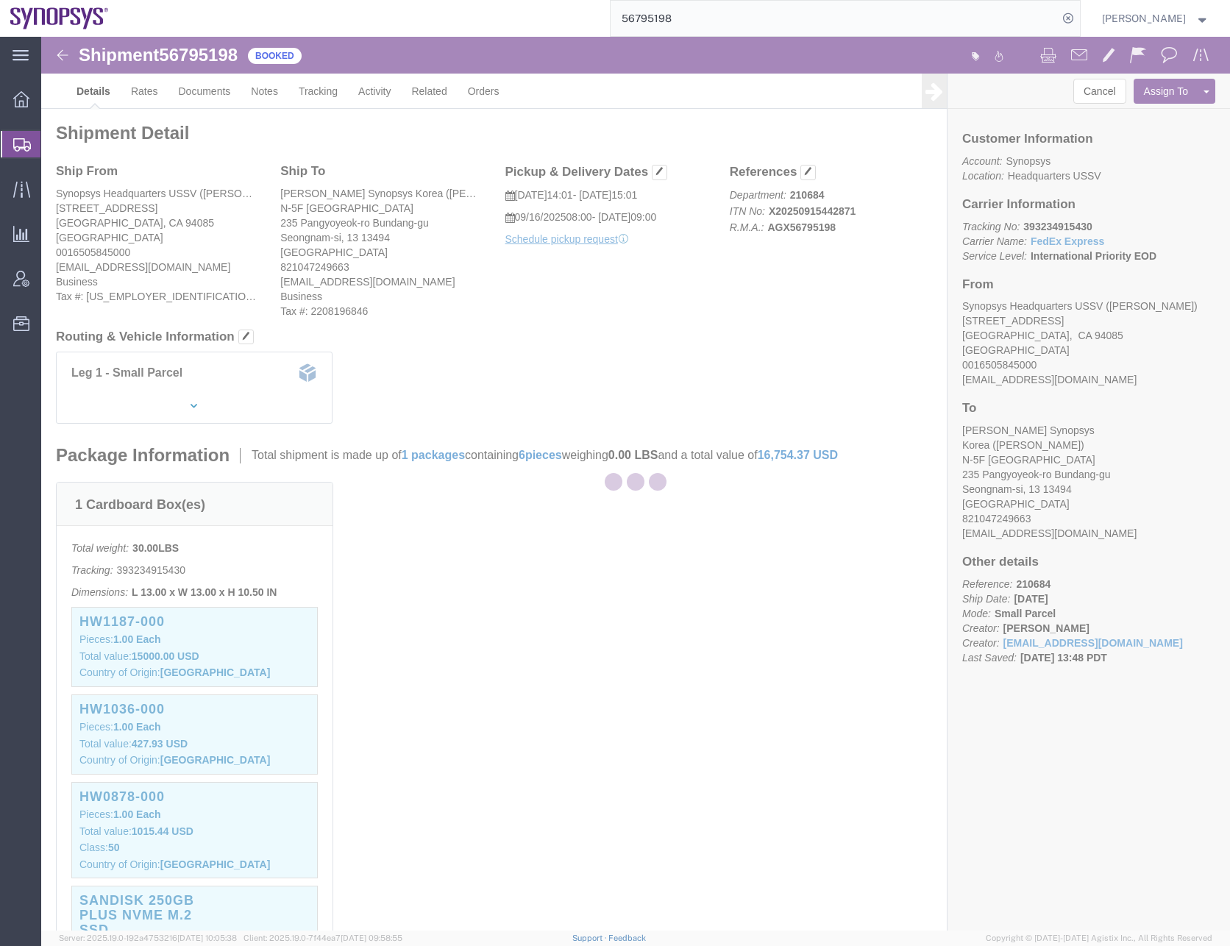
click at [561, 700] on div at bounding box center [635, 484] width 1189 height 894
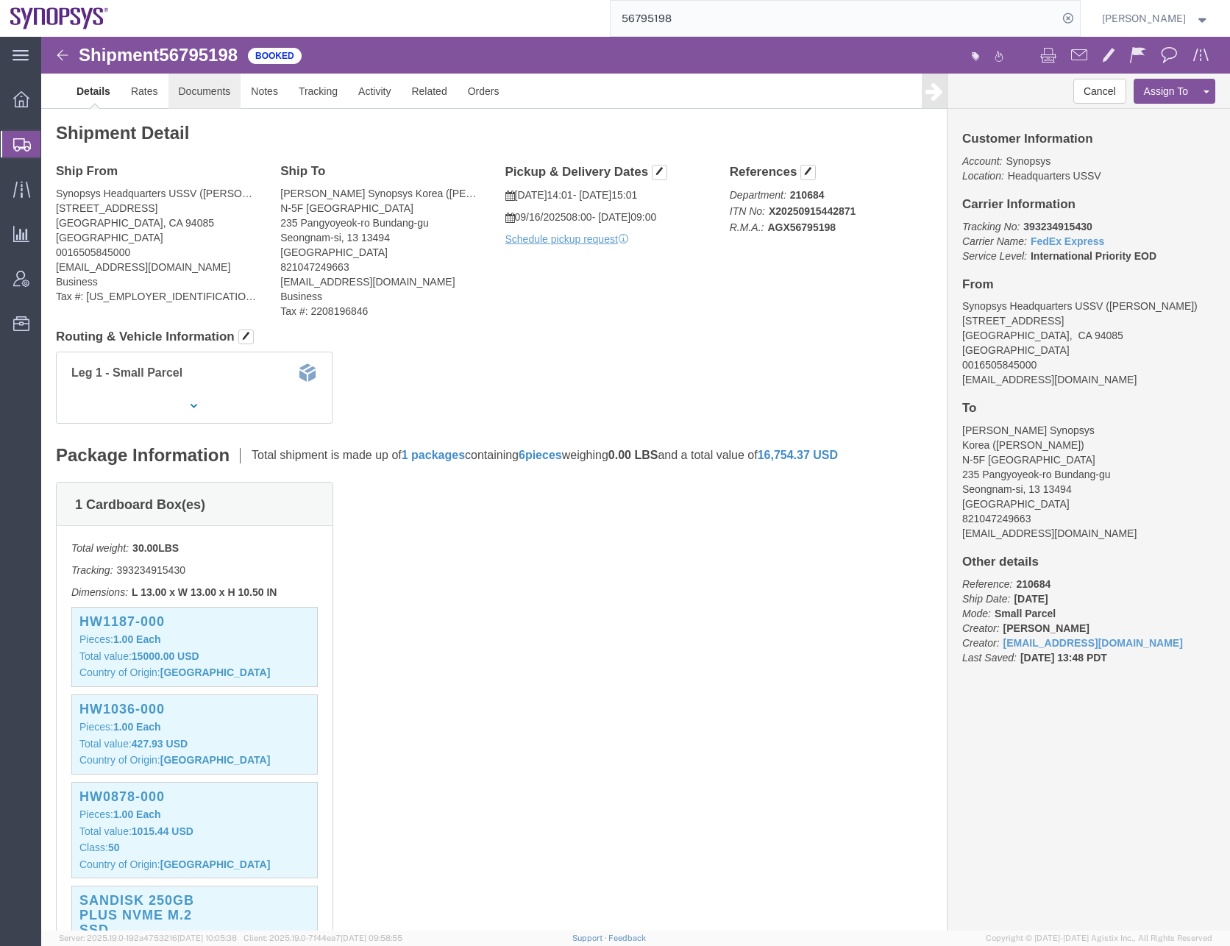
click link "Documents"
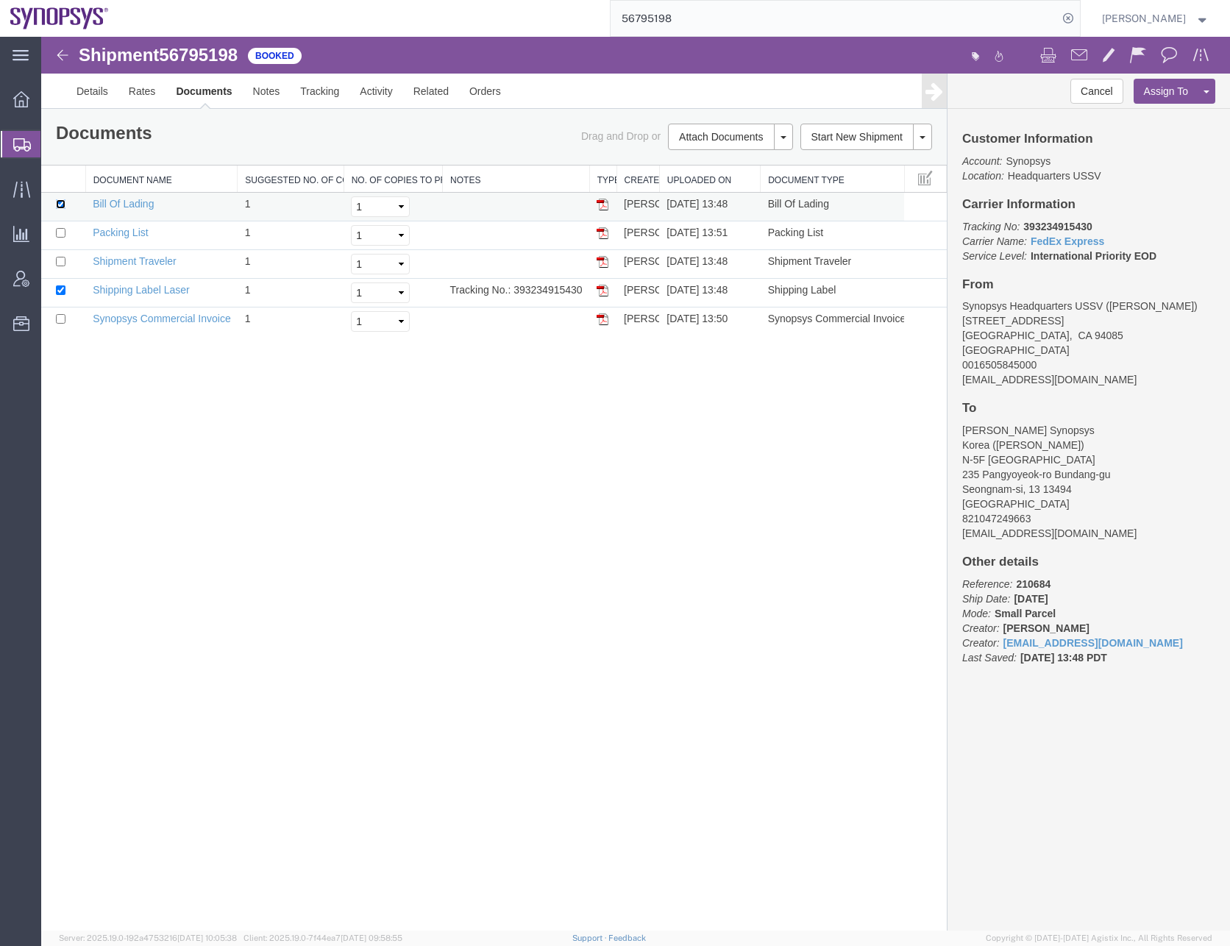
click at [59, 204] on input "checkbox" at bounding box center [61, 204] width 10 height 10
checkbox input "false"
click at [61, 291] on input "checkbox" at bounding box center [61, 291] width 10 height 10
checkbox input "false"
click at [60, 319] on input "checkbox" at bounding box center [61, 319] width 10 height 10
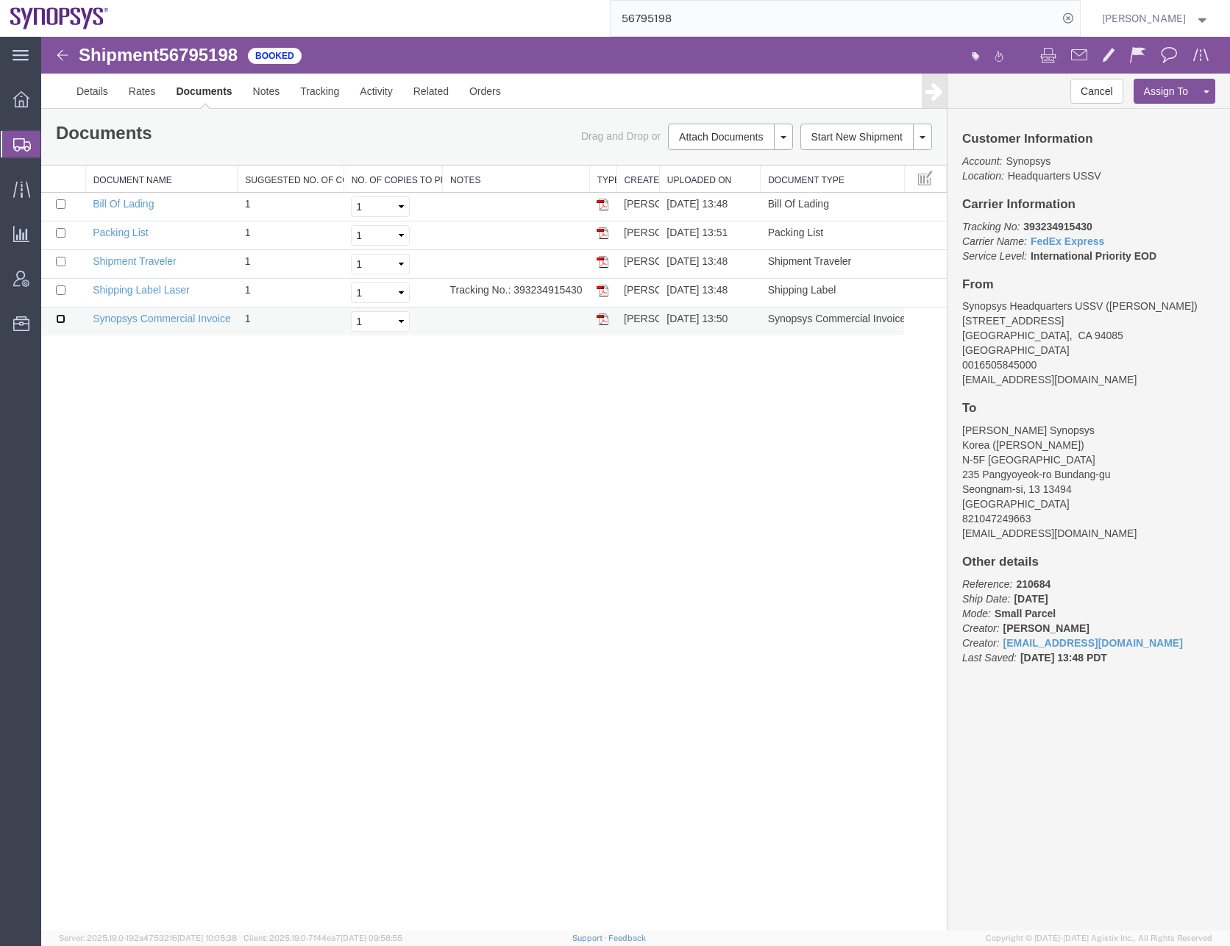
checkbox input "true"
click at [701, 166] on link "Print Documents" at bounding box center [729, 162] width 128 height 22
drag, startPoint x: 441, startPoint y: 428, endPoint x: 390, endPoint y: 497, distance: 86.4
click at [441, 428] on div "Shipment 56795198 5 of 5 Booked Details Rates Documents Notes Tracking Activity…" at bounding box center [635, 484] width 1189 height 894
click at [21, 150] on icon at bounding box center [22, 144] width 18 height 13
